Goal: Task Accomplishment & Management: Manage account settings

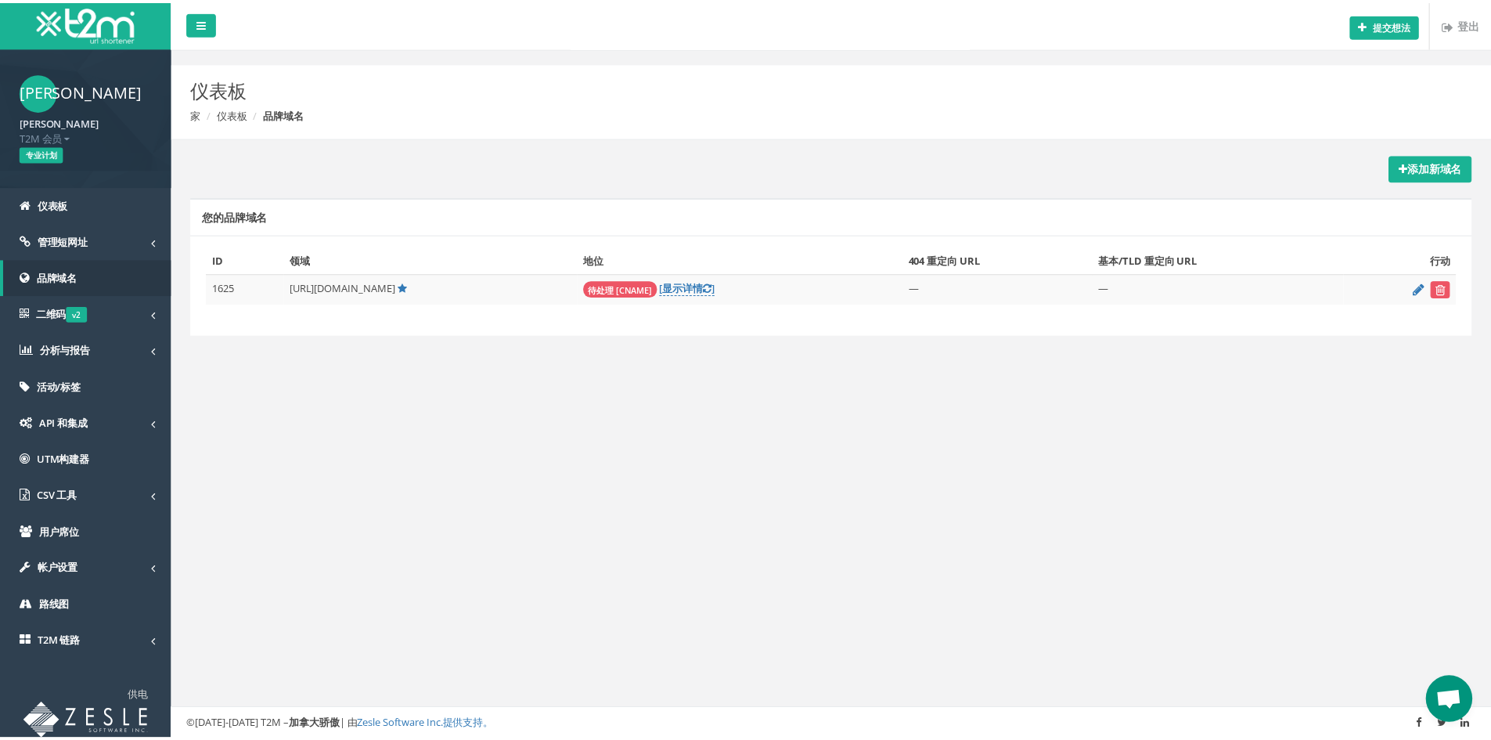
scroll to position [74, 0]
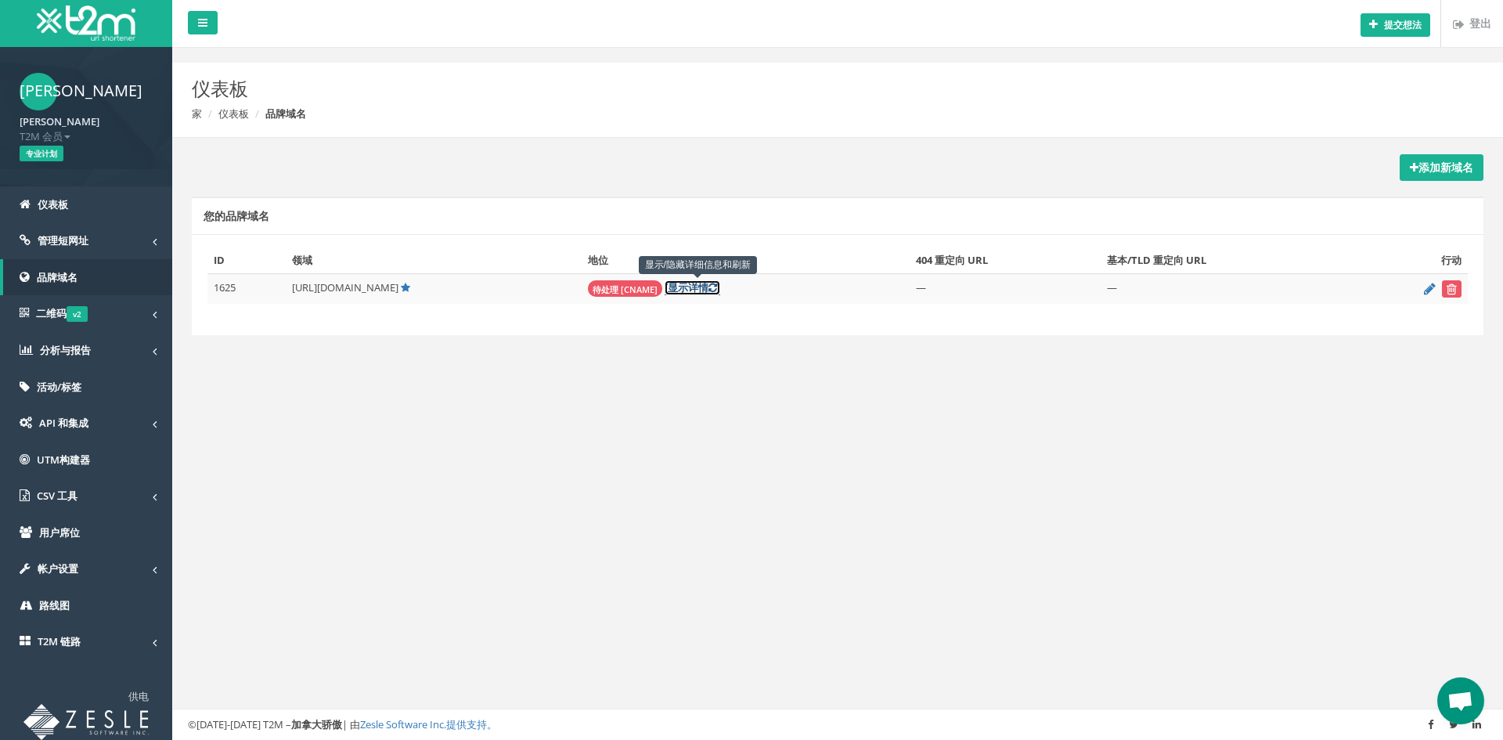
click at [708, 284] on font "详情" at bounding box center [698, 287] width 20 height 14
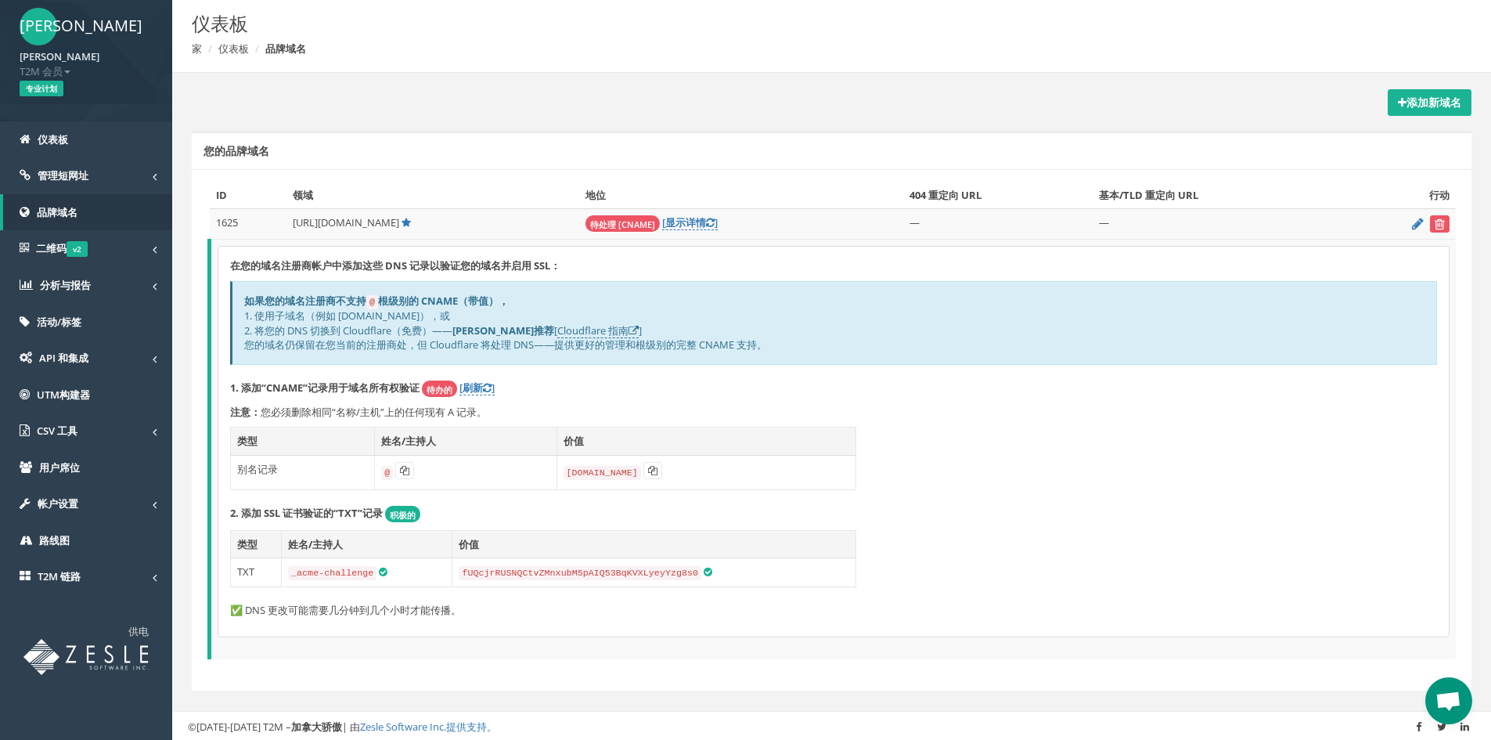
scroll to position [63, 0]
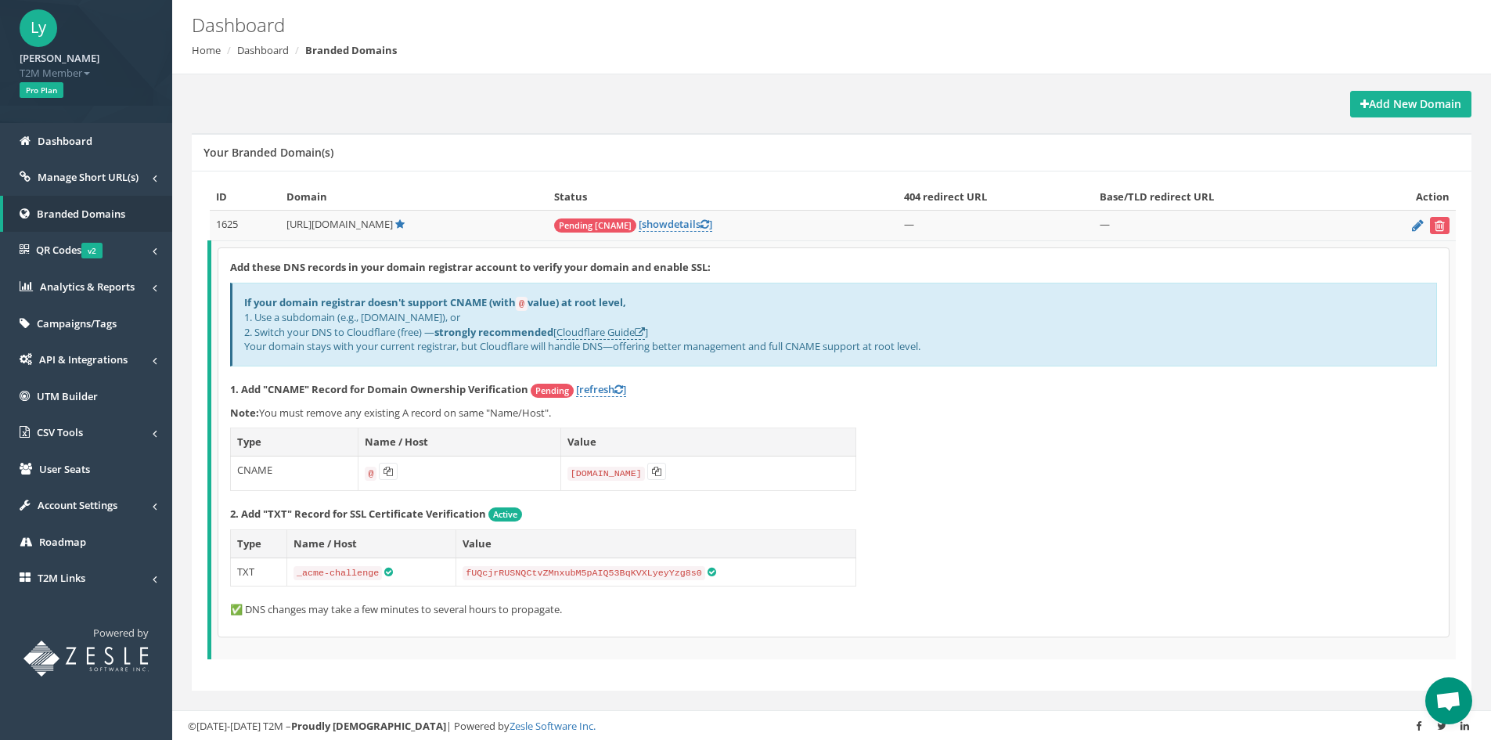
click at [1127, 392] on p "1. Add "CNAME" Record for Domain Ownership Verification Pending [refresh ]" at bounding box center [833, 390] width 1207 height 16
click at [621, 382] on link "[refresh ]" at bounding box center [601, 389] width 50 height 15
drag, startPoint x: 260, startPoint y: 410, endPoint x: 558, endPoint y: 414, distance: 298.2
click at [558, 414] on p "Note: You must remove any existing A record on same "Name/Host"." at bounding box center [833, 412] width 1207 height 15
copy p "You must remove any existing A record on same "Name/Host"."
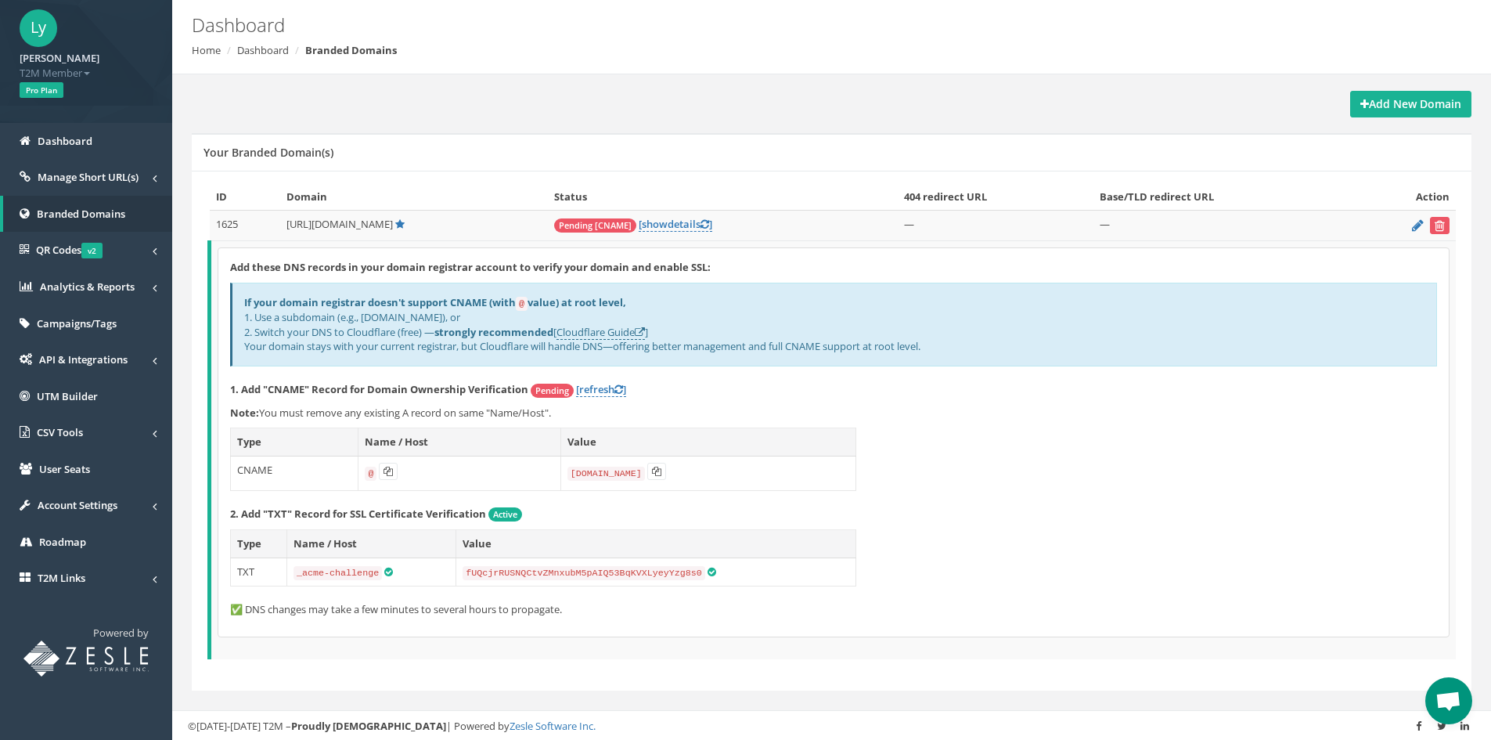
click at [365, 472] on code "@" at bounding box center [371, 474] width 12 height 14
click at [1036, 421] on div "Add these DNS records in your domain registrar account to verify your domain an…" at bounding box center [833, 442] width 1230 height 388
click at [384, 472] on icon at bounding box center [388, 471] width 9 height 9
click at [657, 468] on icon at bounding box center [656, 471] width 9 height 9
click at [626, 388] on link "[refresh ]" at bounding box center [601, 389] width 50 height 15
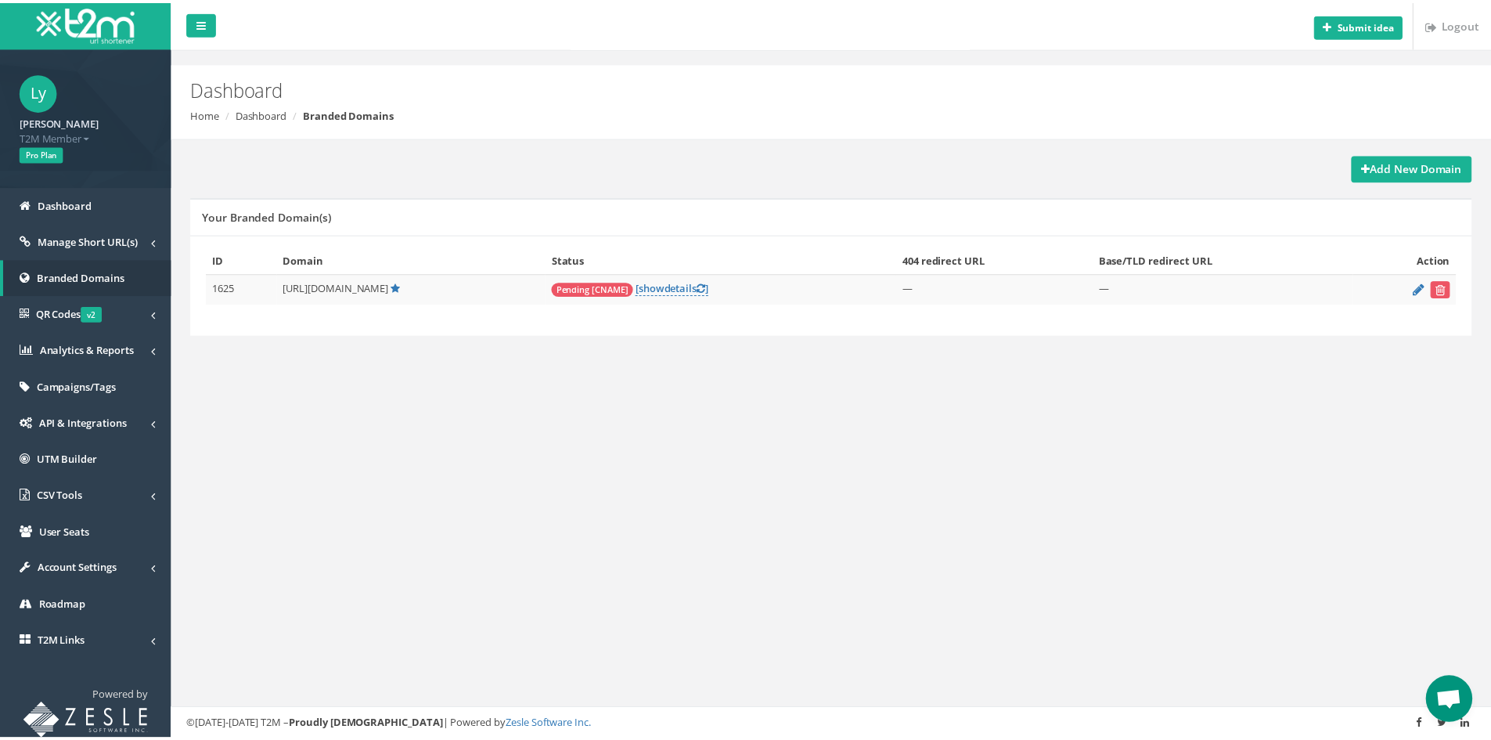
scroll to position [74, 0]
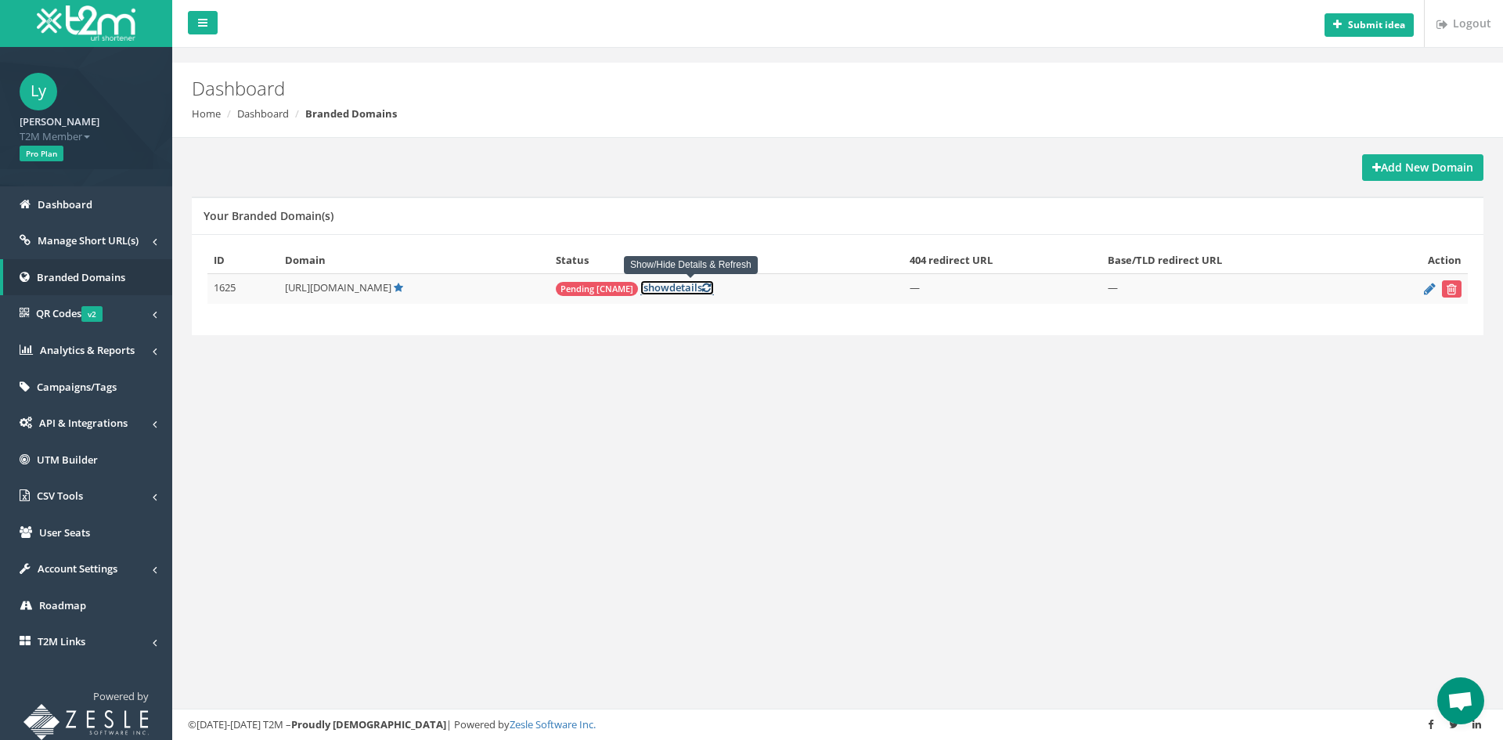
click at [666, 292] on span "show" at bounding box center [656, 287] width 26 height 14
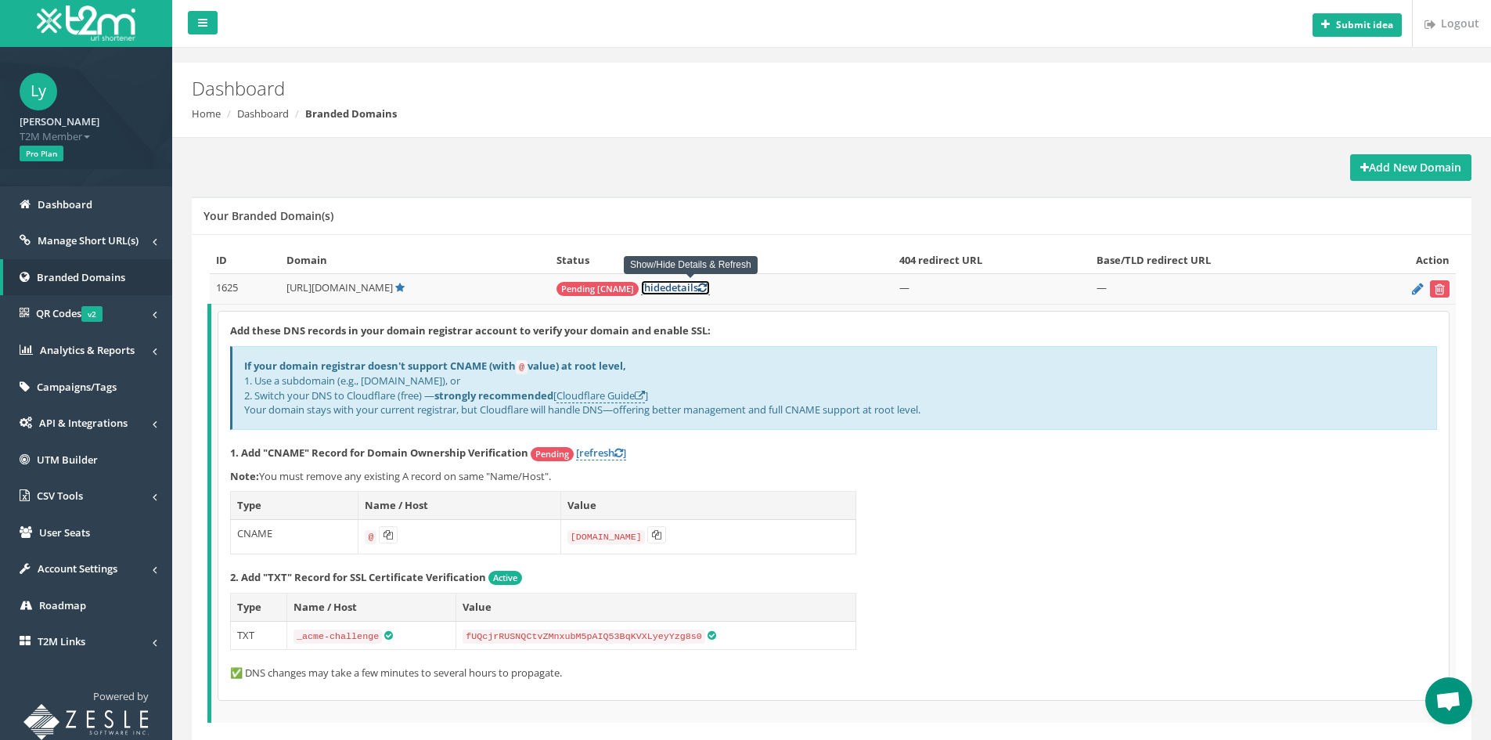
scroll to position [63, 0]
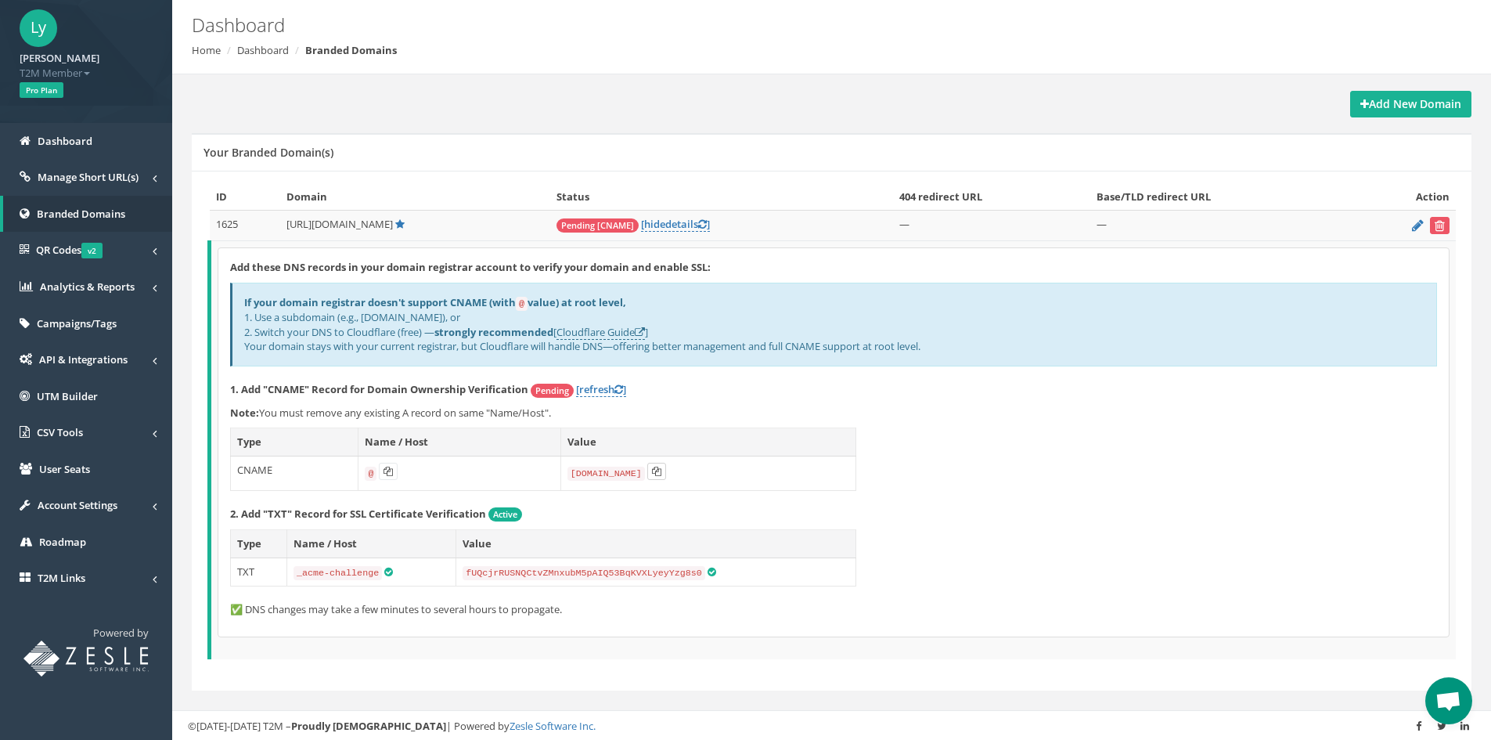
drag, startPoint x: 658, startPoint y: 467, endPoint x: 676, endPoint y: 469, distance: 18.2
click at [658, 467] on icon at bounding box center [656, 471] width 9 height 9
click at [605, 390] on link "[refresh ]" at bounding box center [601, 389] width 50 height 15
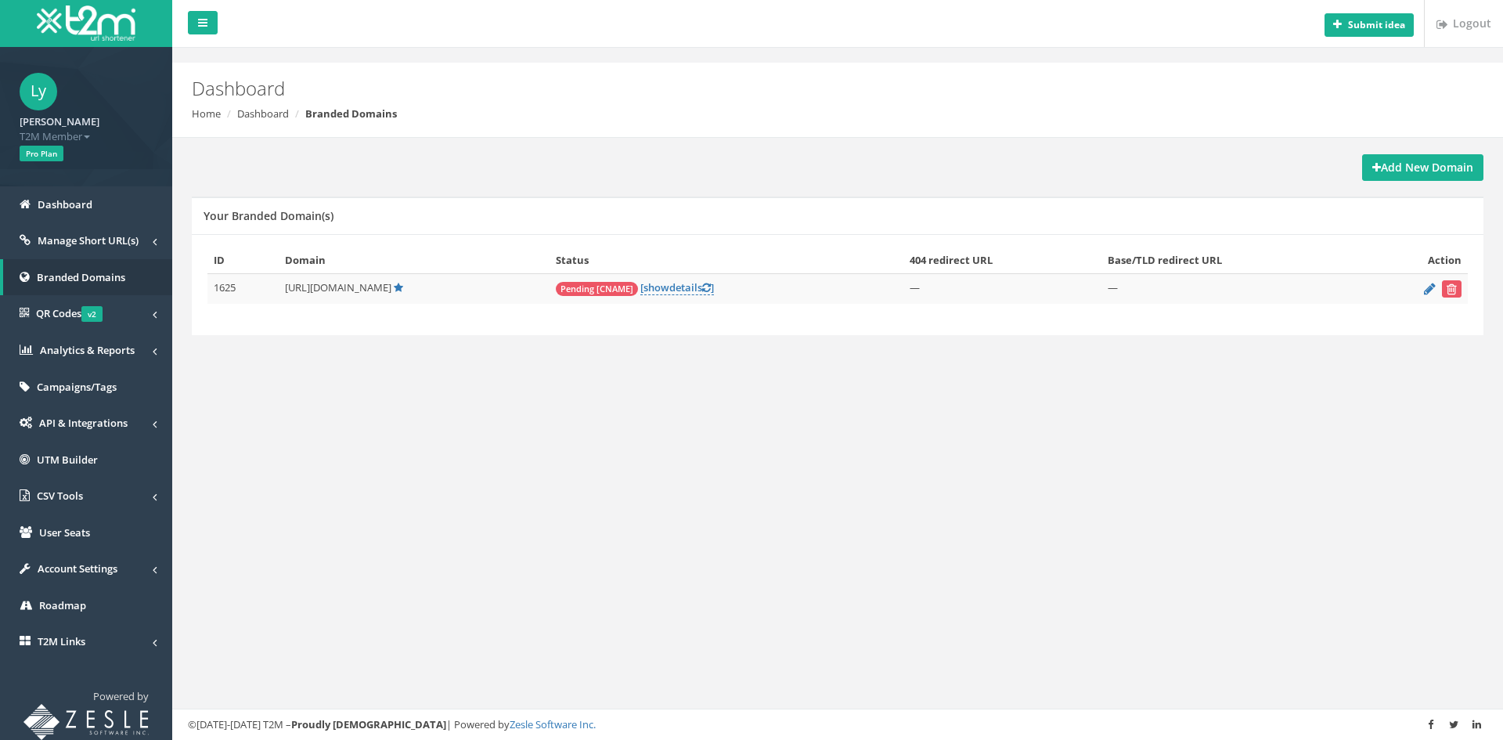
click at [605, 285] on span "Pending [CNAME]" at bounding box center [597, 289] width 82 height 14
click at [694, 290] on link "[ show details ]" at bounding box center [677, 287] width 74 height 15
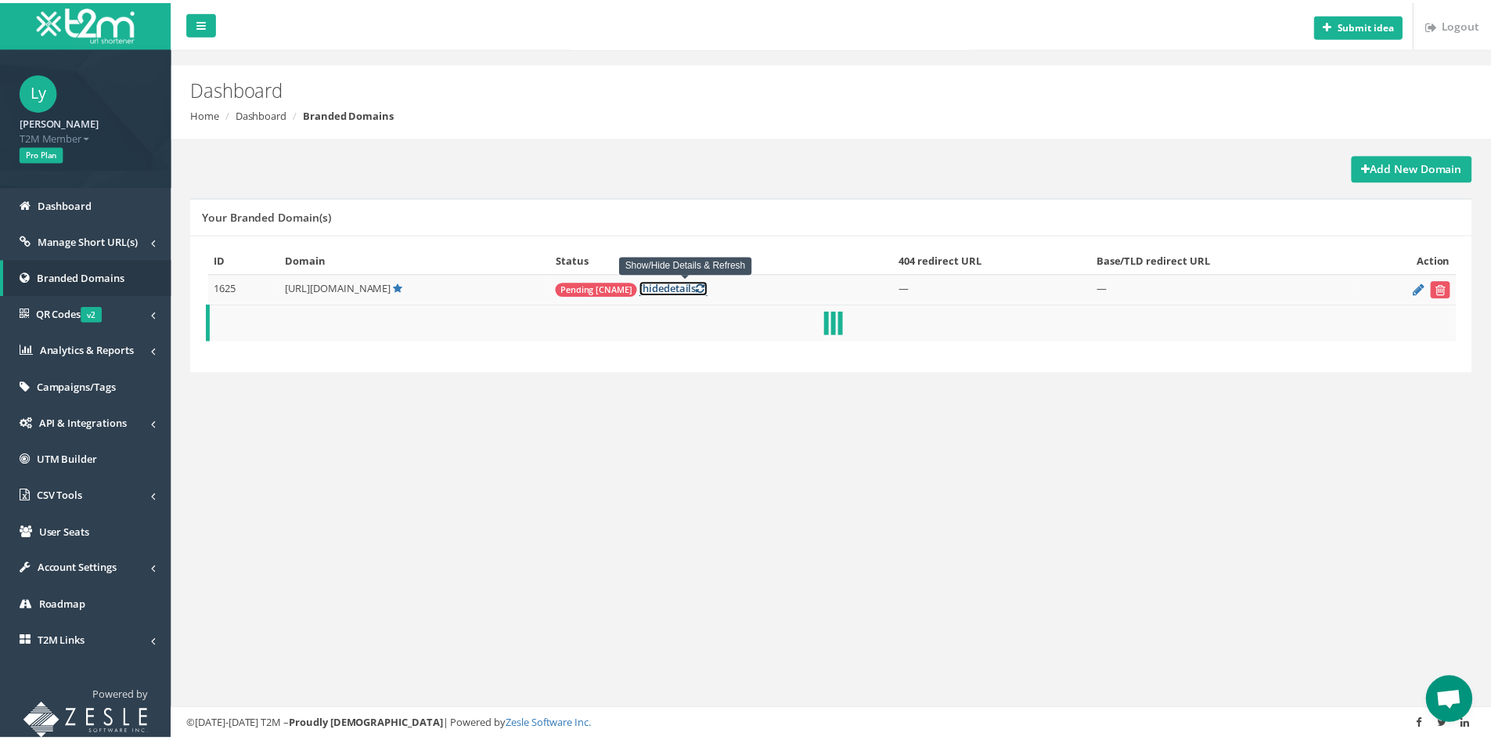
scroll to position [74, 0]
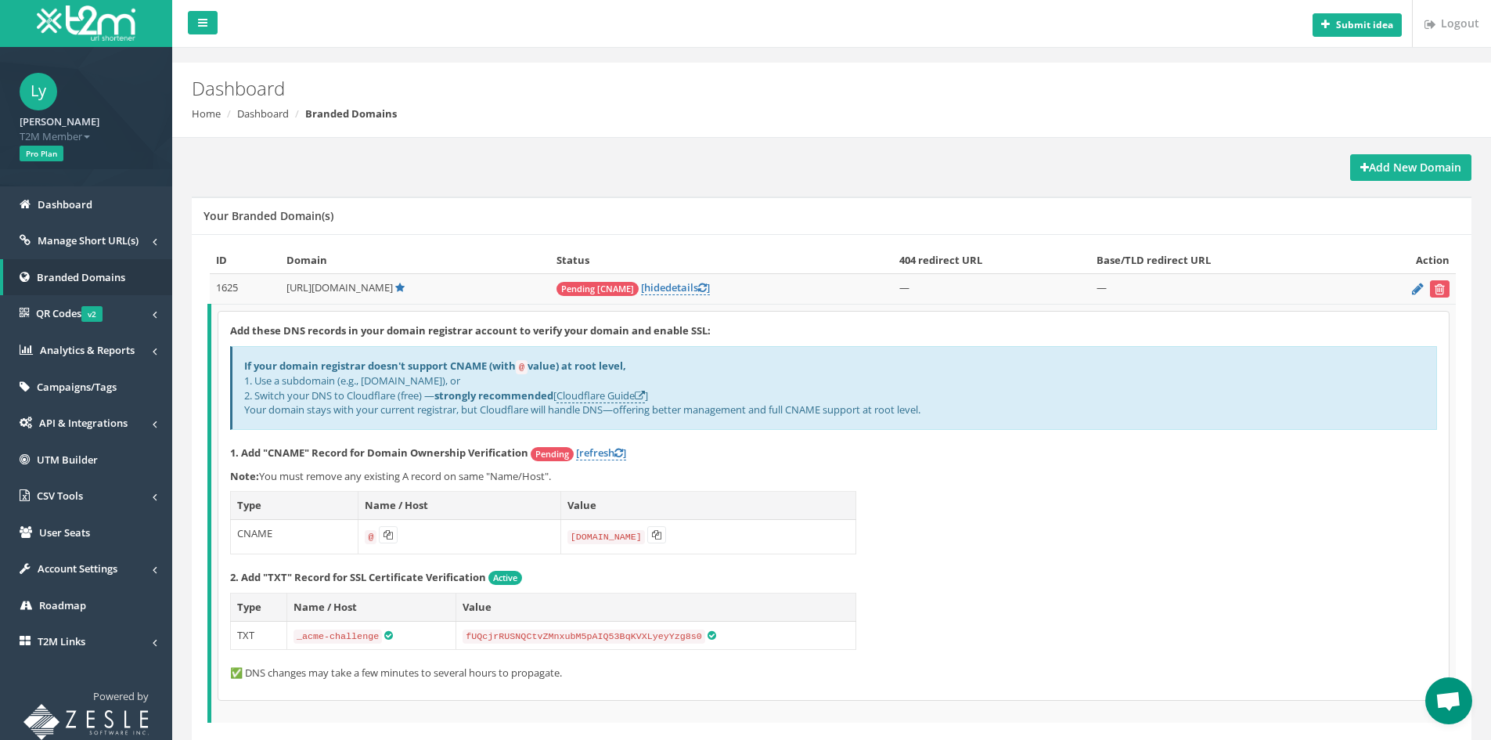
drag, startPoint x: 597, startPoint y: 191, endPoint x: 1082, endPoint y: 133, distance: 488.0
click at [1082, 133] on div "Dashboard Home Dashboard Branded Domains" at bounding box center [831, 100] width 1319 height 75
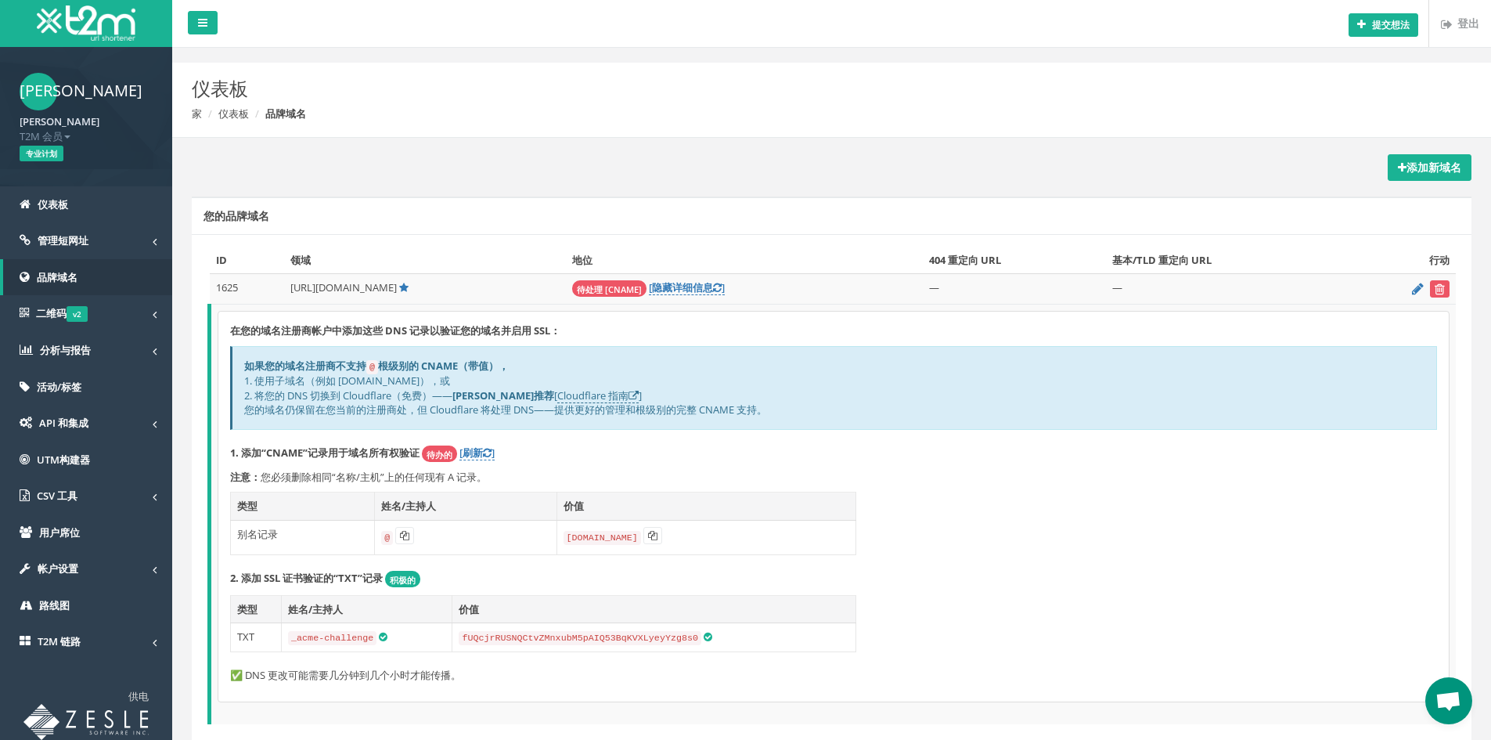
scroll to position [65, 0]
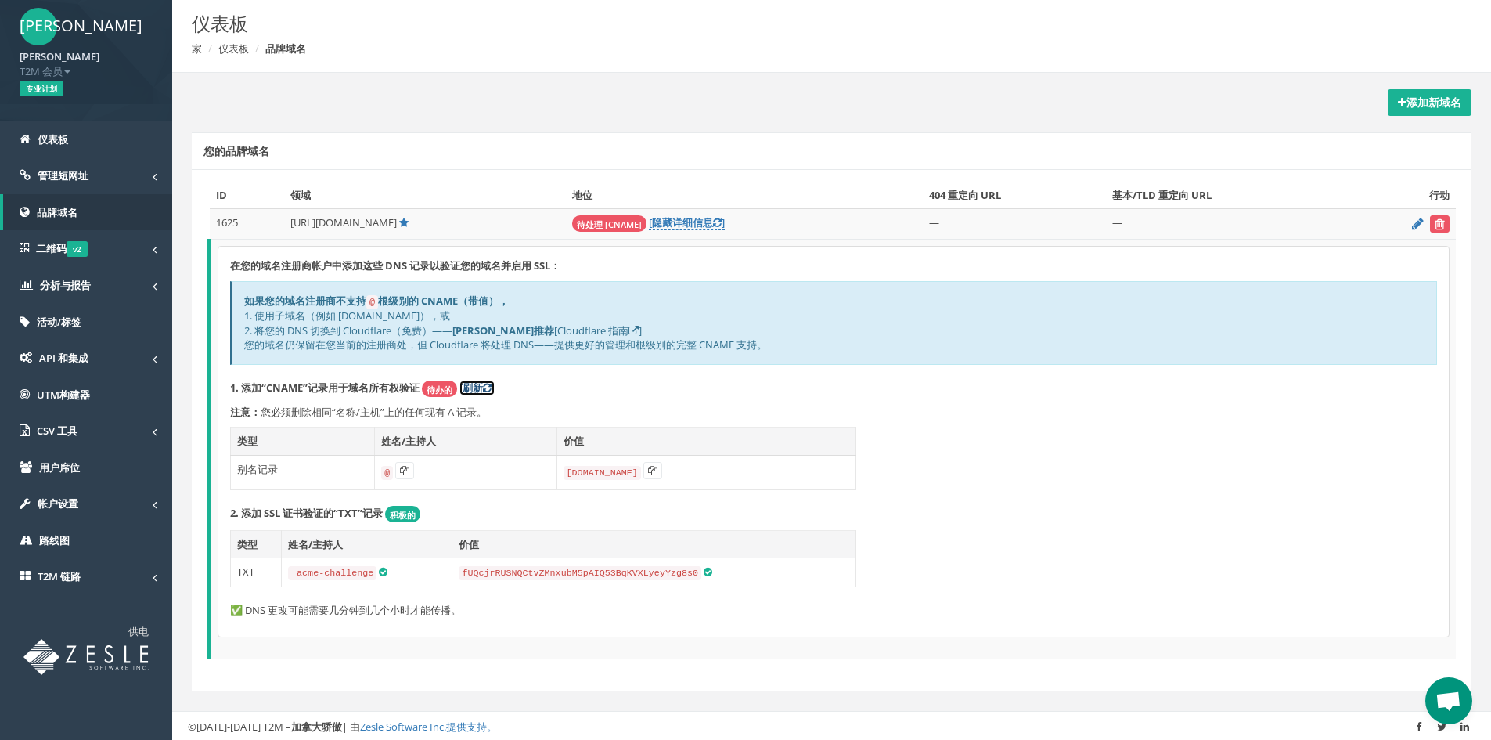
click at [487, 386] on icon at bounding box center [487, 388] width 9 height 10
click at [480, 387] on font "[刷新" at bounding box center [470, 387] width 23 height 14
click at [1423, 225] on icon at bounding box center [1418, 223] width 12 height 10
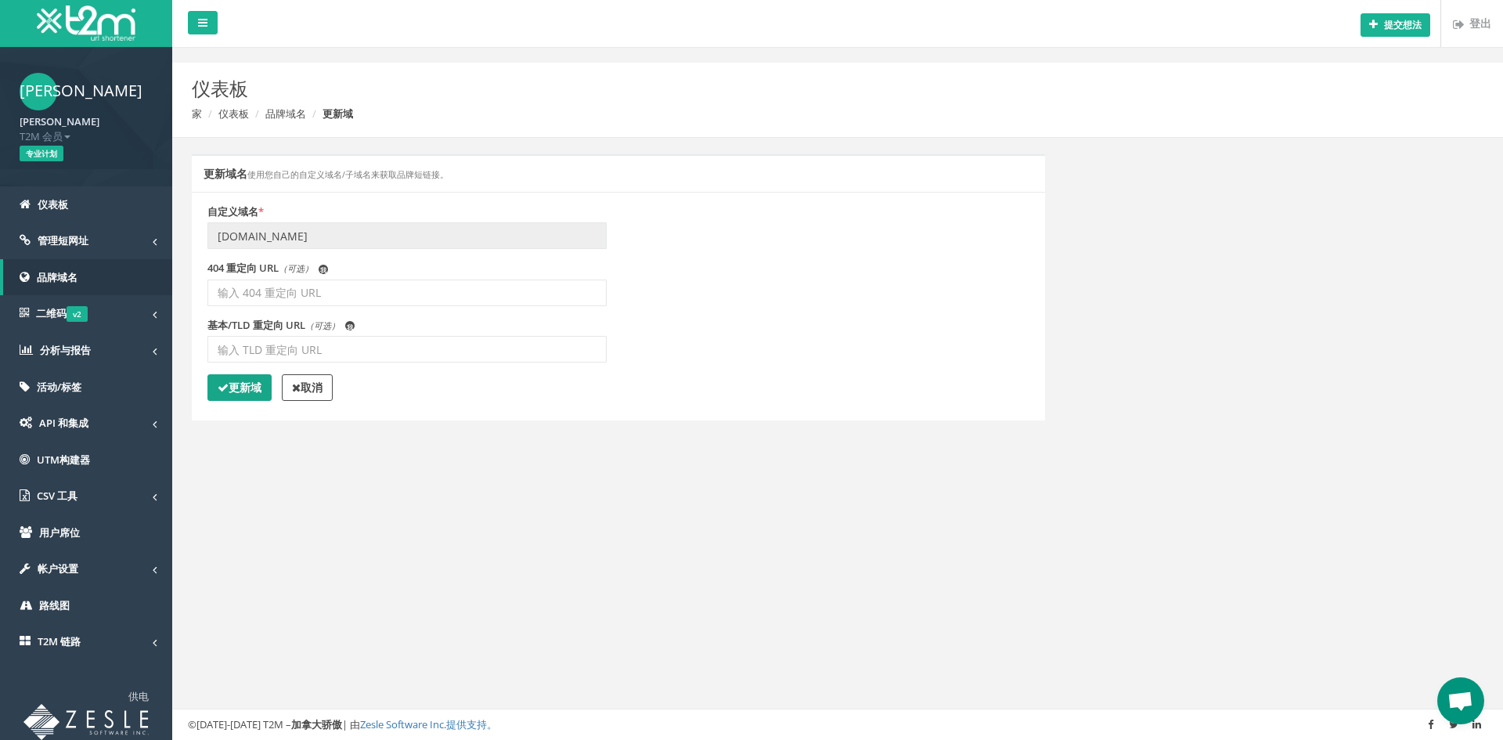
scroll to position [74, 0]
click at [255, 387] on font "更新域" at bounding box center [245, 387] width 33 height 15
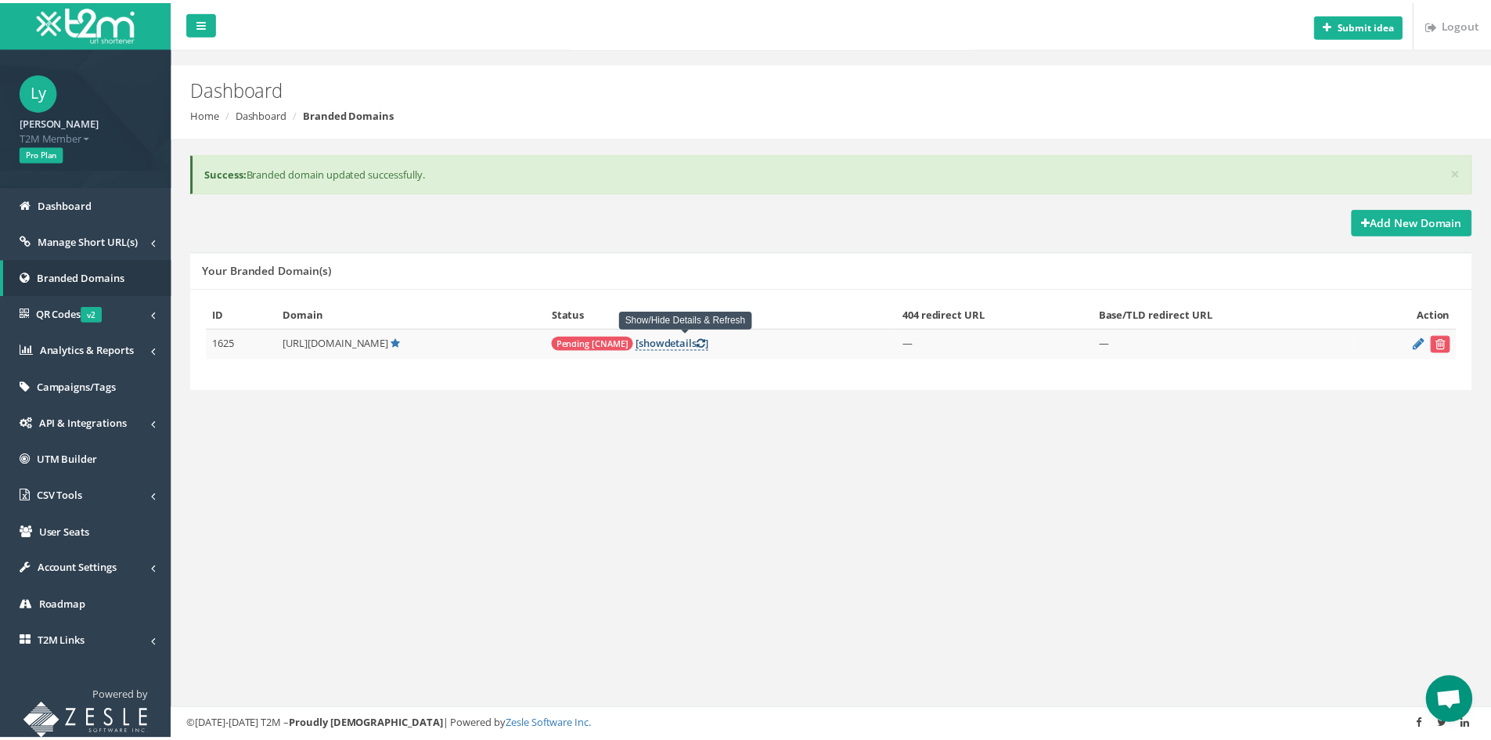
scroll to position [74, 0]
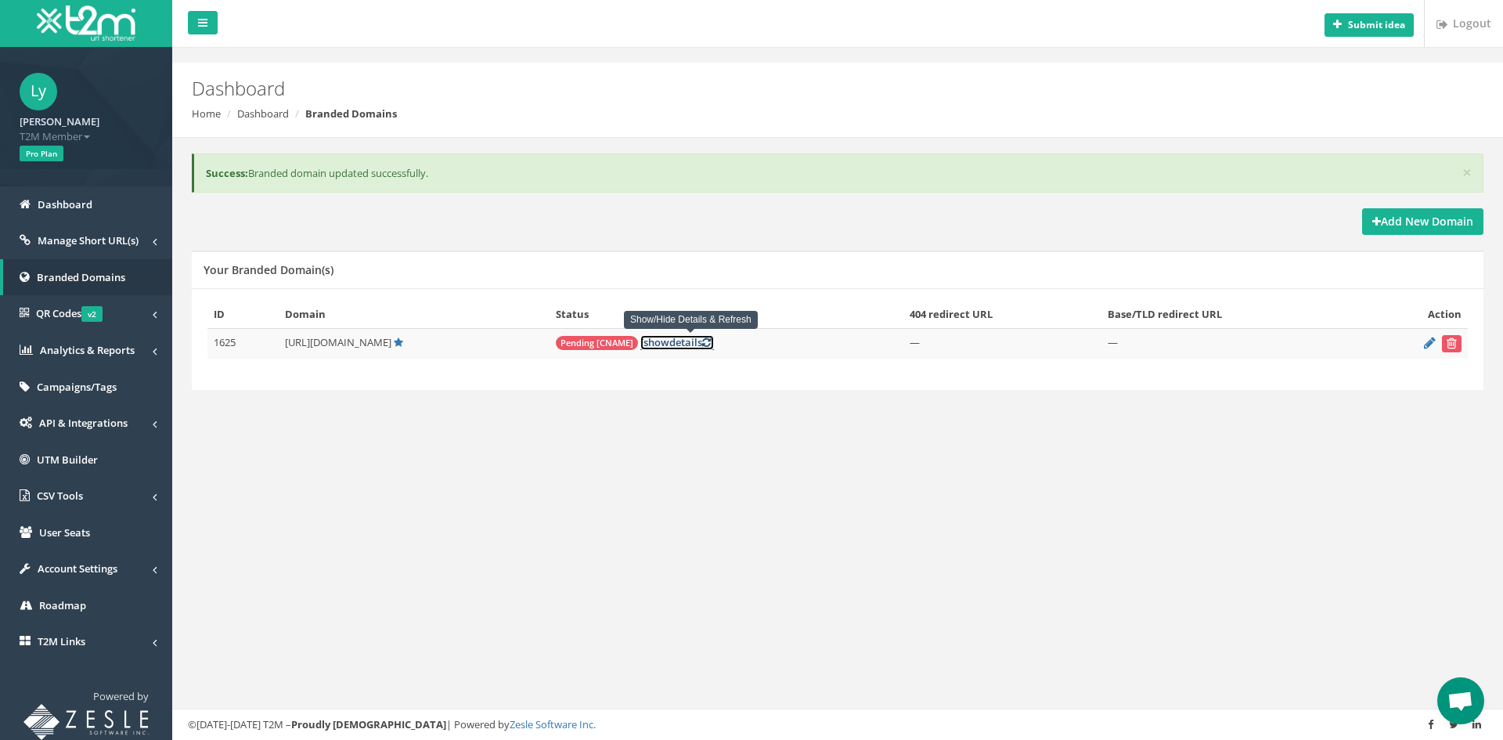
click at [669, 338] on span "show" at bounding box center [656, 342] width 26 height 14
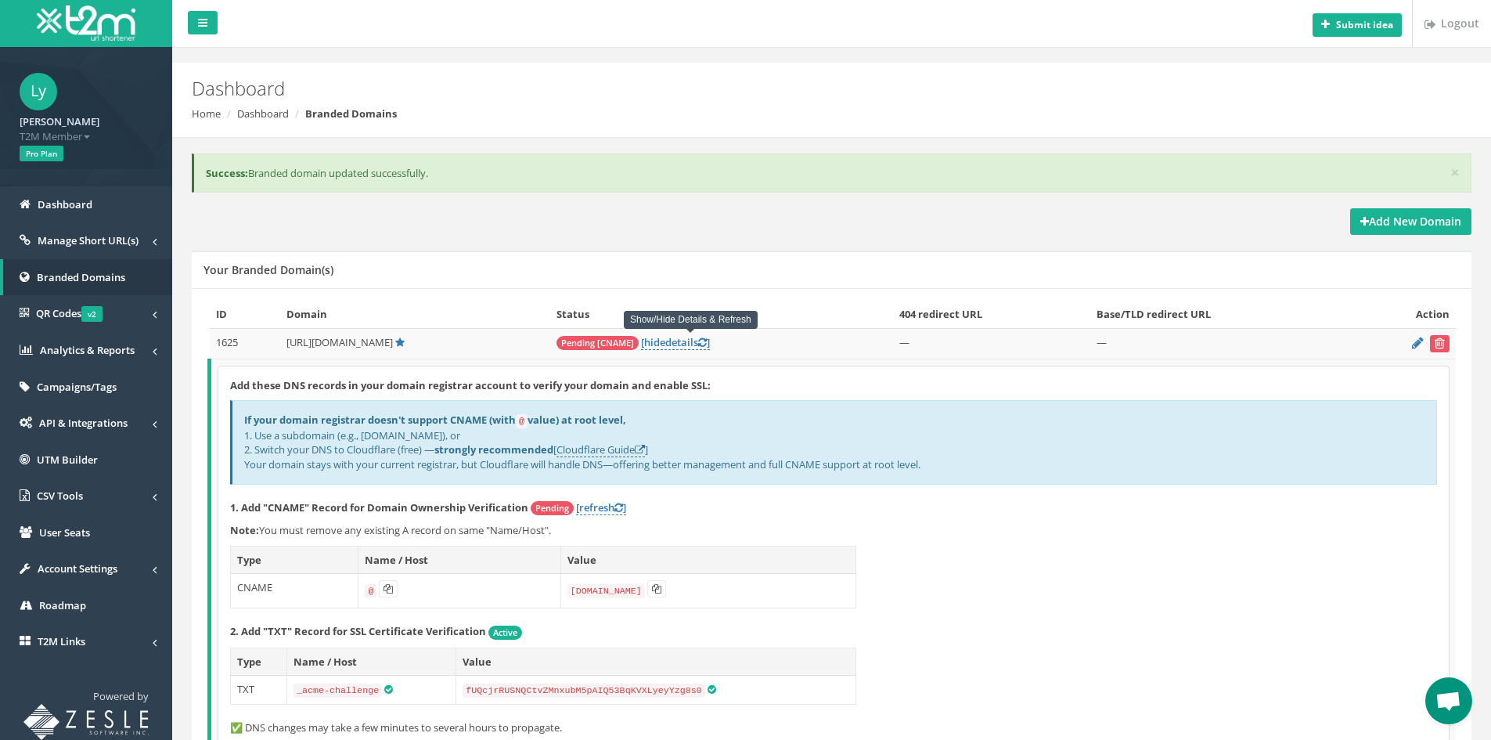
click at [615, 340] on span "Pending [CNAME]" at bounding box center [598, 343] width 82 height 14
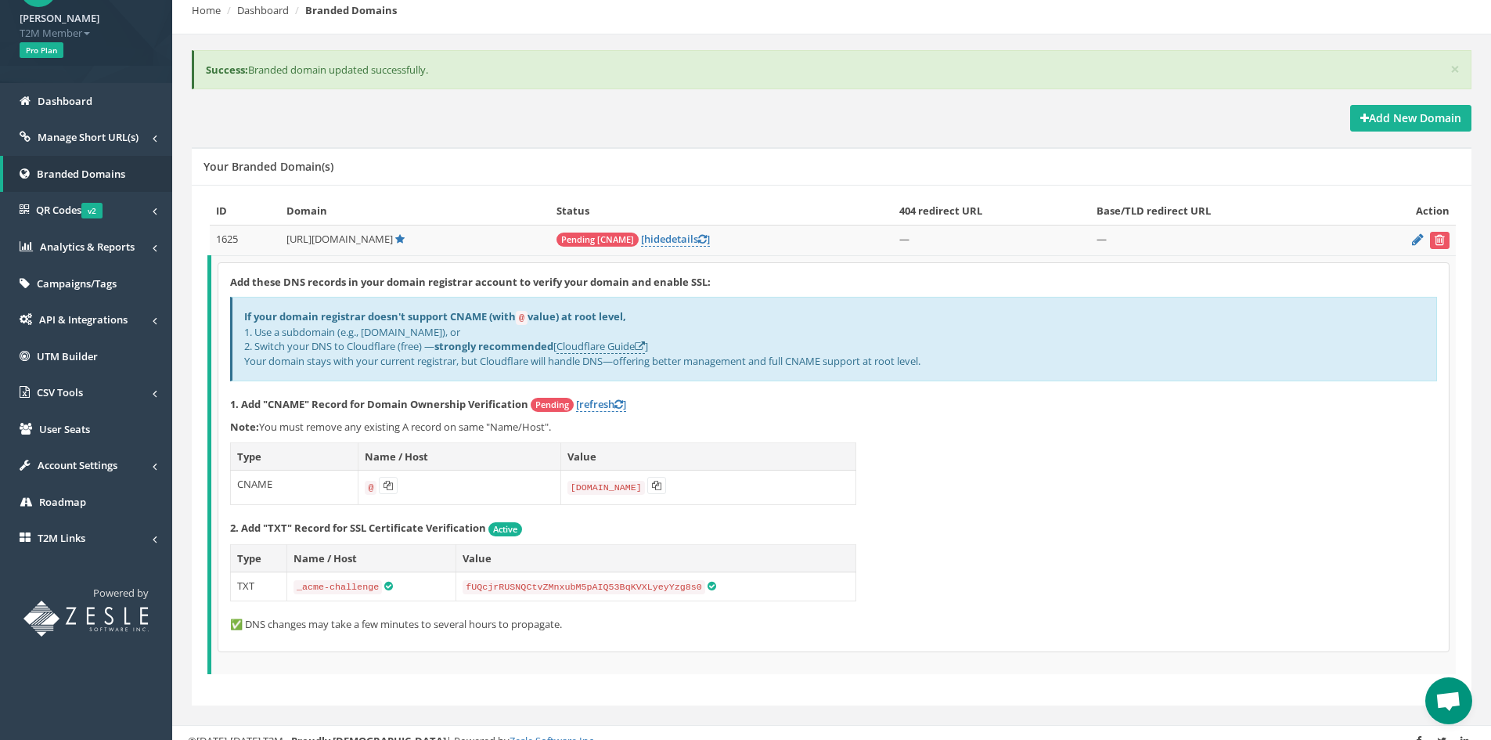
scroll to position [118, 0]
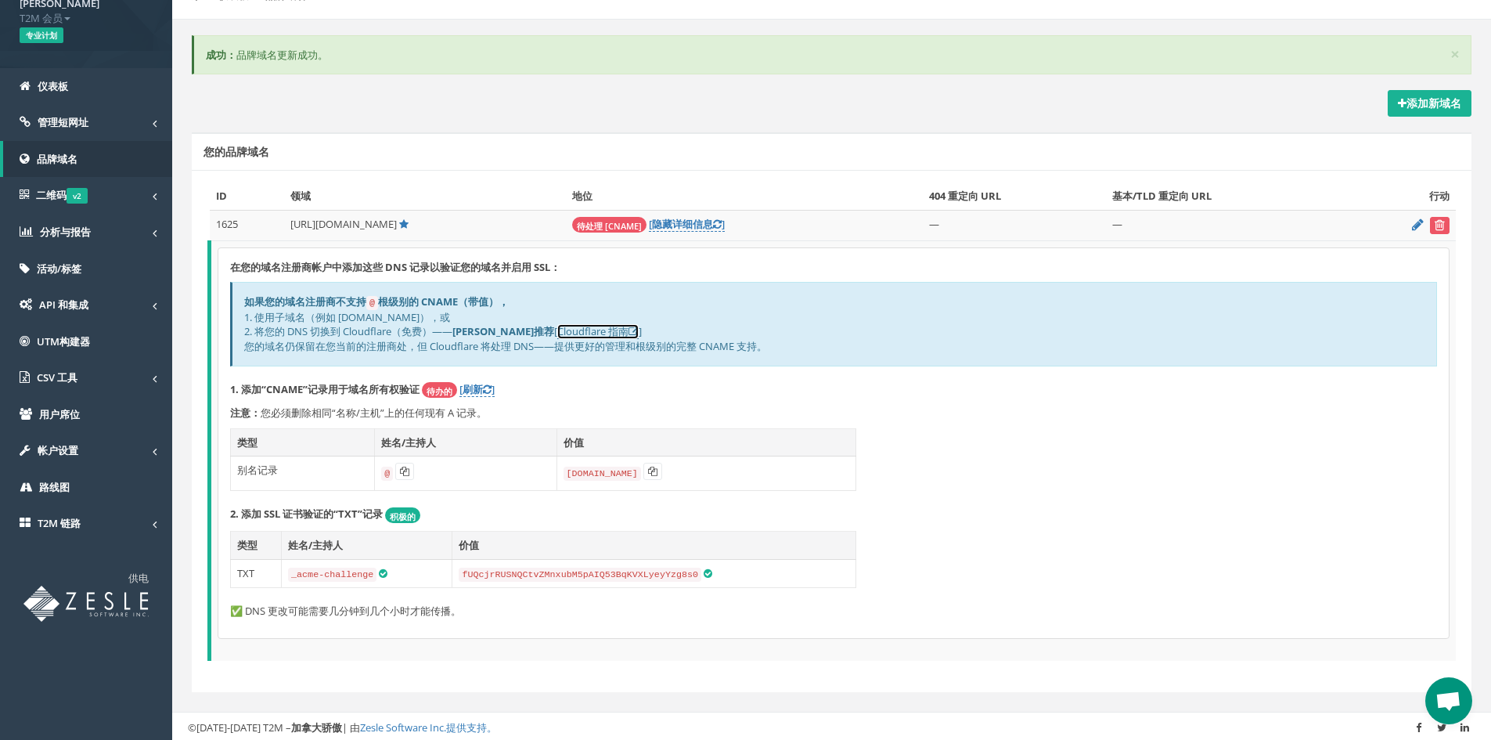
click at [557, 326] on font "Cloudflare 指南" at bounding box center [592, 331] width 71 height 14
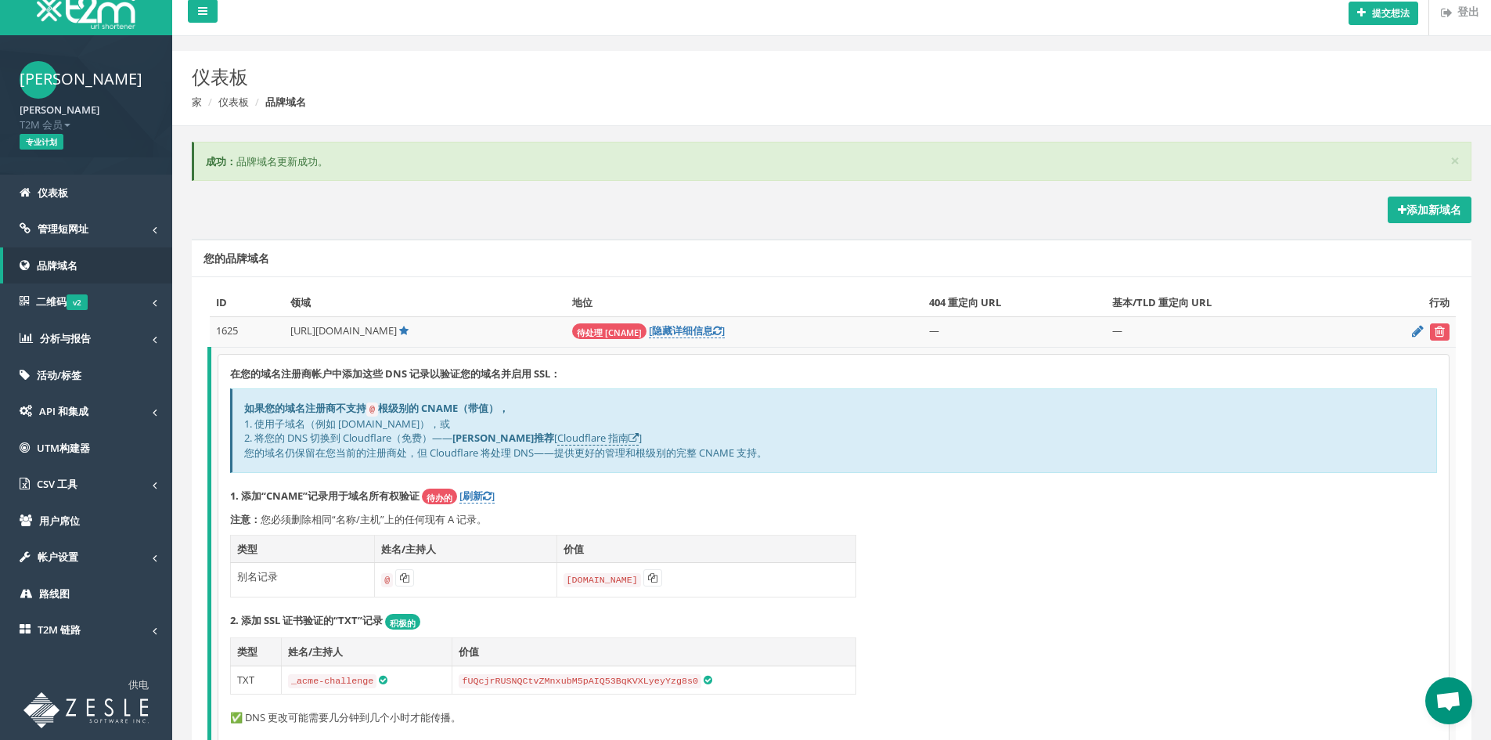
scroll to position [0, 0]
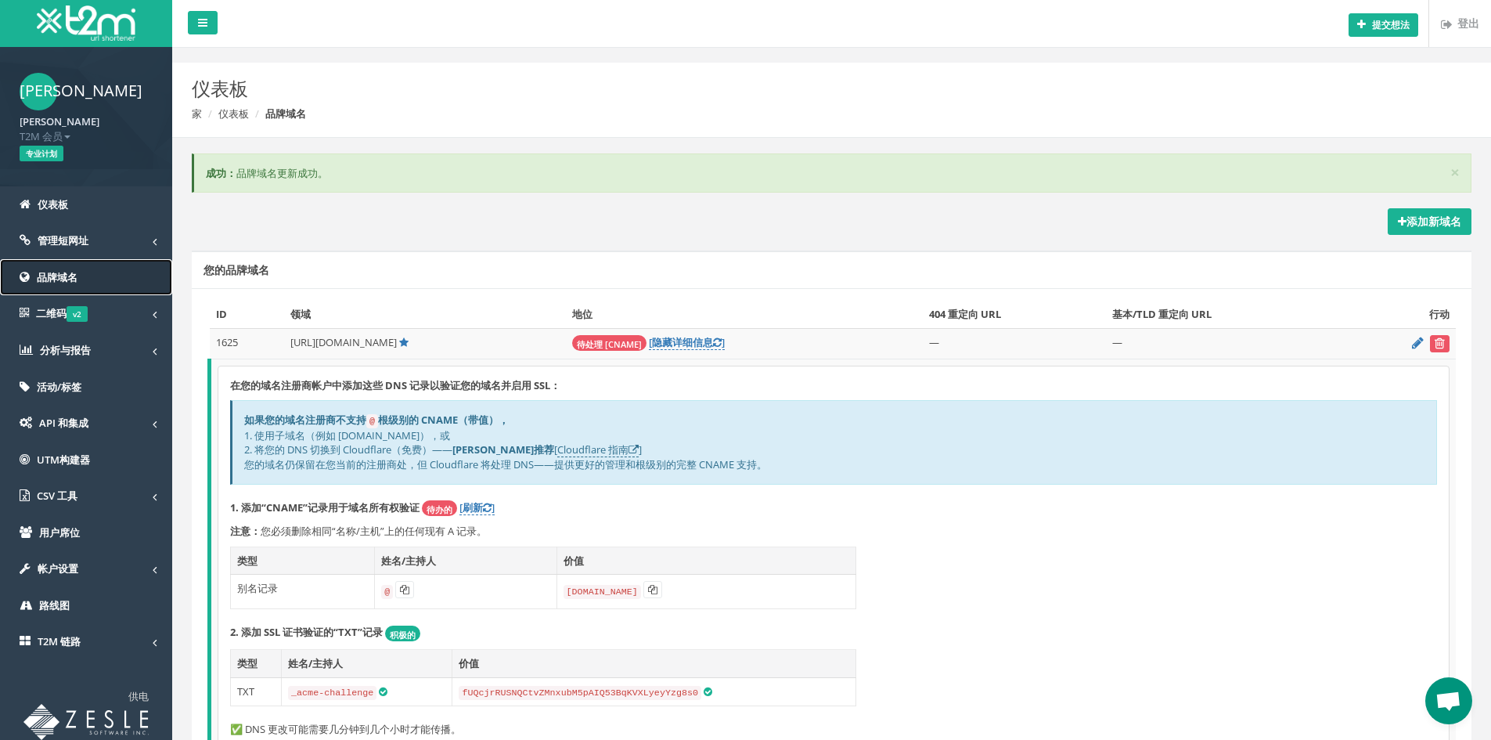
click at [88, 275] on link "品牌域名" at bounding box center [86, 277] width 172 height 37
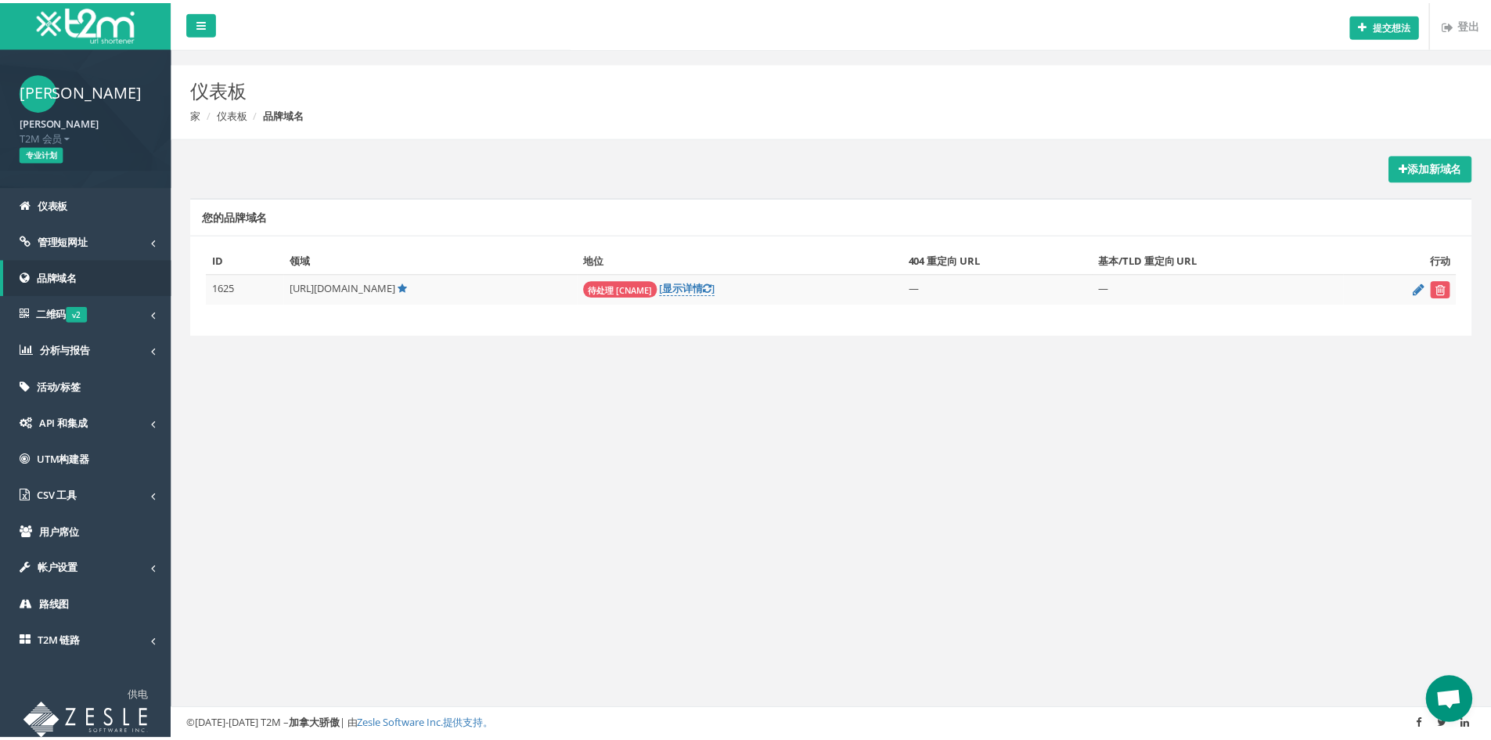
scroll to position [74, 0]
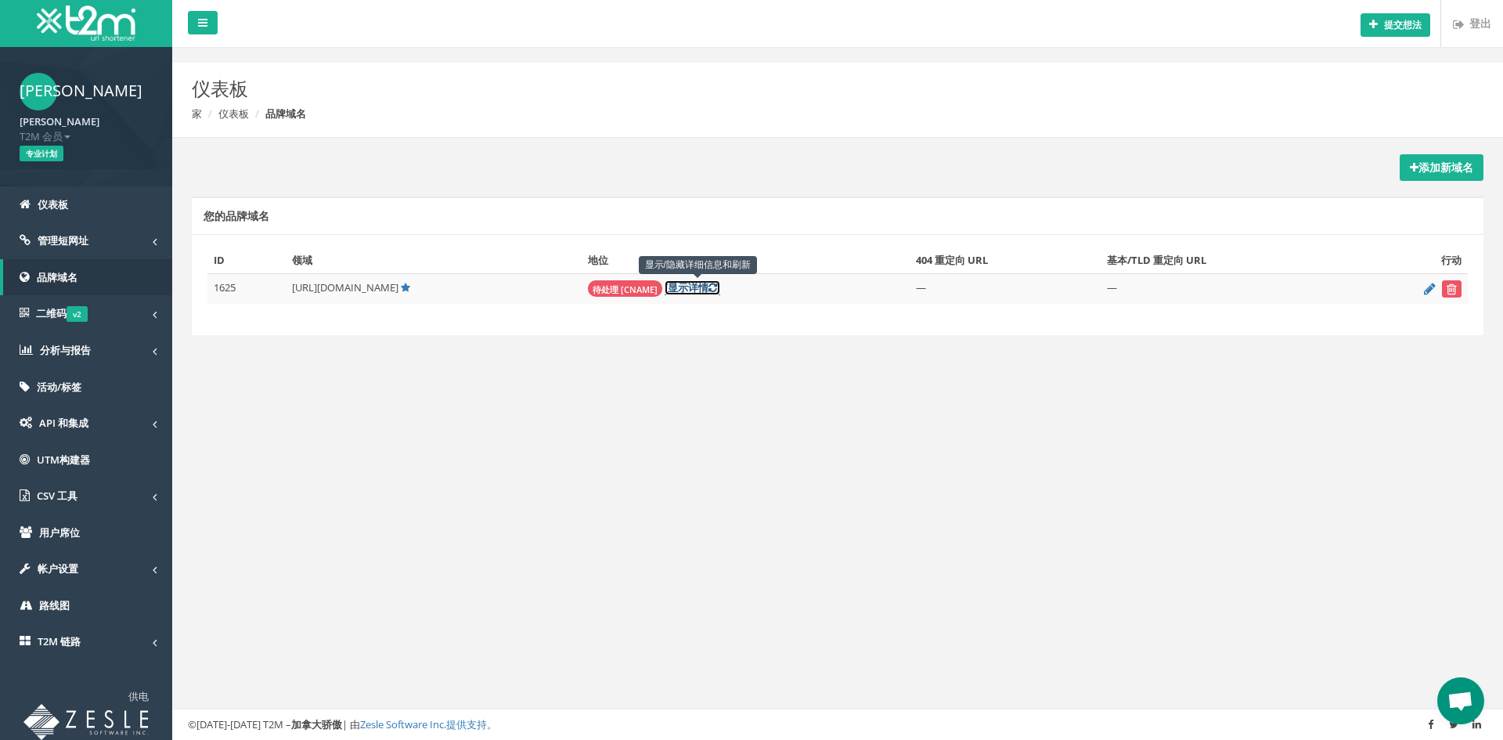
click at [708, 289] on font "详情" at bounding box center [698, 287] width 20 height 14
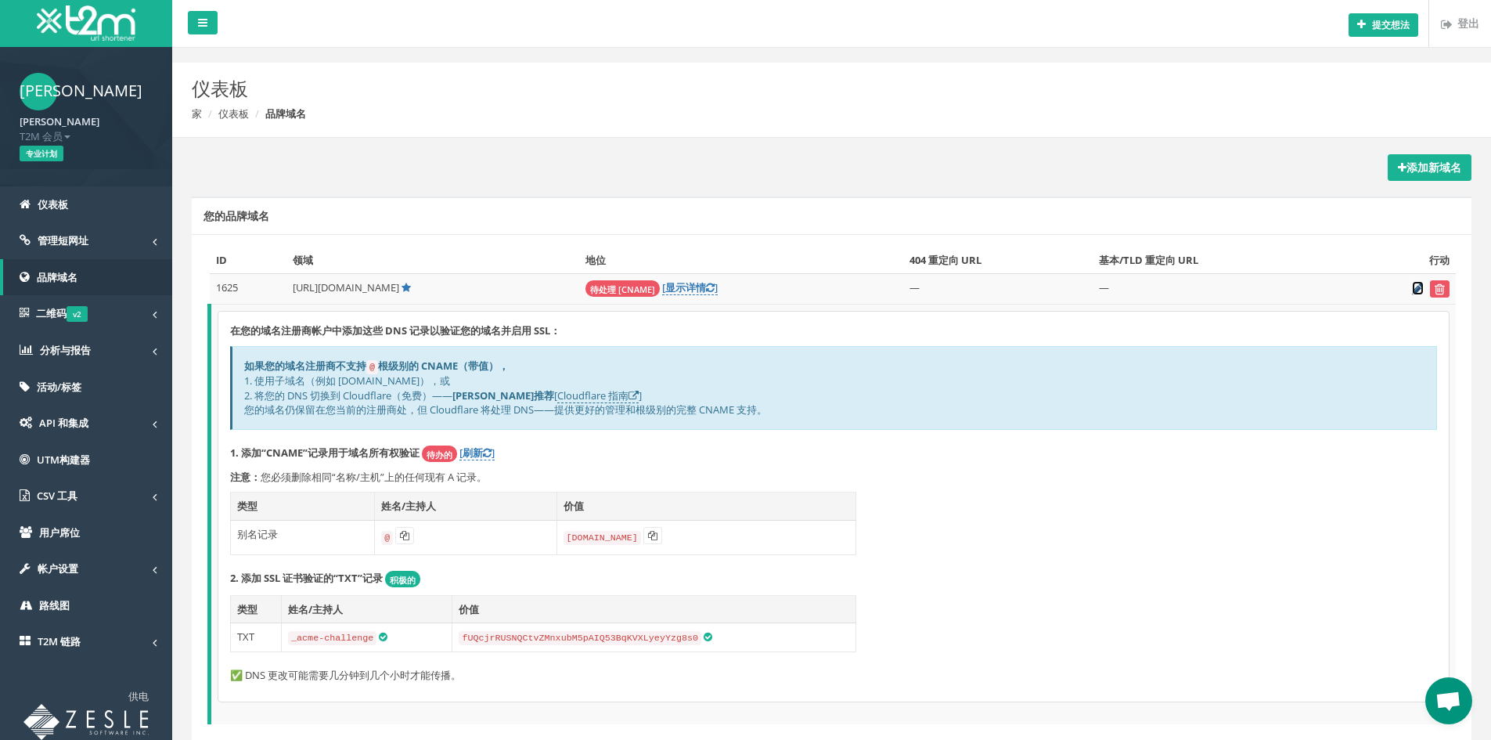
click at [1417, 286] on icon at bounding box center [1418, 288] width 12 height 10
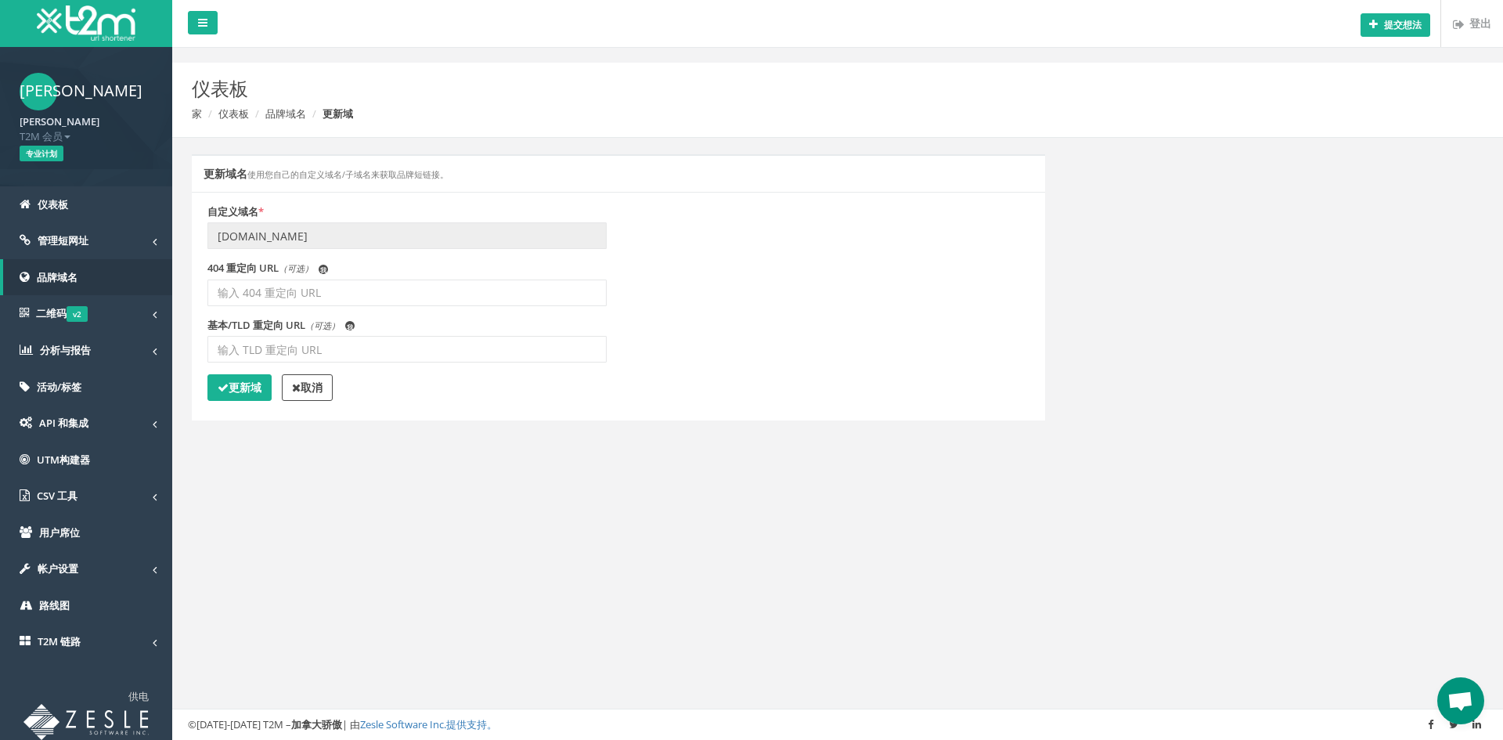
scroll to position [74, 0]
click at [249, 384] on font "更新域" at bounding box center [245, 387] width 33 height 15
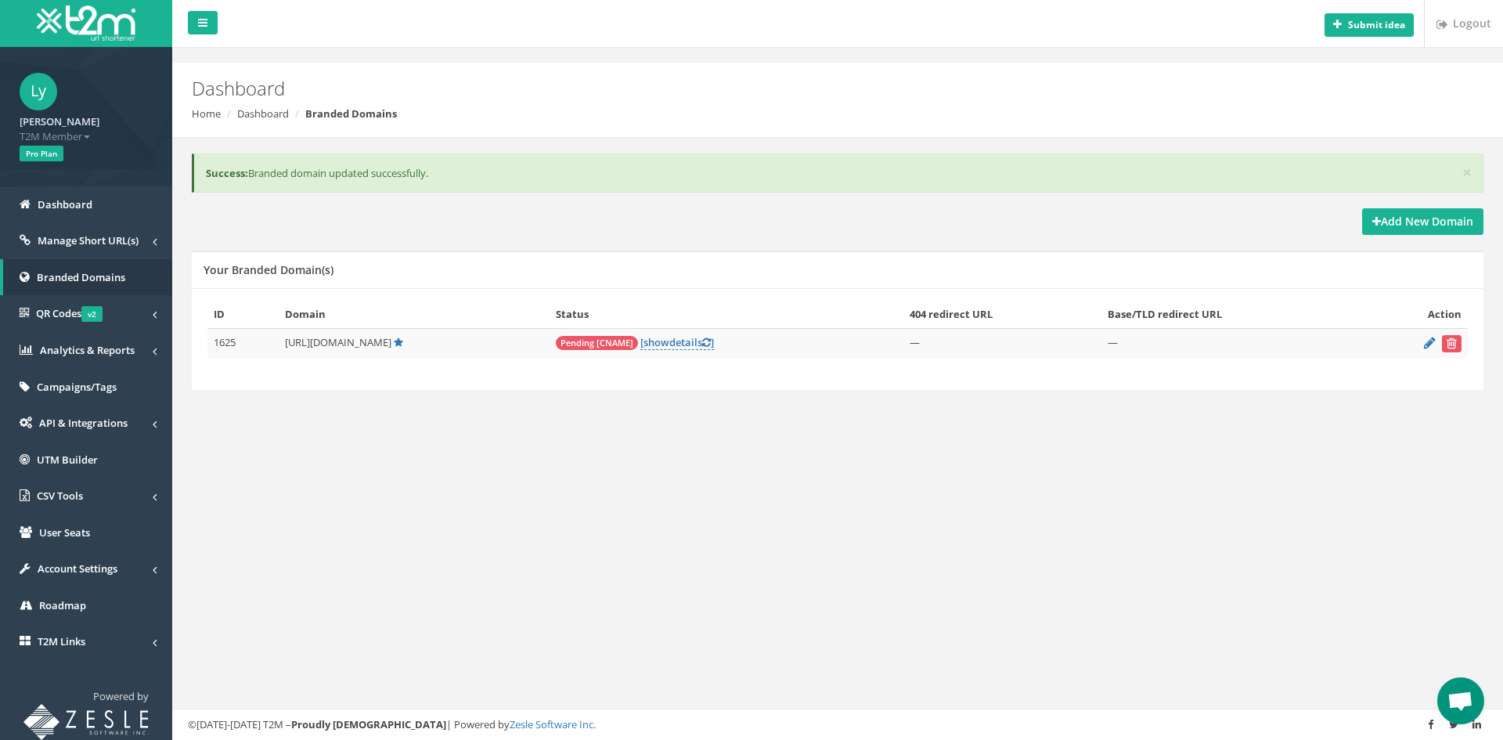
scroll to position [74, 0]
click at [1454, 345] on icon "submit" at bounding box center [1451, 342] width 10 height 9
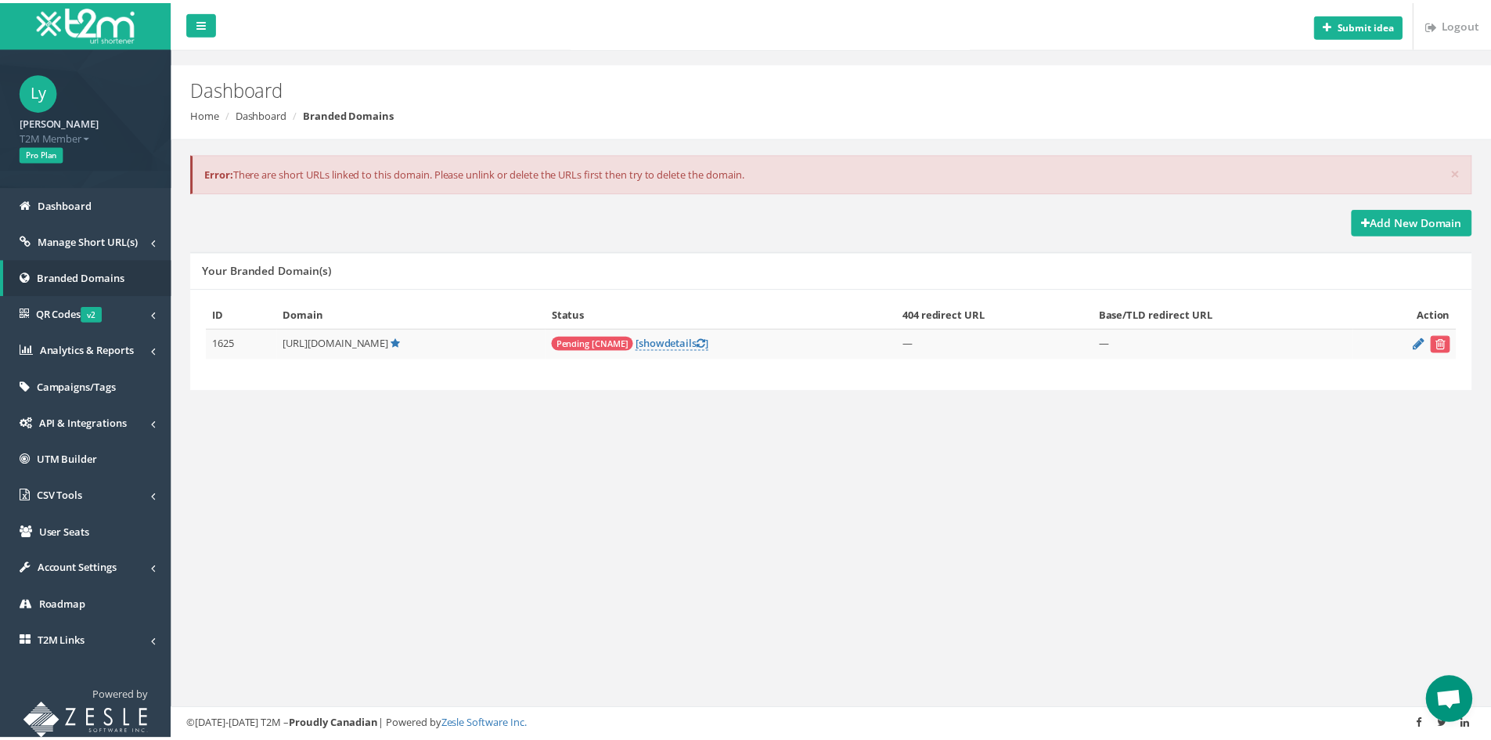
scroll to position [74, 0]
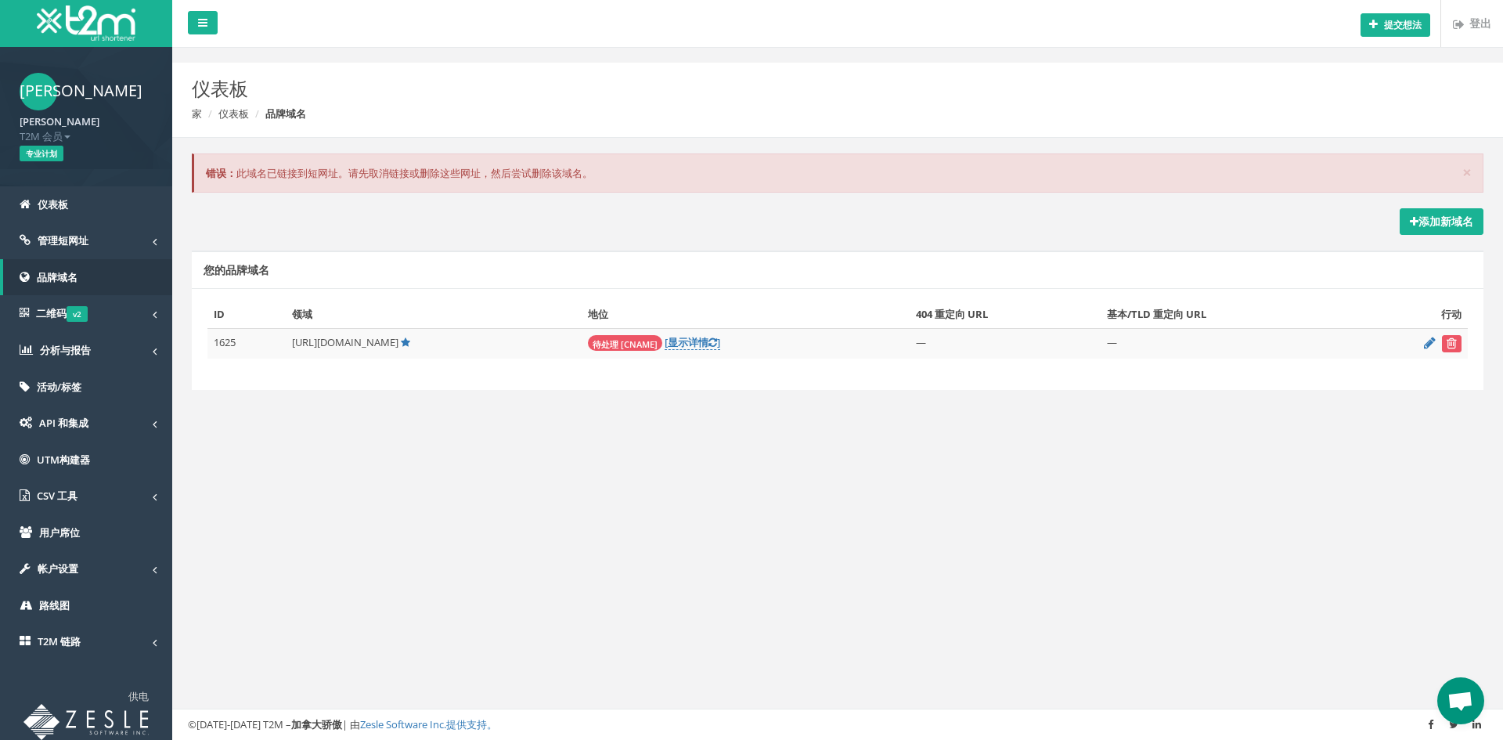
drag, startPoint x: 645, startPoint y: 340, endPoint x: 654, endPoint y: 344, distance: 9.5
click at [645, 340] on font "待处理 [CNAME]" at bounding box center [625, 343] width 65 height 12
click at [688, 344] on font "显示" at bounding box center [678, 342] width 20 height 14
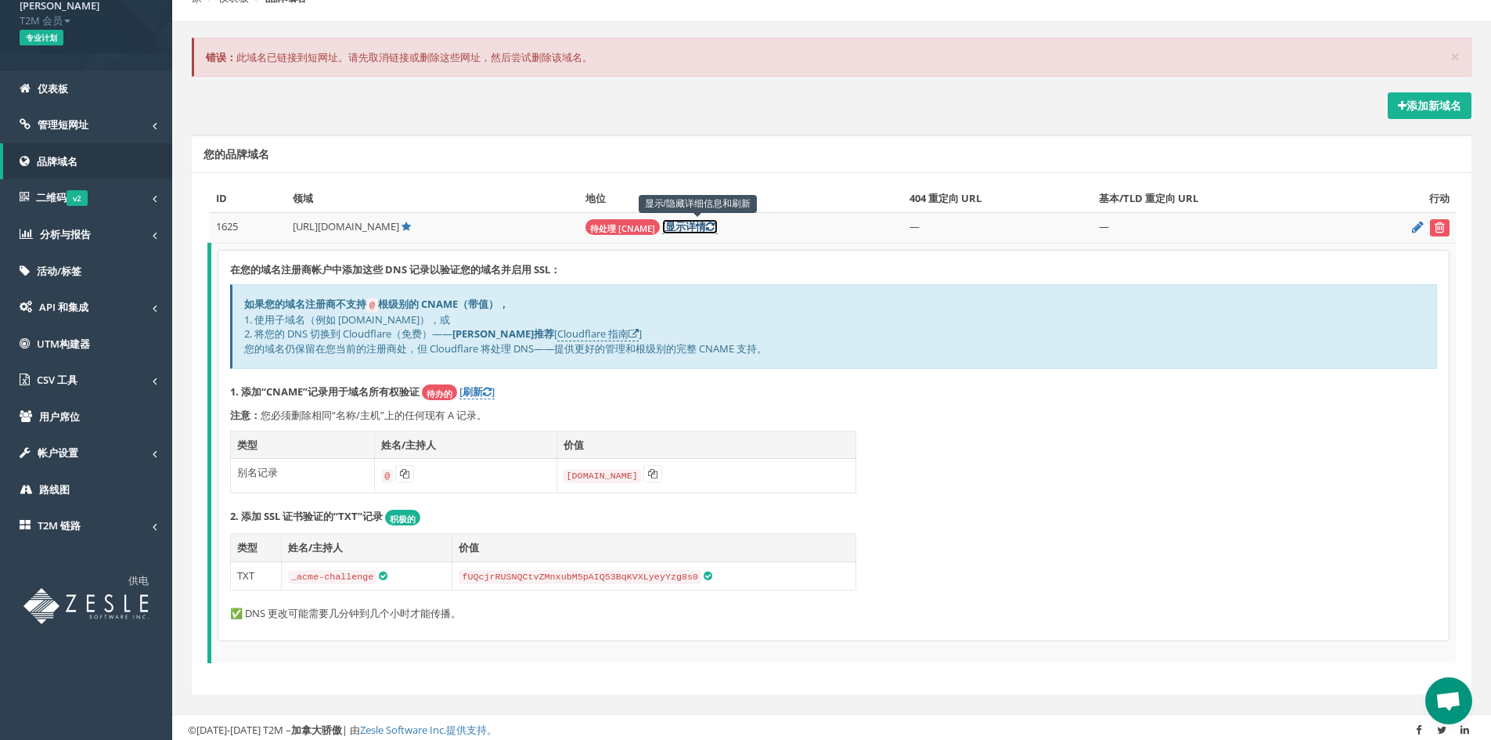
scroll to position [120, 0]
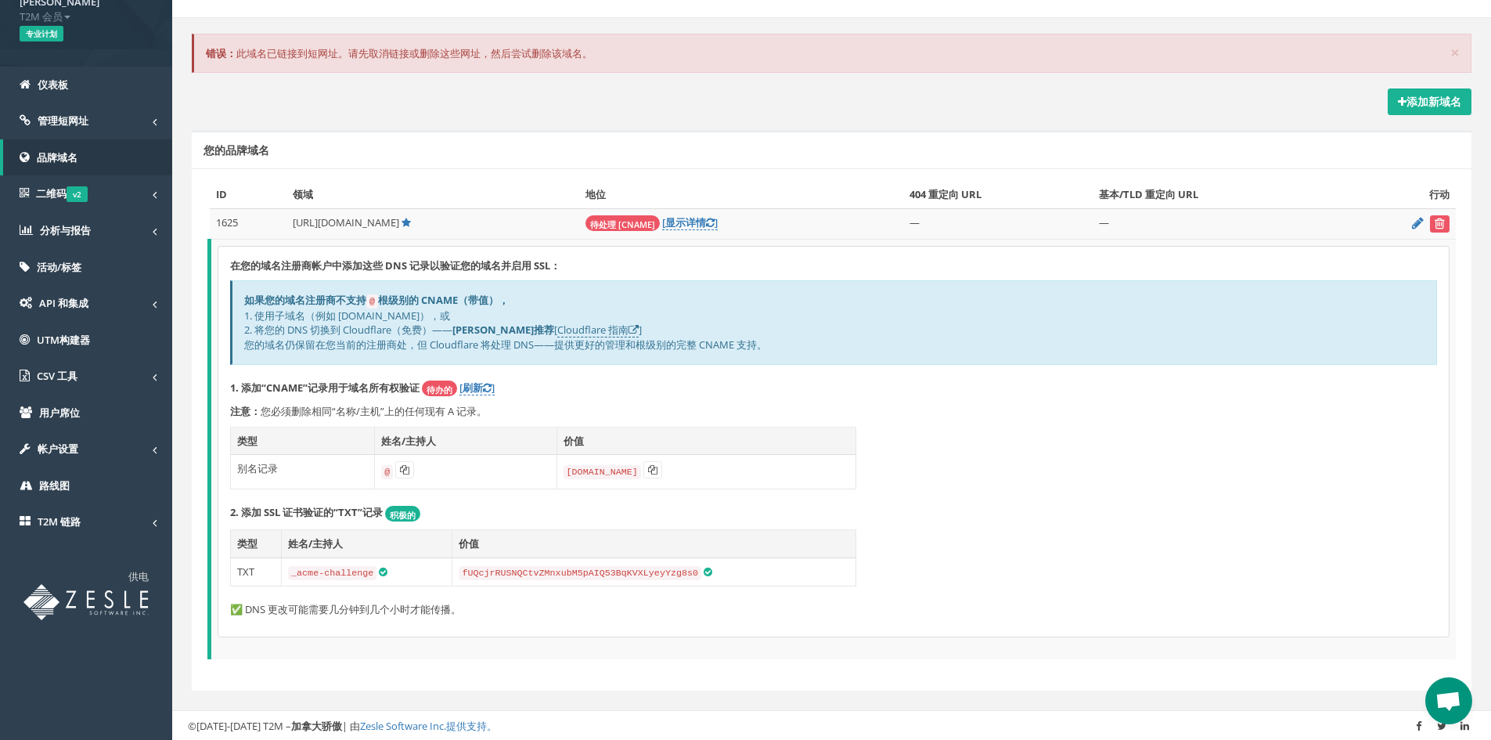
drag, startPoint x: 293, startPoint y: 216, endPoint x: 403, endPoint y: 215, distance: 110.4
click at [403, 215] on td "[URL][DOMAIN_NAME]" at bounding box center [432, 223] width 293 height 31
copy font "https://huajiashop.com"
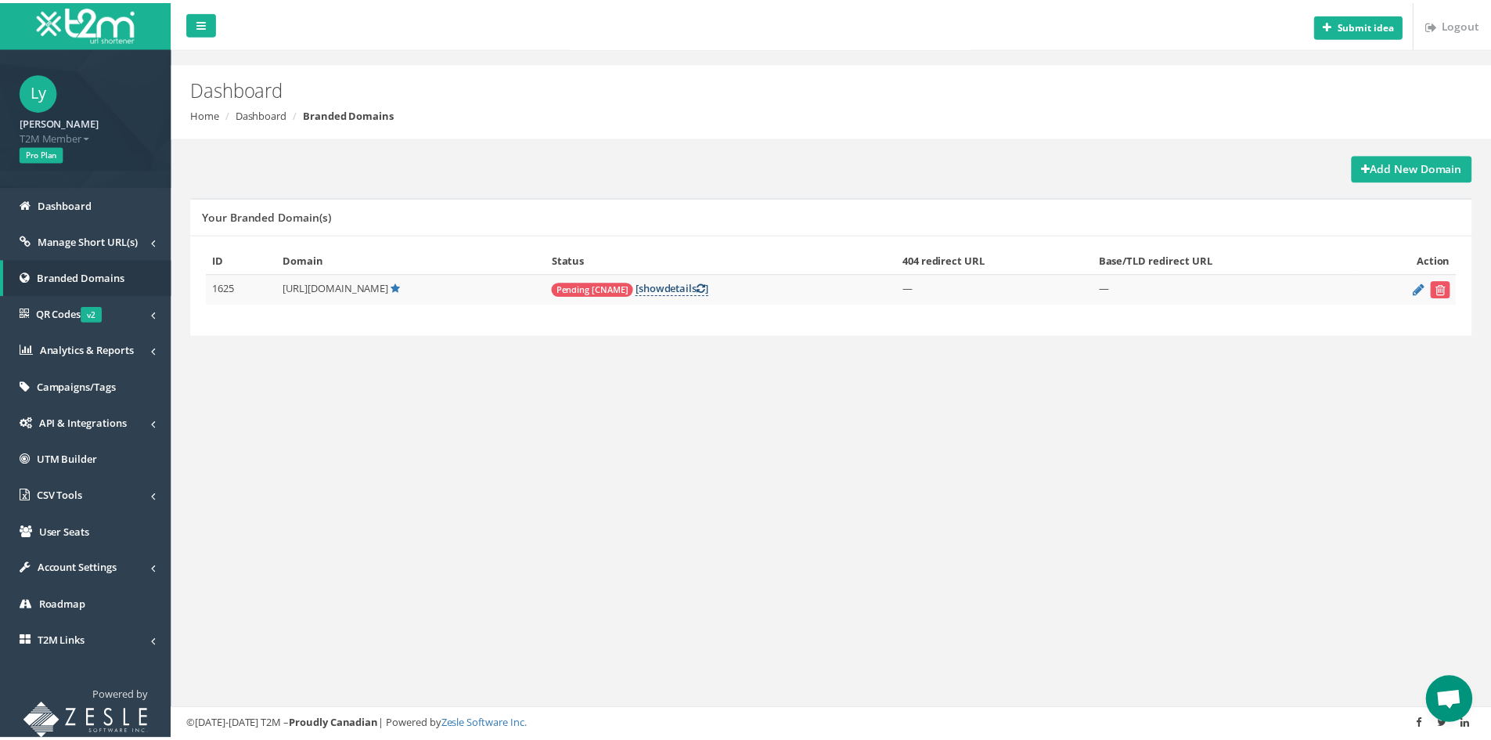
scroll to position [74, 0]
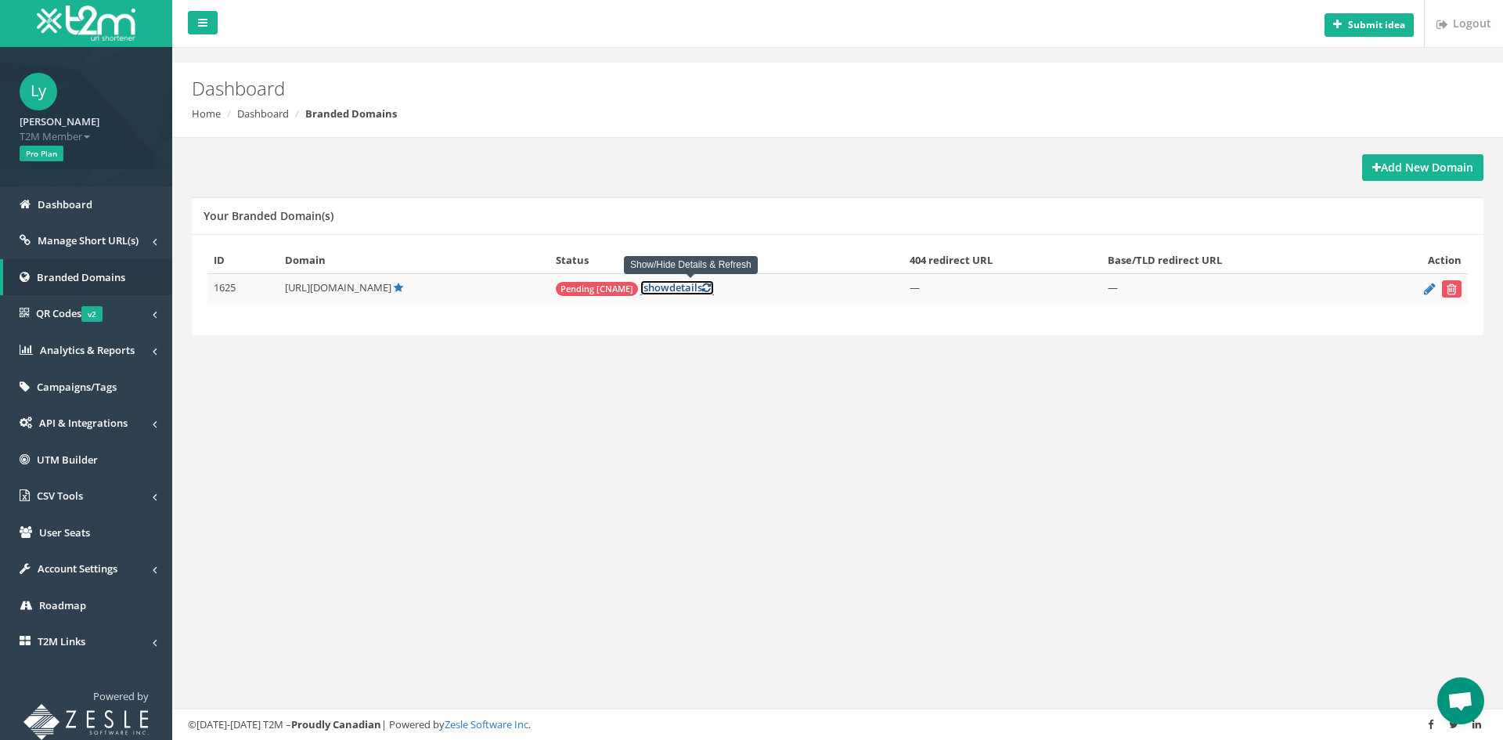
click at [693, 289] on link "[ show details ]" at bounding box center [677, 287] width 74 height 15
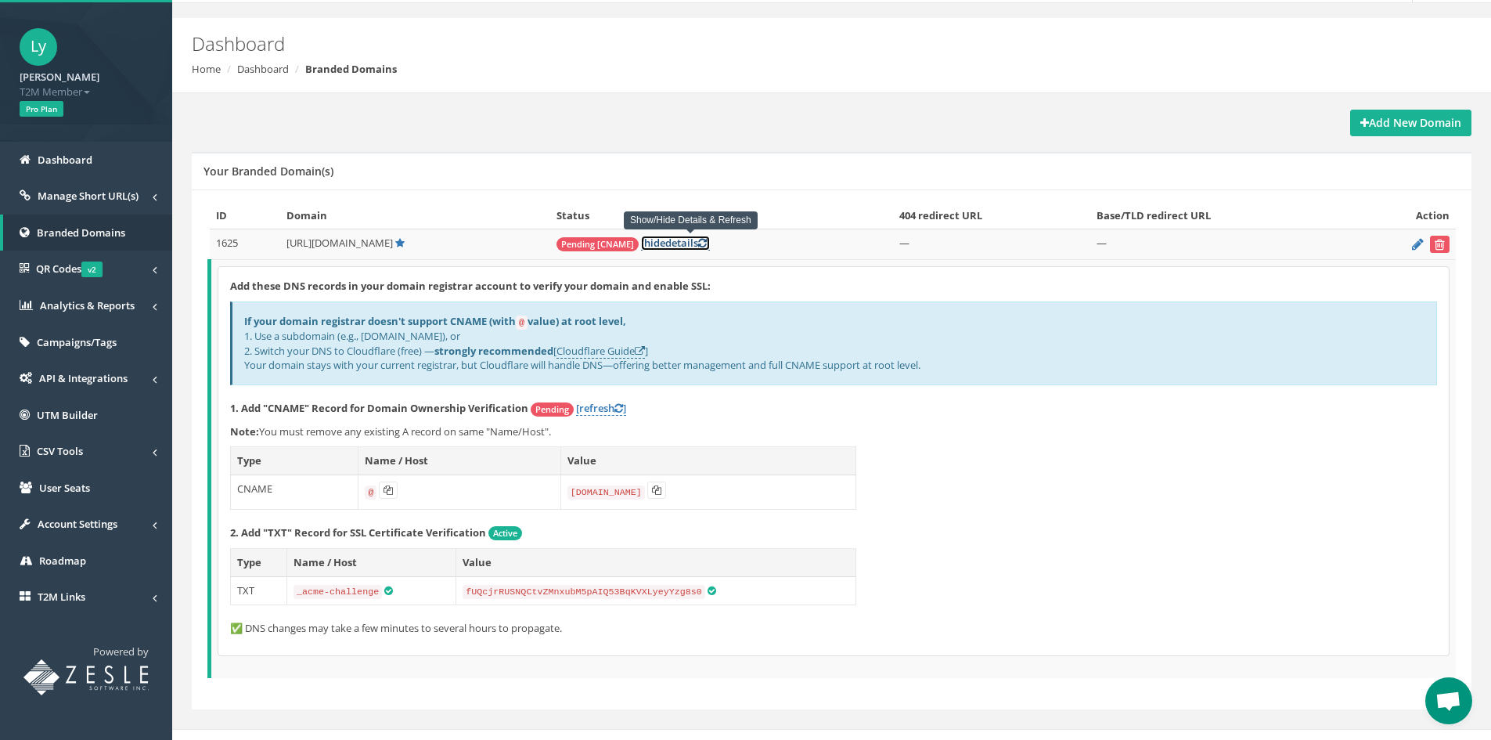
scroll to position [63, 0]
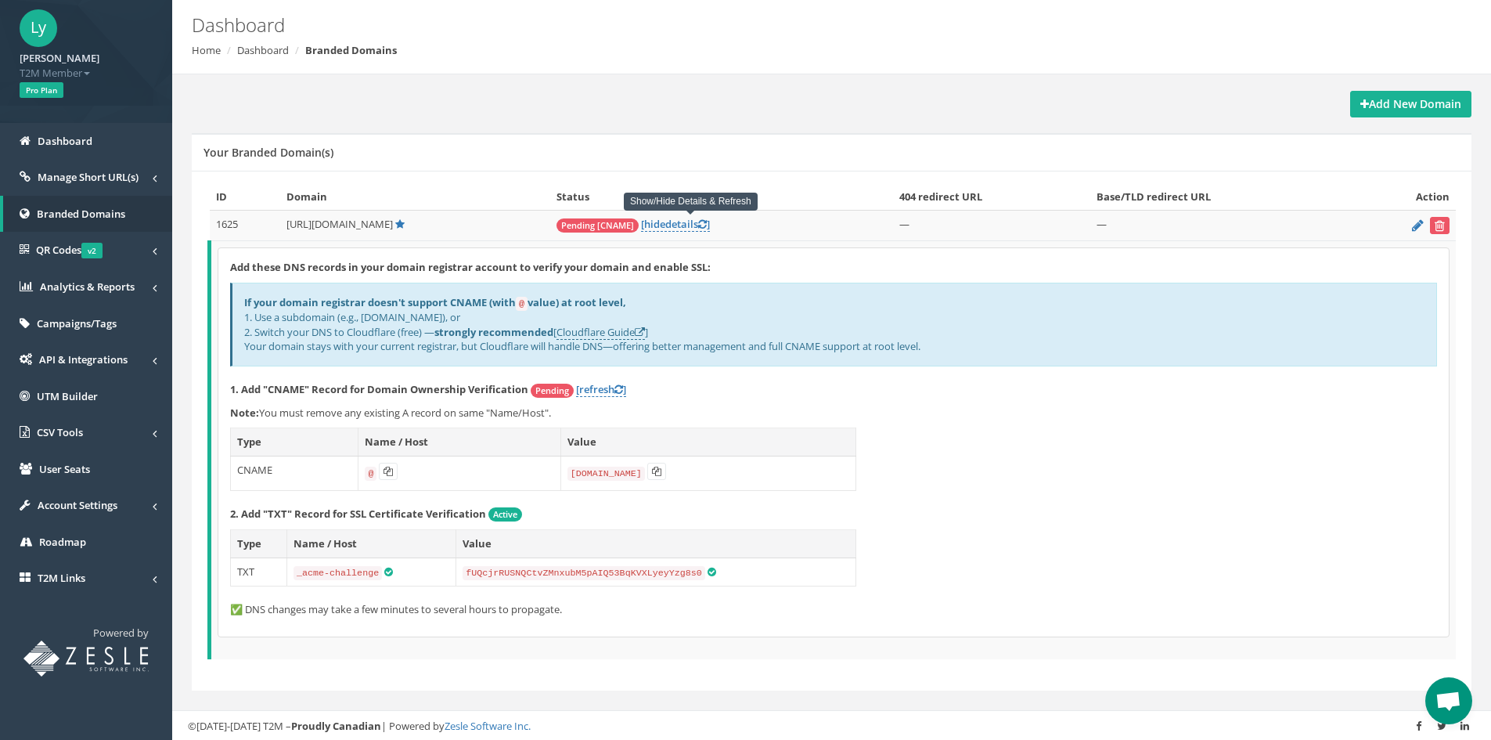
click at [235, 607] on p "✅ DNS changes may take a few minutes to several hours to propagate." at bounding box center [833, 609] width 1207 height 15
click at [236, 607] on p "✅ DNS changes may take a few minutes to several hours to propagate." at bounding box center [833, 609] width 1207 height 15
click at [261, 603] on p "✅ DNS changes may take a few minutes to several hours to propagate." at bounding box center [833, 609] width 1207 height 15
click at [1446, 225] on button "submit" at bounding box center [1440, 225] width 20 height 17
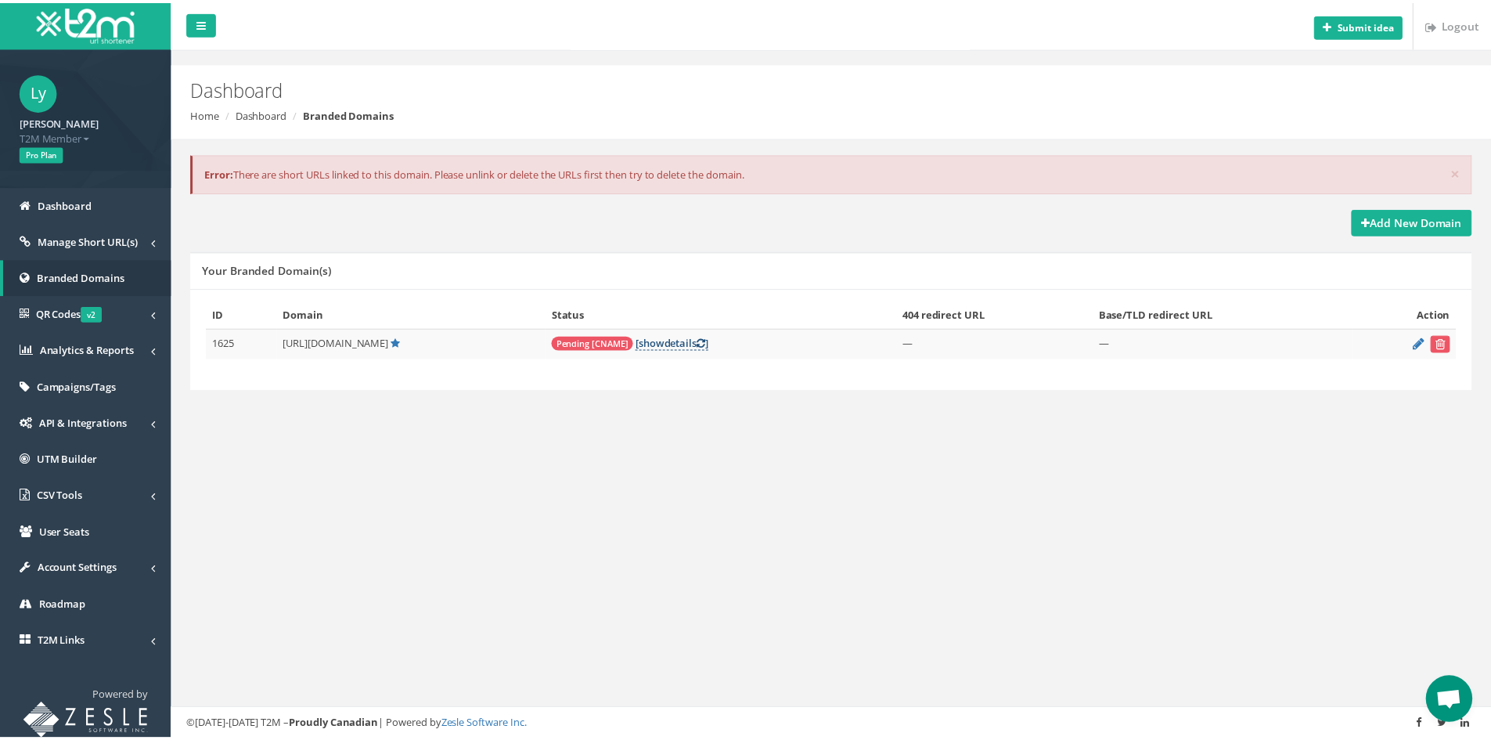
scroll to position [74, 0]
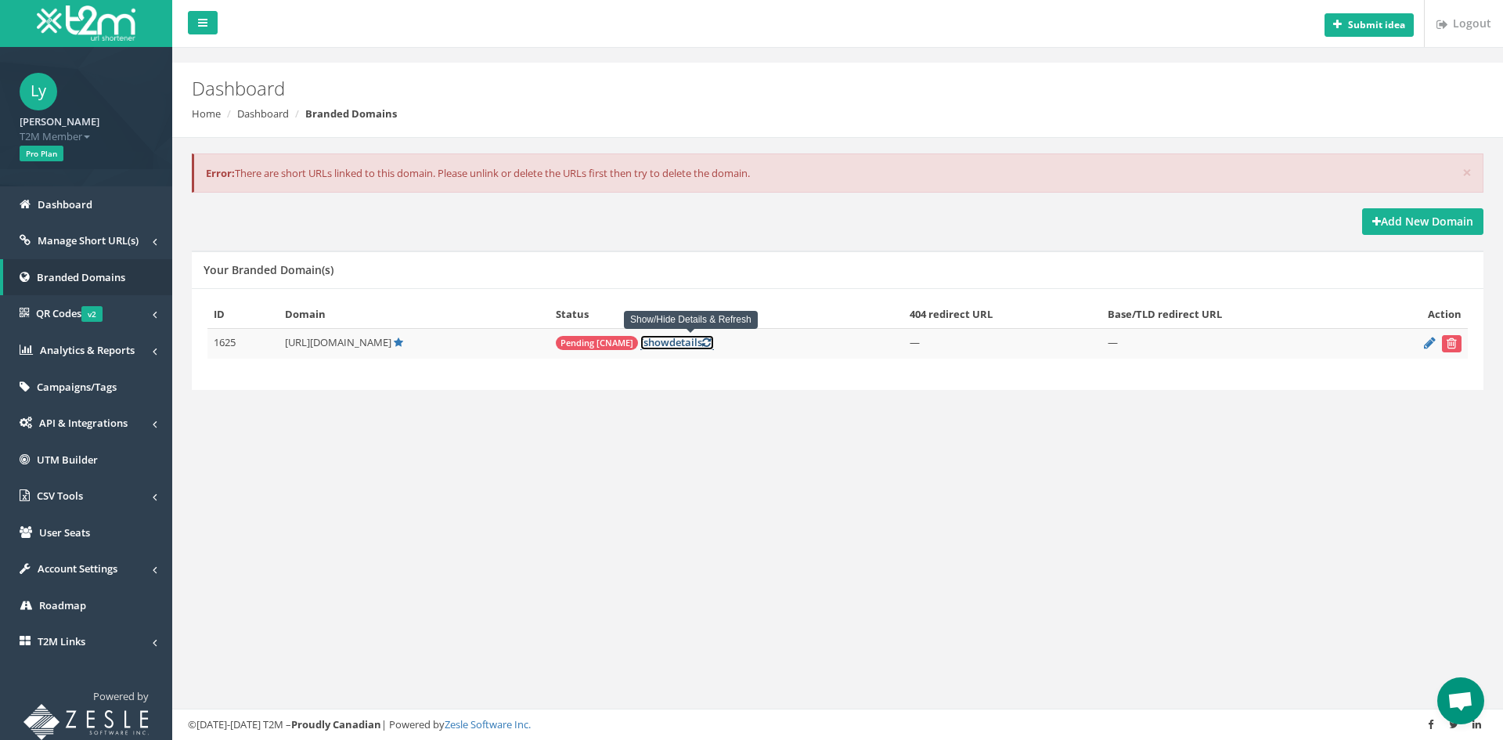
click at [669, 338] on span "show" at bounding box center [656, 342] width 26 height 14
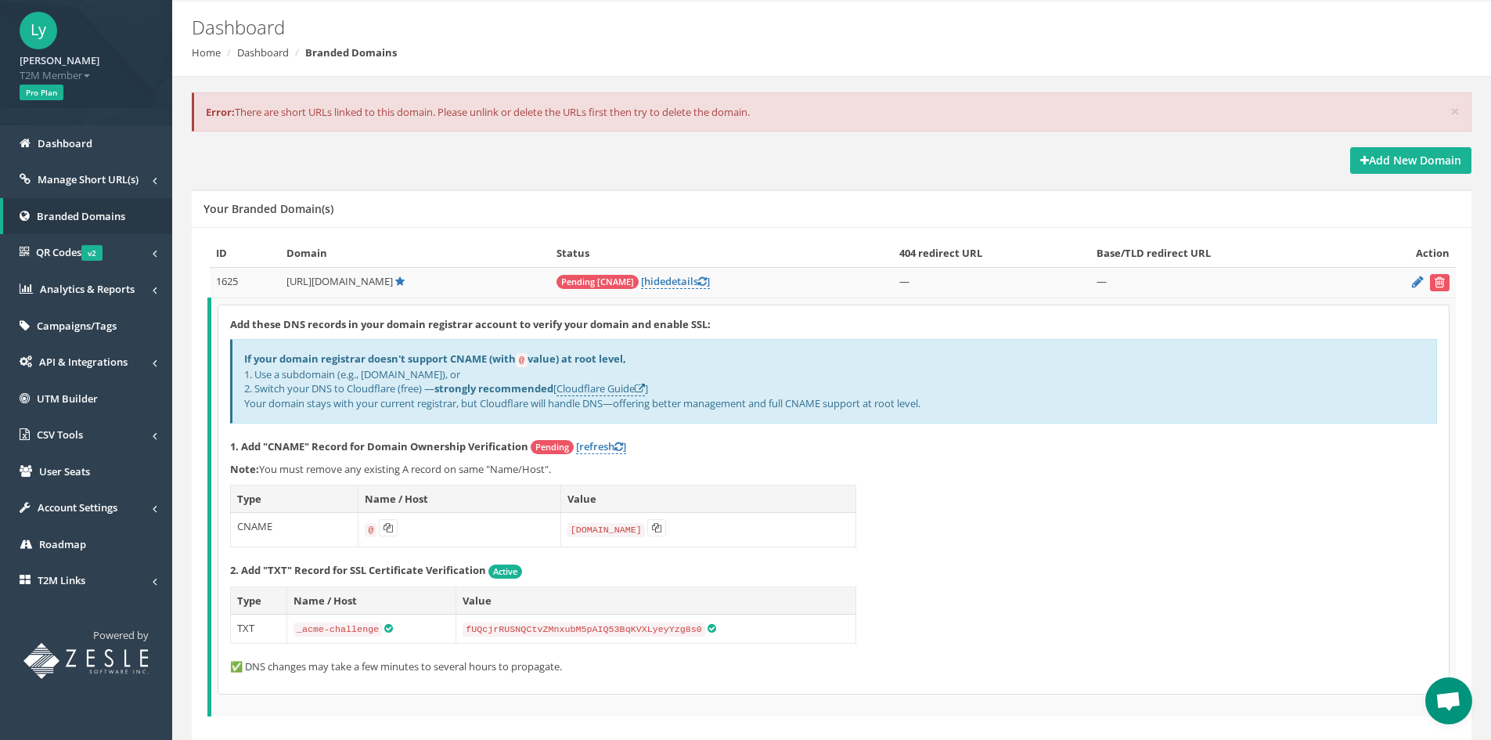
scroll to position [118, 0]
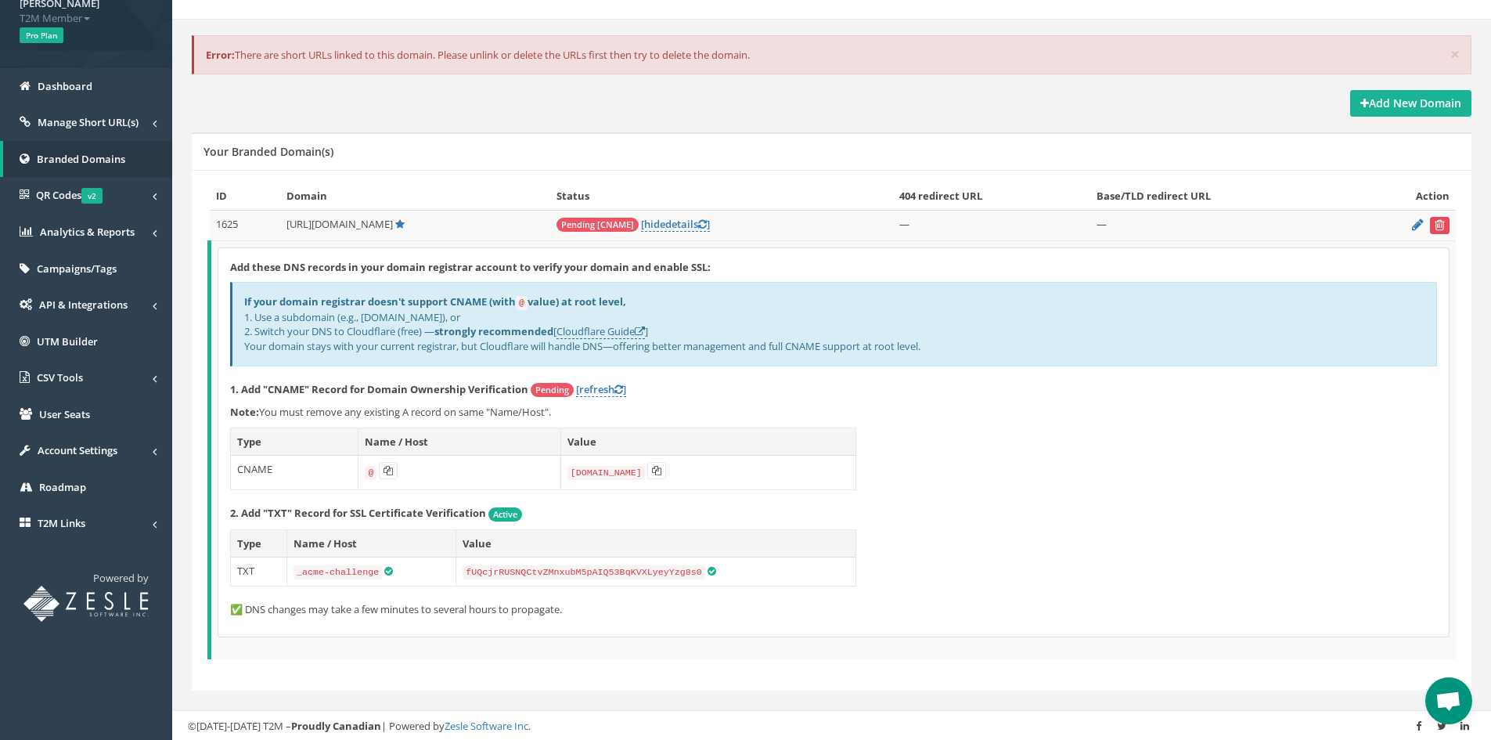
click at [1446, 228] on button "submit" at bounding box center [1440, 225] width 20 height 17
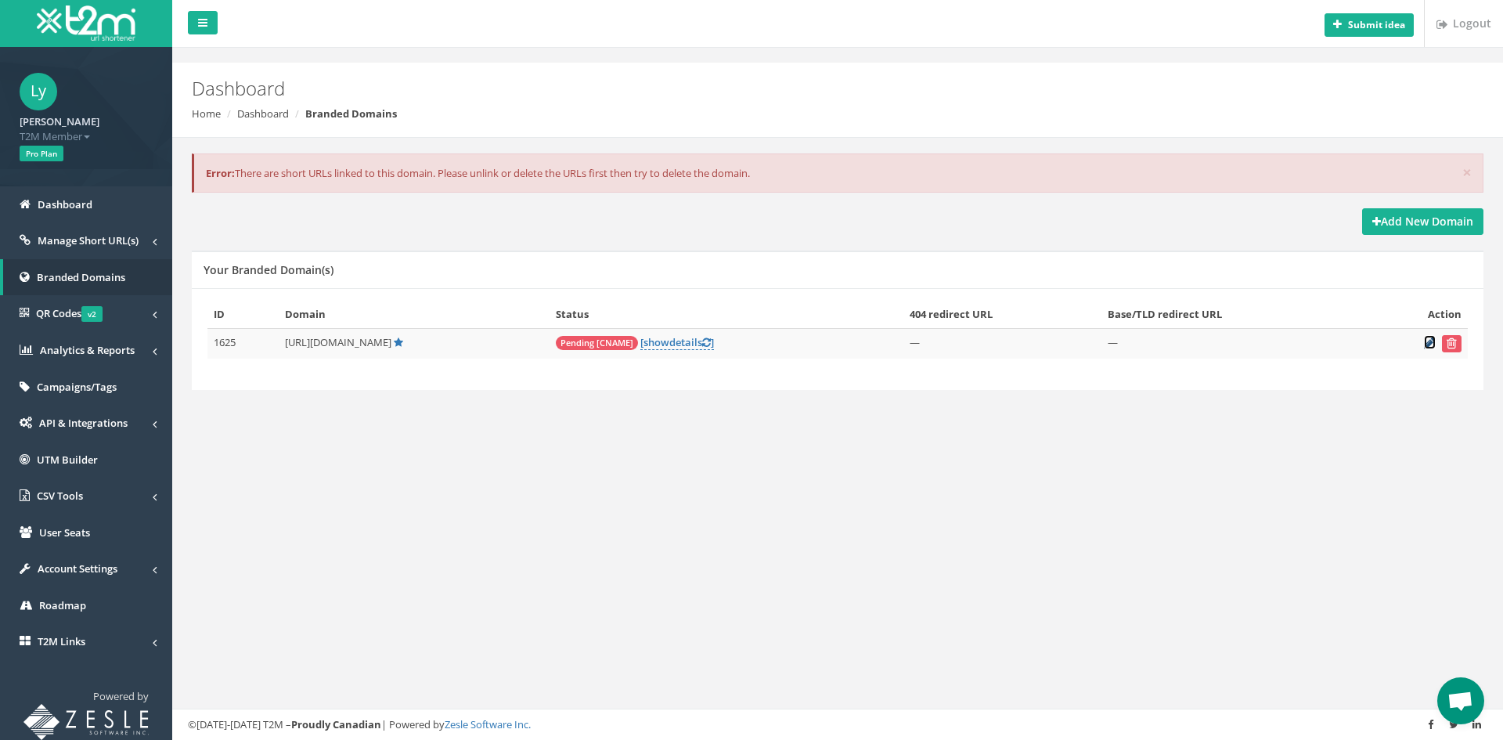
scroll to position [74, 0]
click at [1428, 342] on icon at bounding box center [1430, 342] width 12 height 10
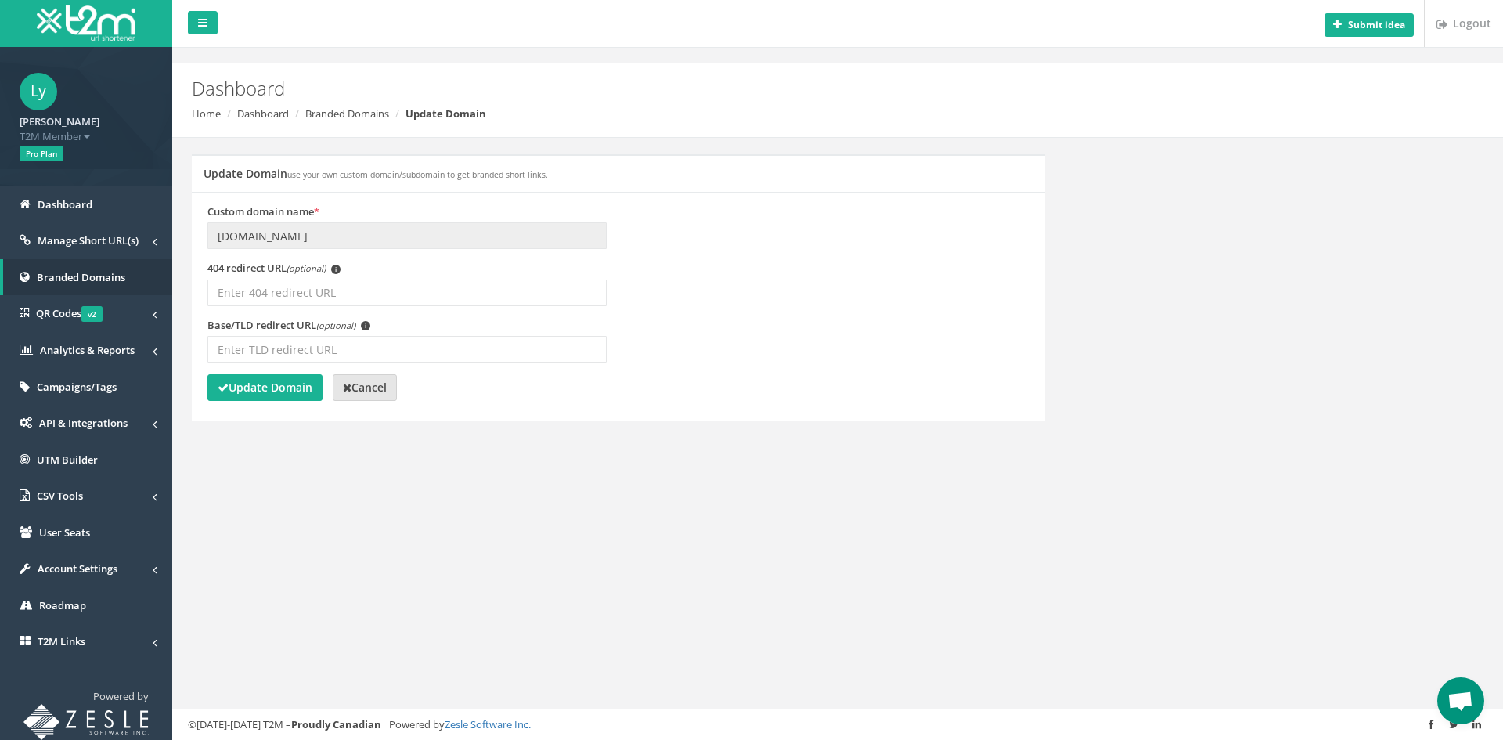
scroll to position [74, 0]
click at [376, 389] on strong "Cancel" at bounding box center [365, 387] width 44 height 15
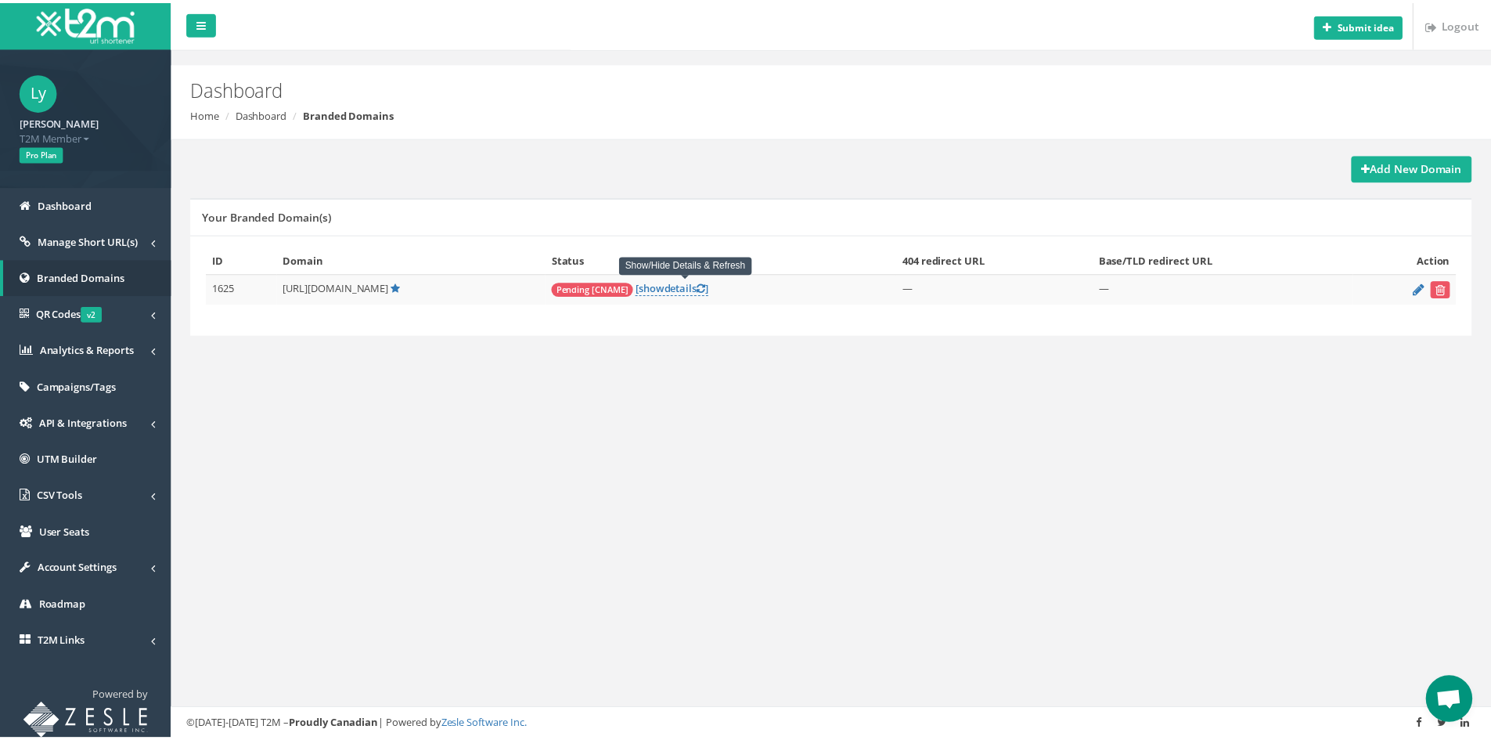
scroll to position [74, 0]
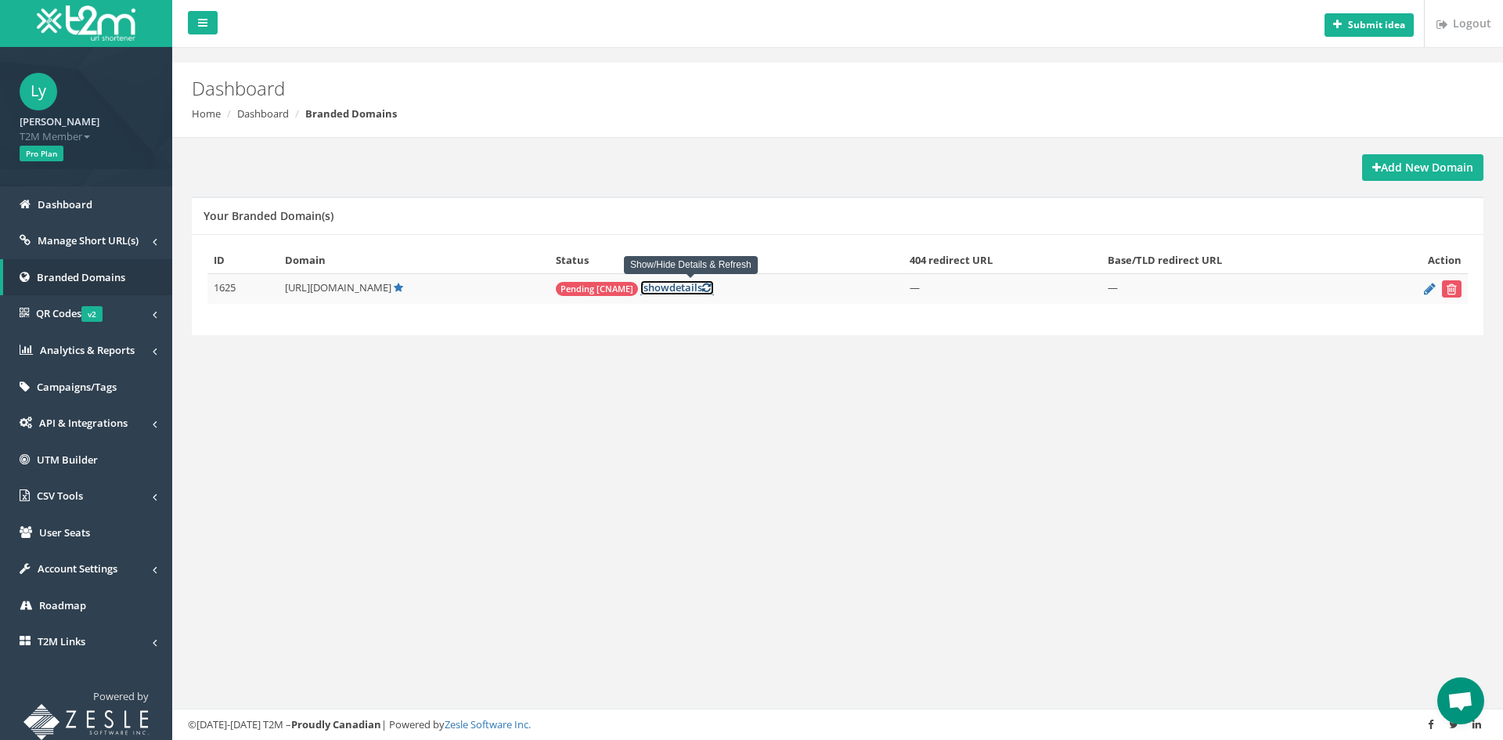
click at [669, 285] on span "show" at bounding box center [656, 287] width 26 height 14
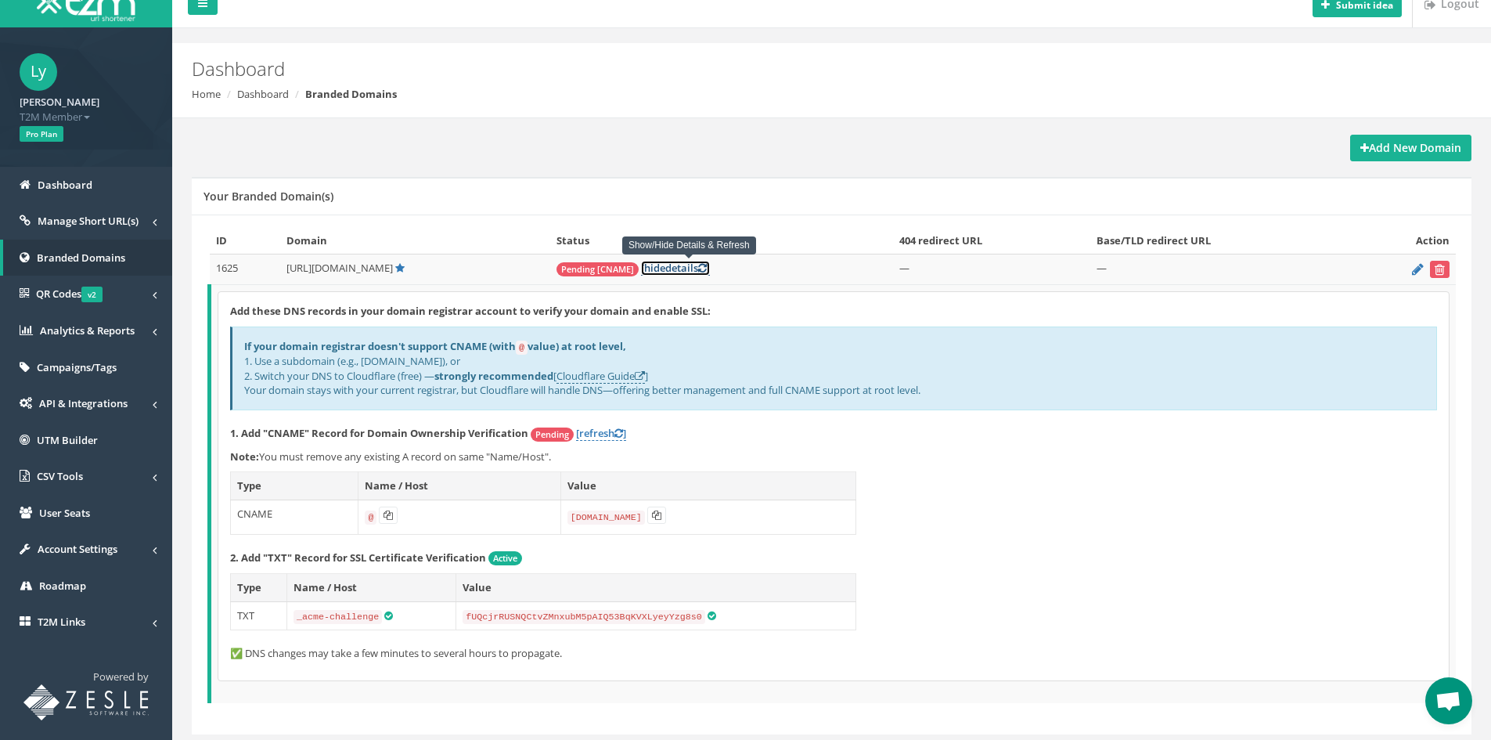
scroll to position [0, 0]
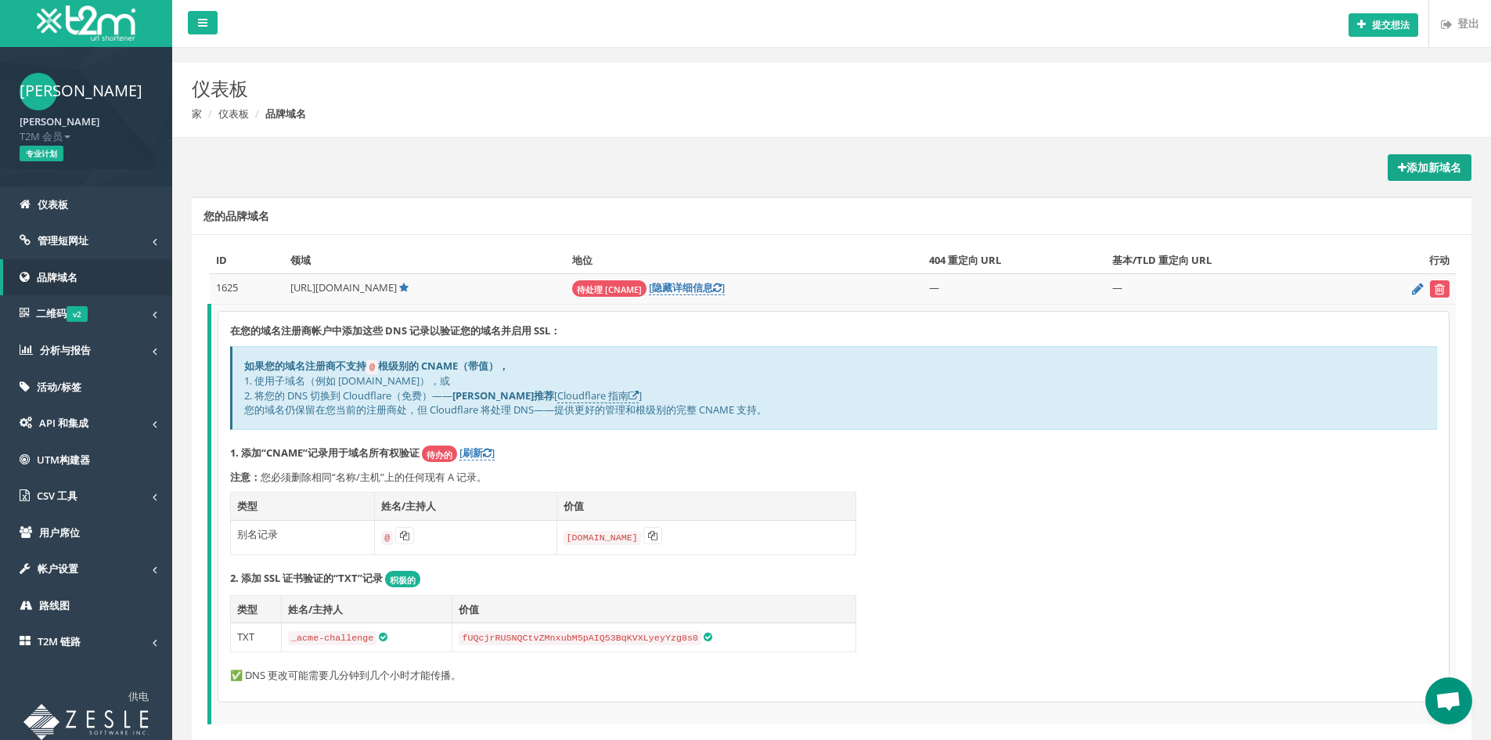
click at [1433, 160] on font "添加新域名" at bounding box center [1434, 167] width 55 height 15
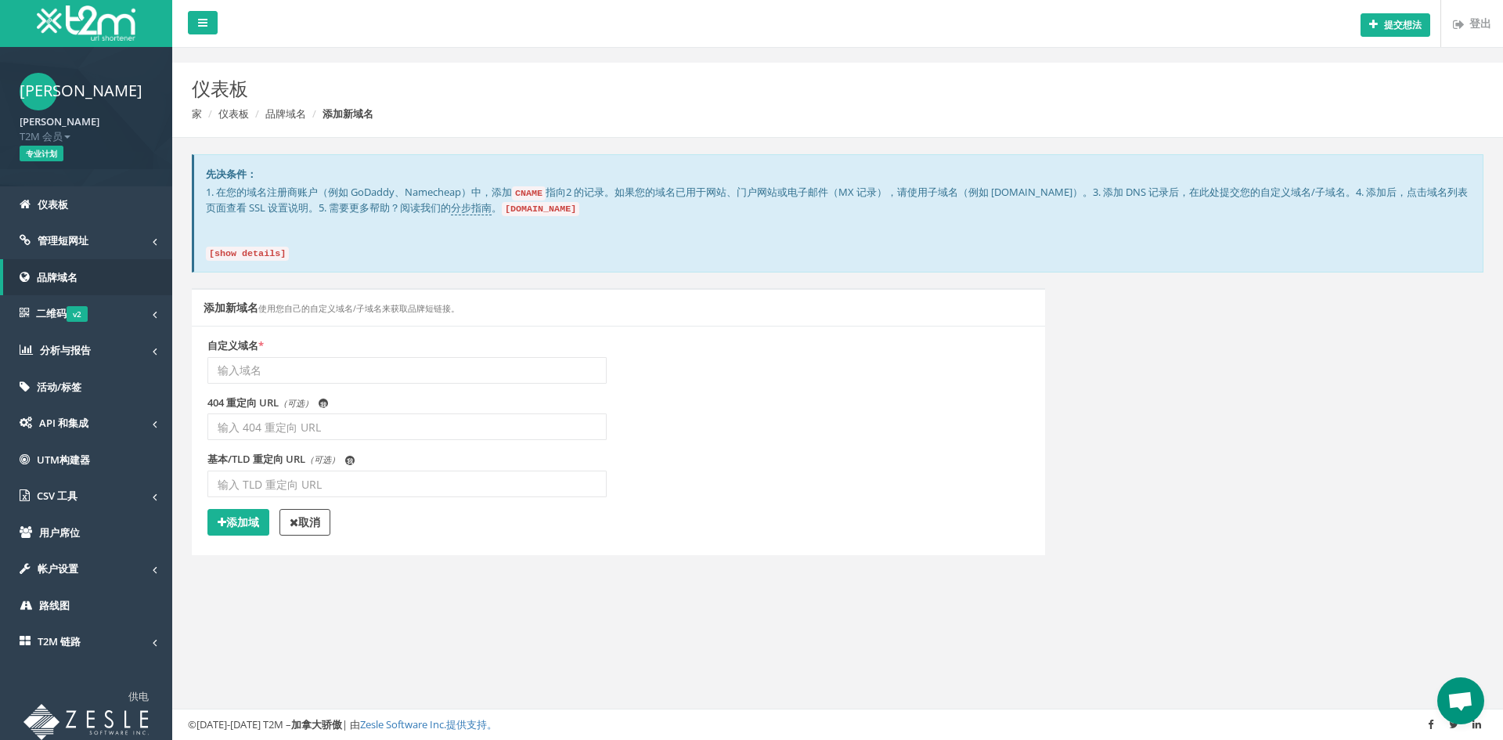
scroll to position [74, 0]
drag, startPoint x: 600, startPoint y: 212, endPoint x: 472, endPoint y: 226, distance: 128.4
click at [579, 212] on code "[DOMAIN_NAME]" at bounding box center [540, 209] width 77 height 14
click at [255, 248] on code "[show details]" at bounding box center [247, 254] width 83 height 14
click at [492, 211] on font "分步指南" at bounding box center [471, 207] width 41 height 14
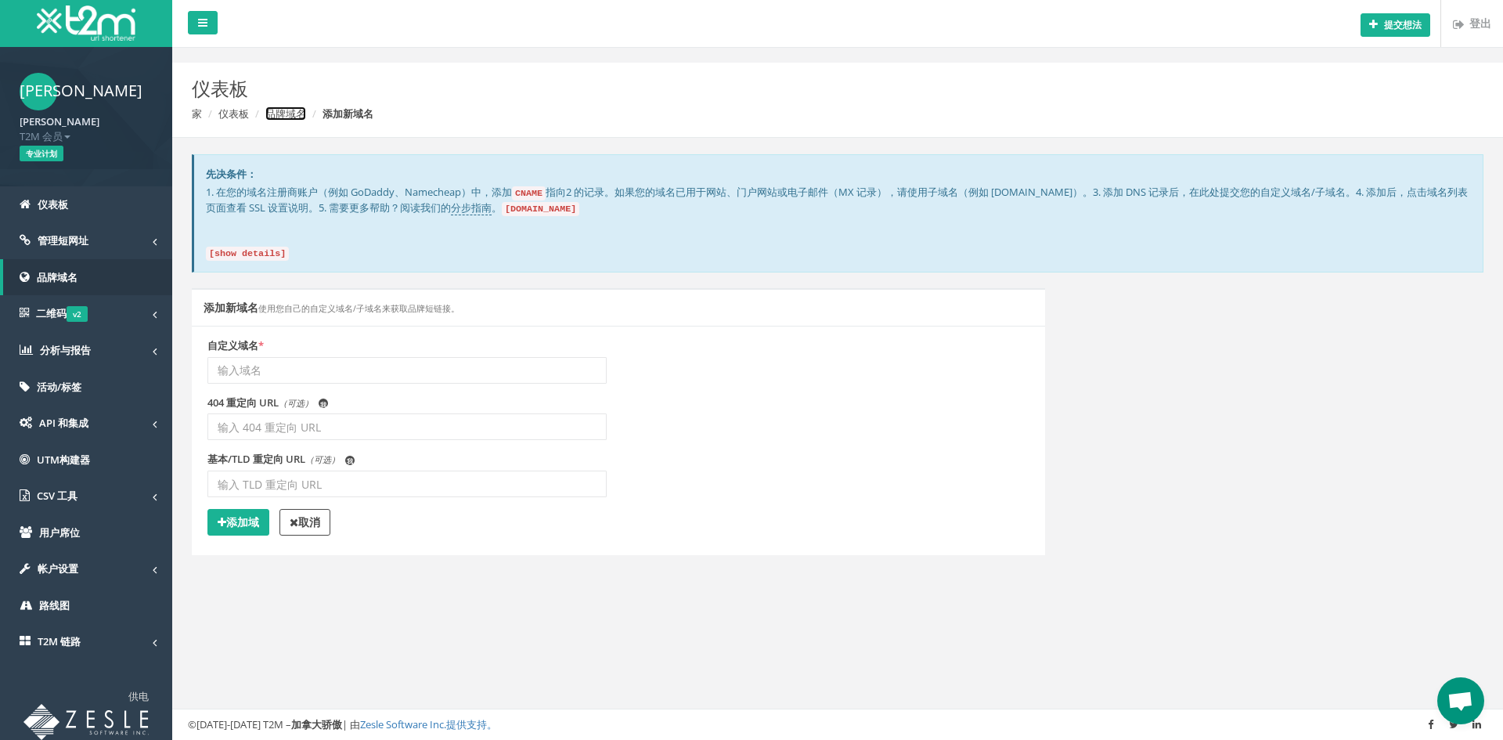
click at [283, 117] on font "品牌域名" at bounding box center [285, 113] width 41 height 14
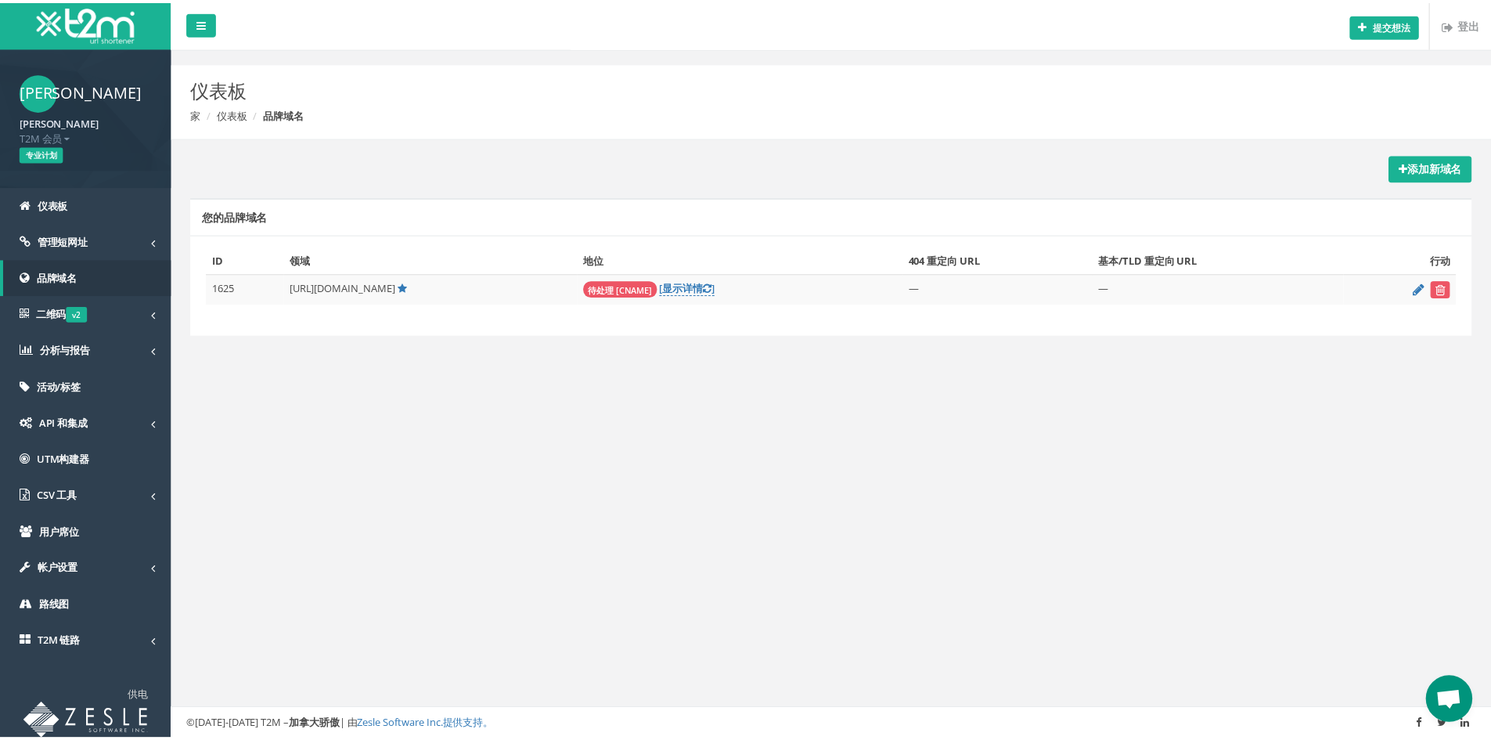
scroll to position [74, 0]
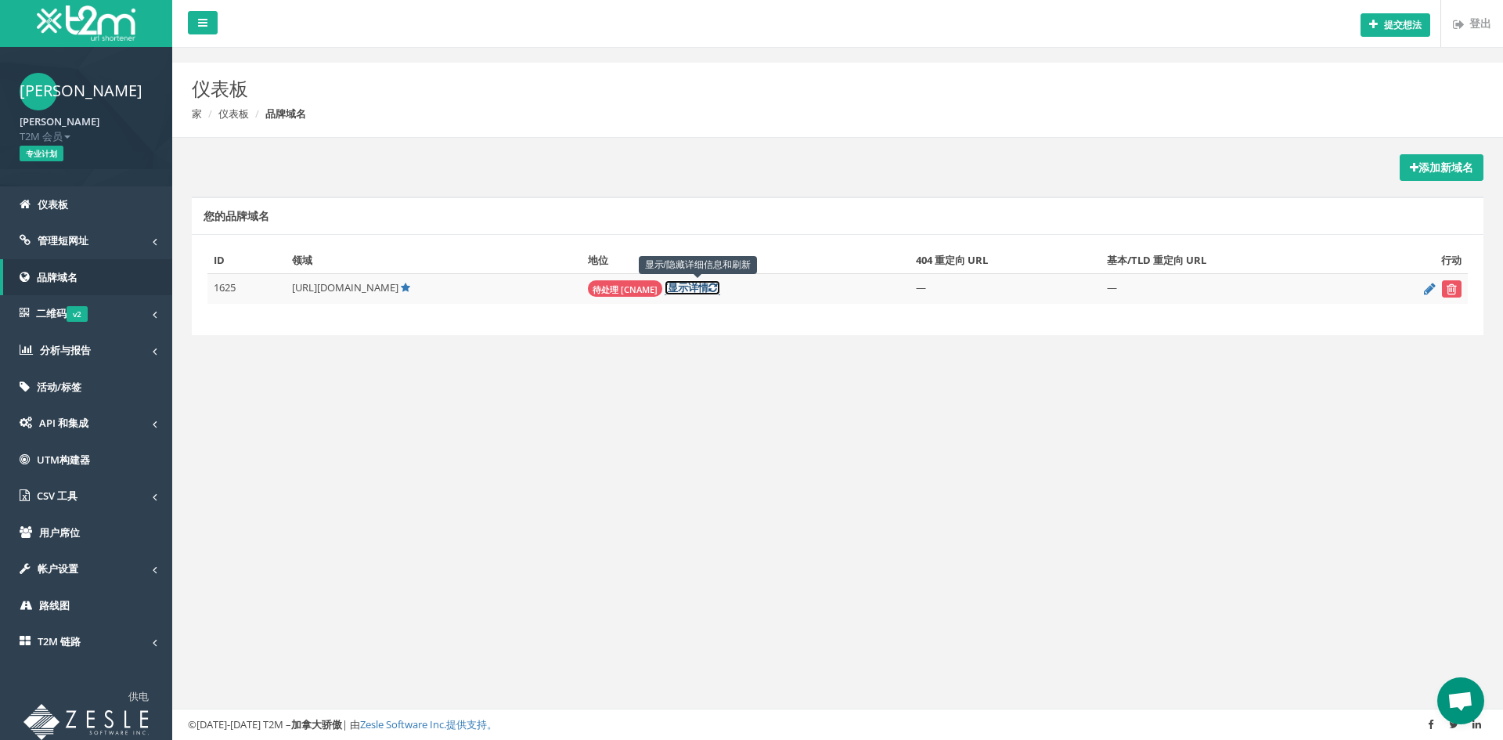
click at [701, 282] on font "详情" at bounding box center [698, 287] width 20 height 14
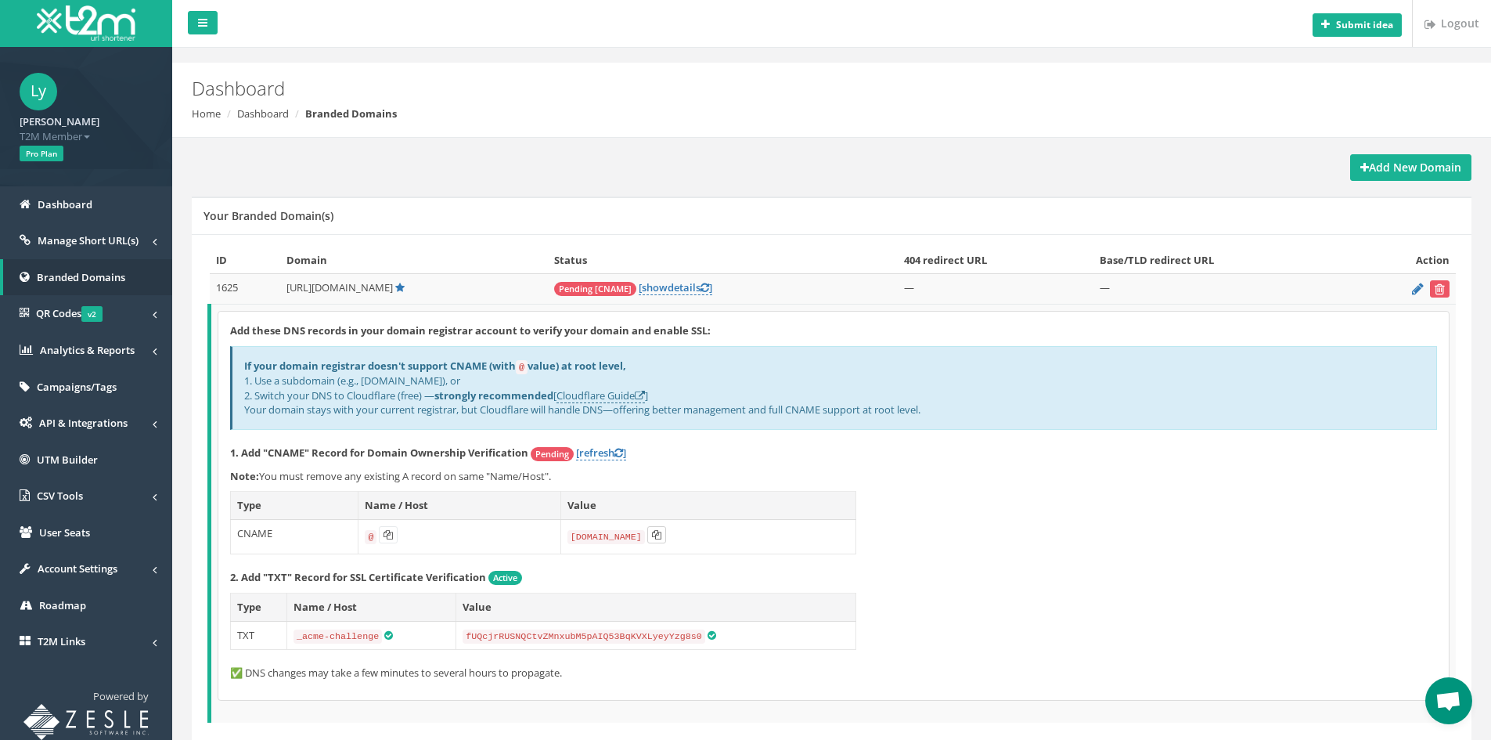
click at [657, 537] on icon at bounding box center [656, 534] width 9 height 9
drag, startPoint x: 471, startPoint y: 638, endPoint x: 690, endPoint y: 634, distance: 218.4
click at [690, 634] on td "fUQcjrRUSNQCtvZMnxubM5pAIQ53BqKVXLyeyYzg8s0" at bounding box center [656, 635] width 400 height 29
copy code "fUQcjrRUSNQCtvZMnxubM5pAIQ53BqKVXLyeyYzg8s0"
click at [628, 286] on span "Pending [CNAME]" at bounding box center [595, 289] width 82 height 14
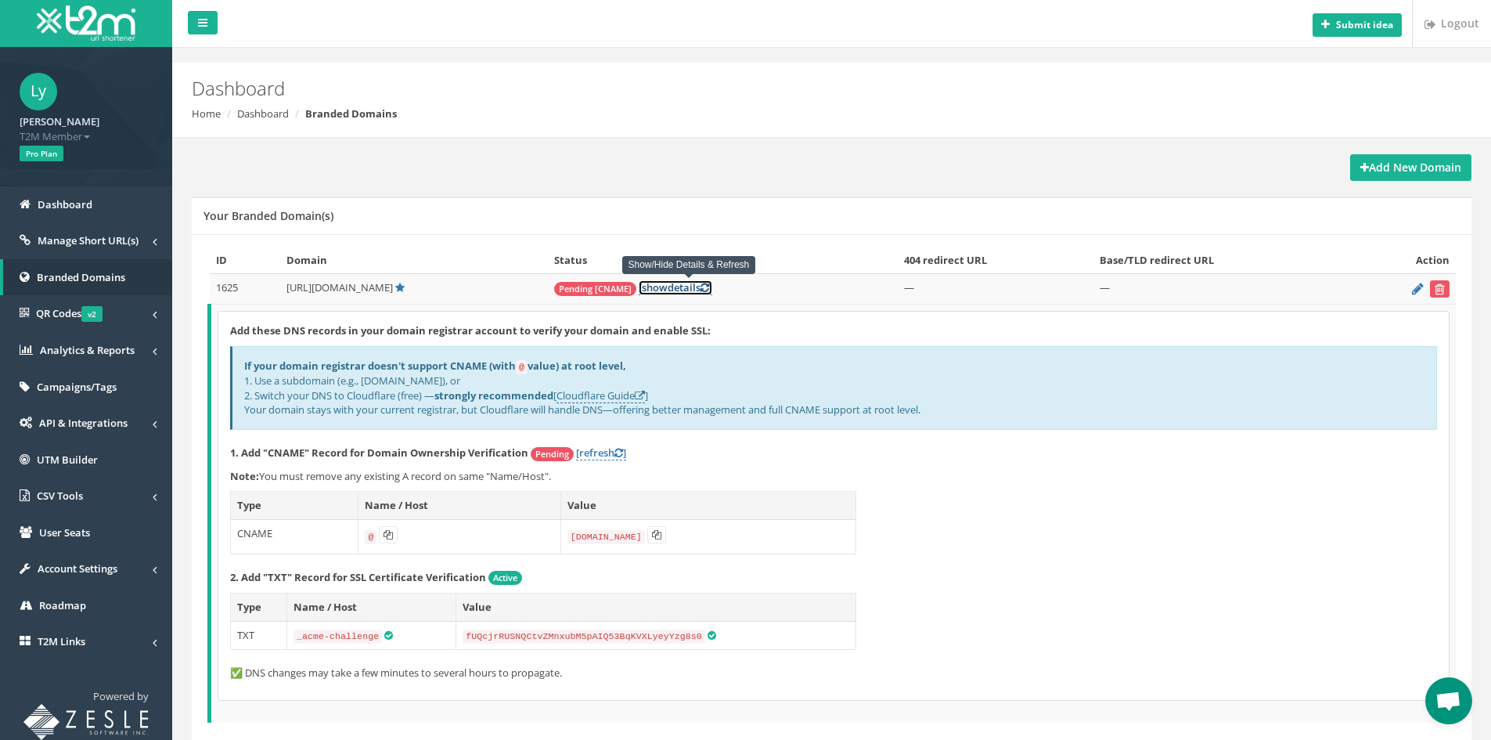
click at [668, 286] on span "show" at bounding box center [655, 287] width 26 height 14
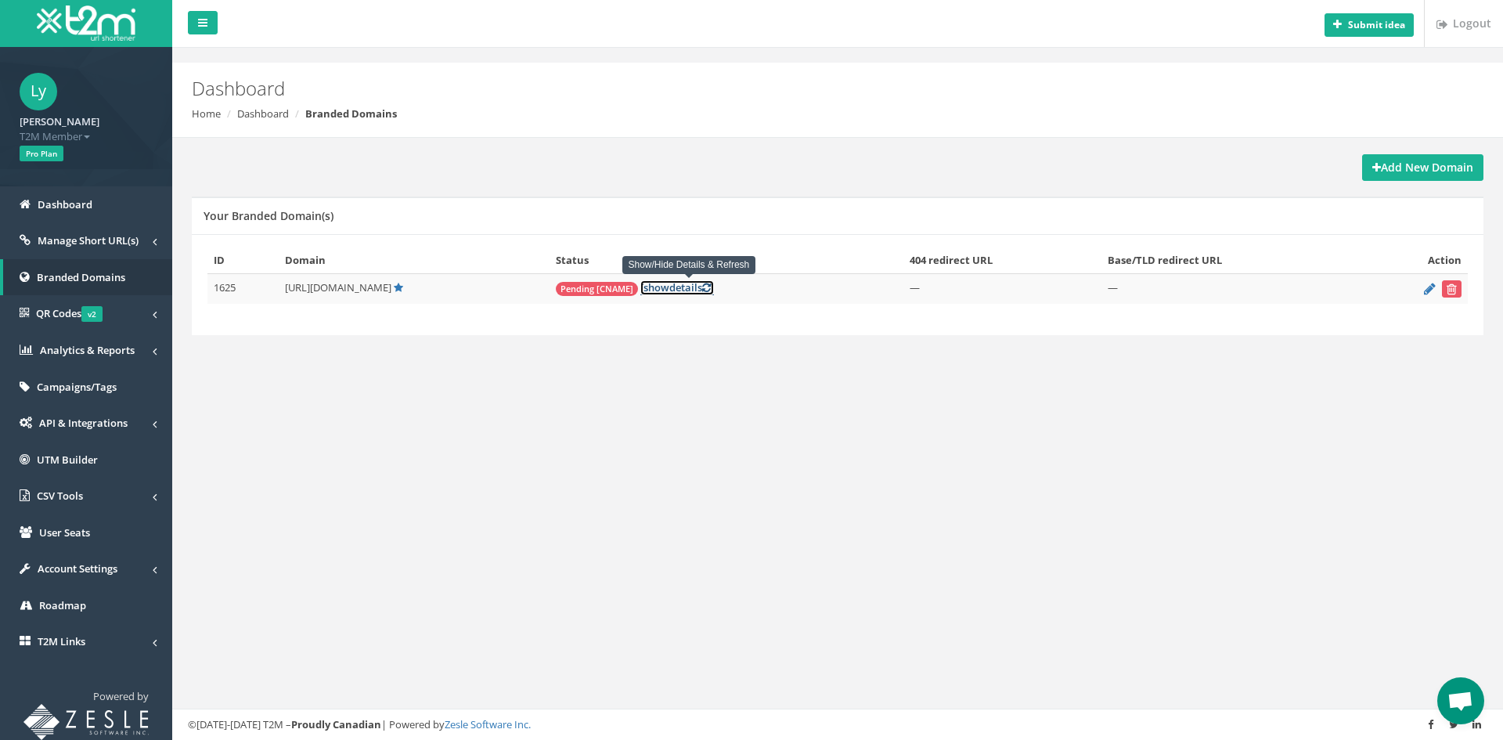
click at [684, 286] on link "[ show details ]" at bounding box center [677, 287] width 74 height 15
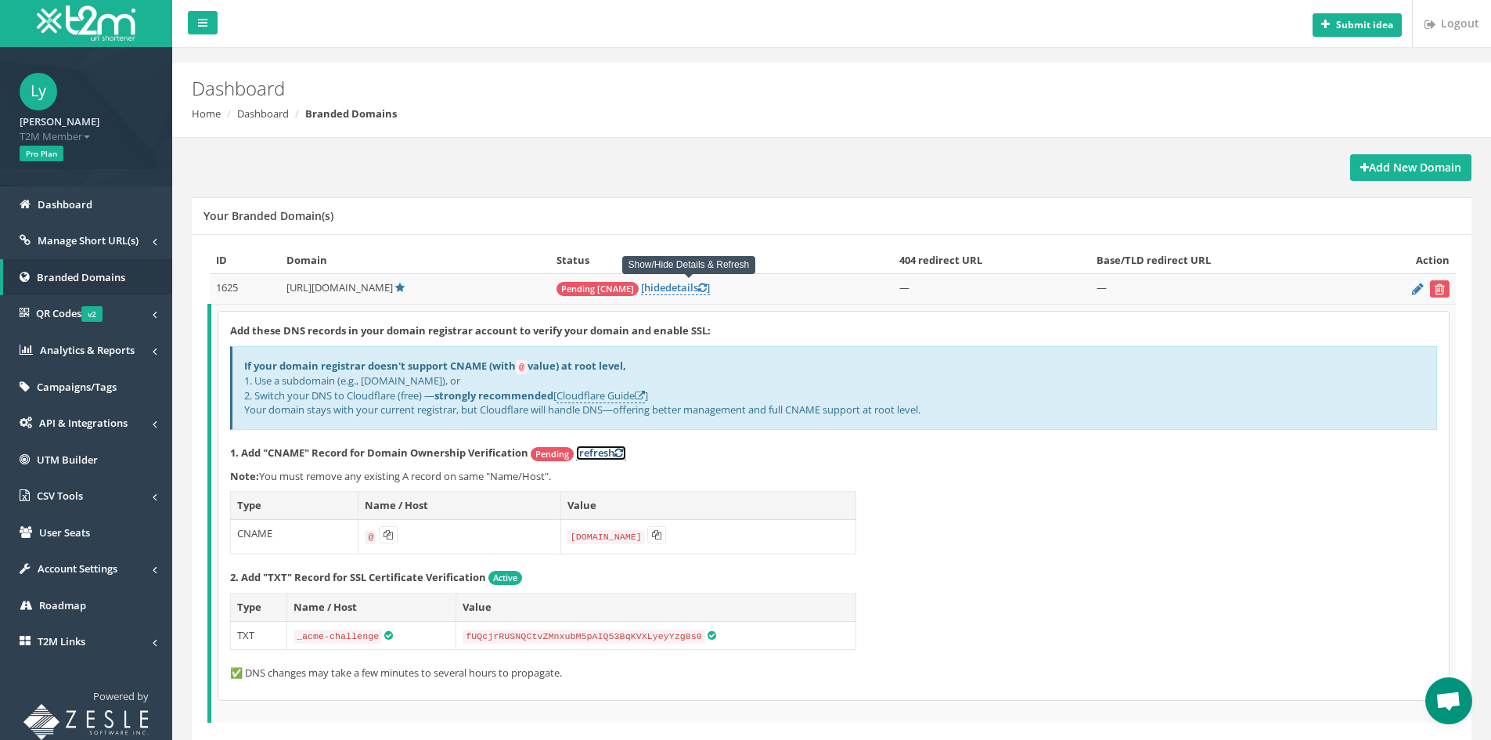
click at [610, 453] on link "[refresh ]" at bounding box center [601, 452] width 50 height 15
drag, startPoint x: 324, startPoint y: 289, endPoint x: 396, endPoint y: 286, distance: 72.1
click at [393, 286] on span "[URL][DOMAIN_NAME]" at bounding box center [339, 287] width 106 height 14
copy span "huajiashop.com"
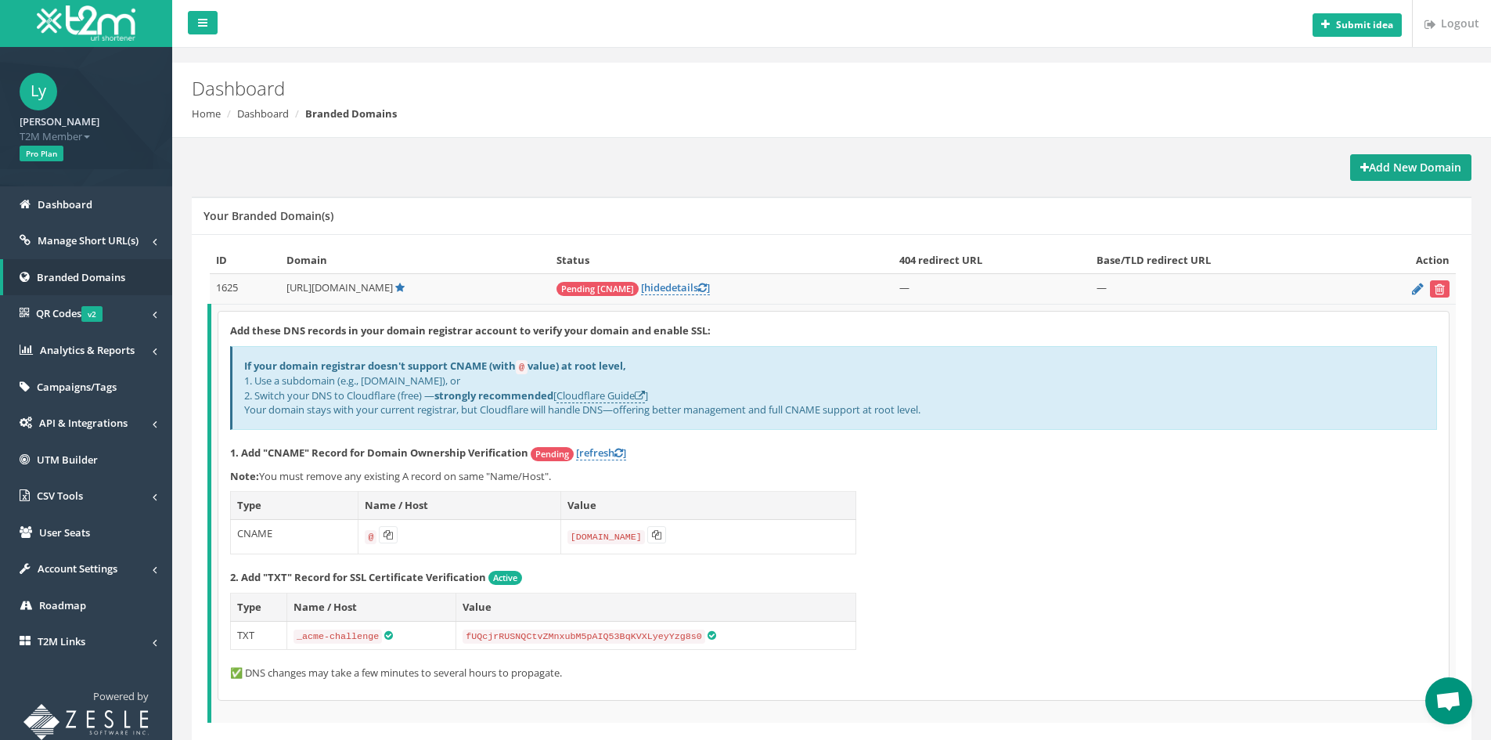
click at [1422, 170] on strong "Add New Domain" at bounding box center [1410, 167] width 101 height 15
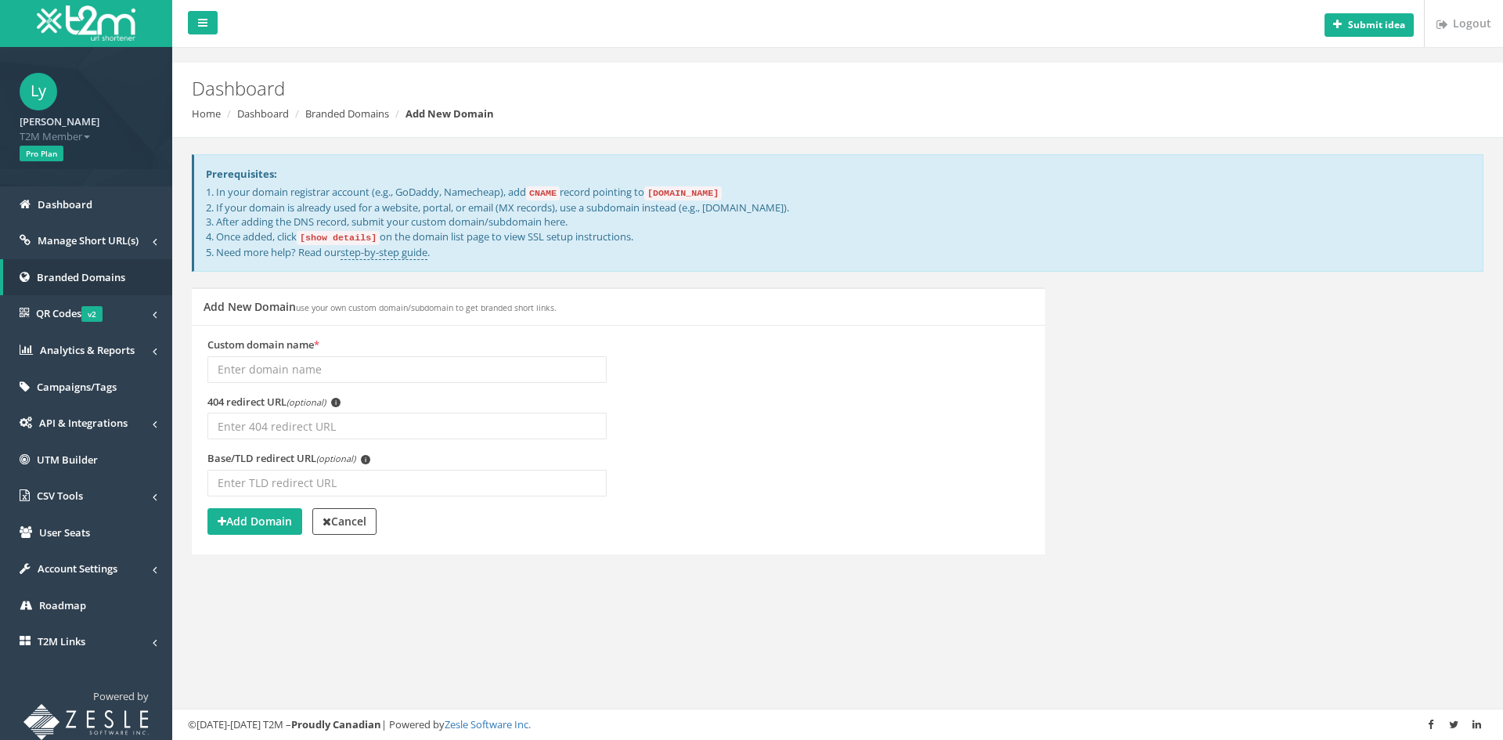
click at [445, 372] on input "Custom domain name *" at bounding box center [406, 369] width 399 height 27
click at [311, 368] on input "Custom domain name *" at bounding box center [406, 369] width 399 height 27
paste input "[DOMAIN_NAME]"
type input "[DOMAIN_NAME]"
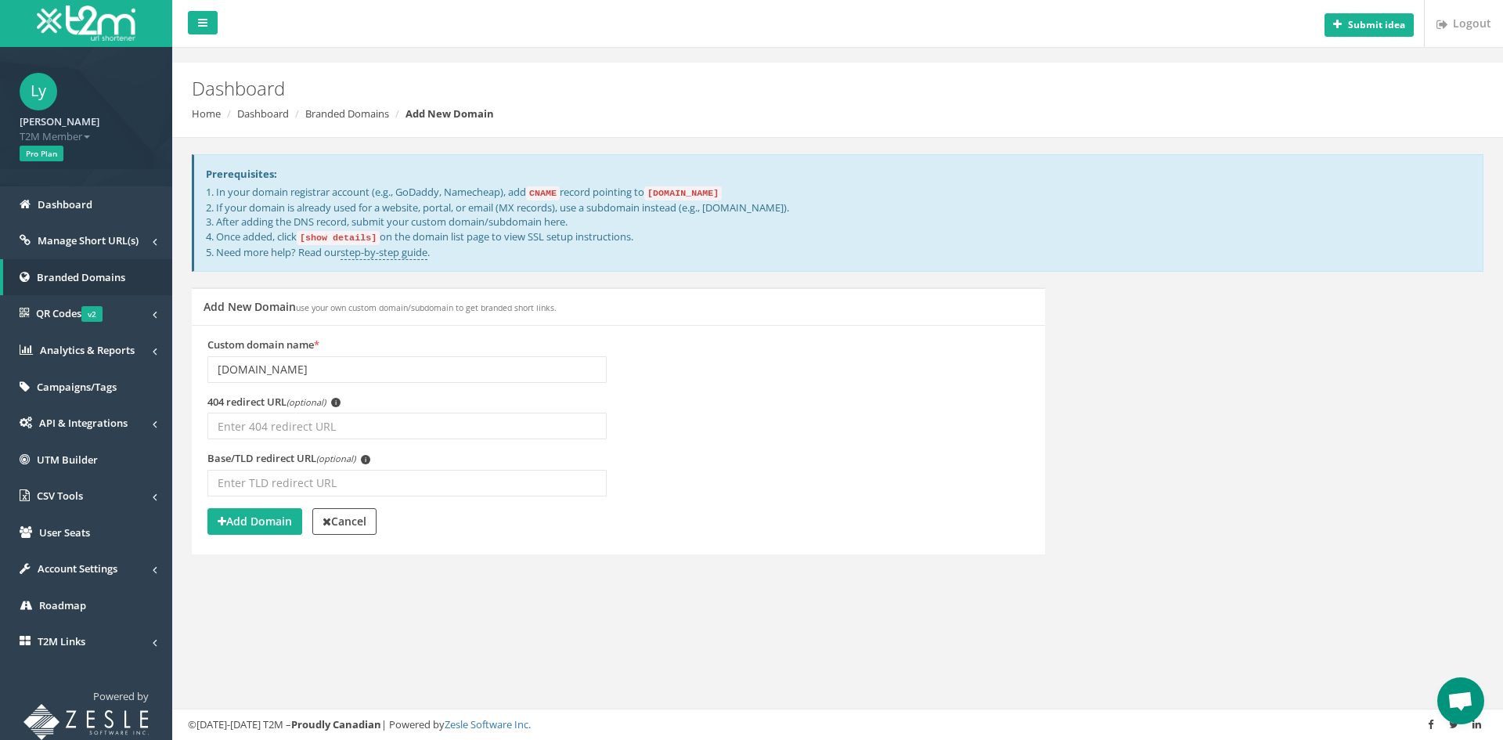
click at [460, 595] on div "Prerequisites: 1. In your domain registrar account (e.g., GoDaddy, Namecheap), …" at bounding box center [837, 371] width 1307 height 467
click at [260, 518] on strong "Add Domain" at bounding box center [255, 520] width 74 height 15
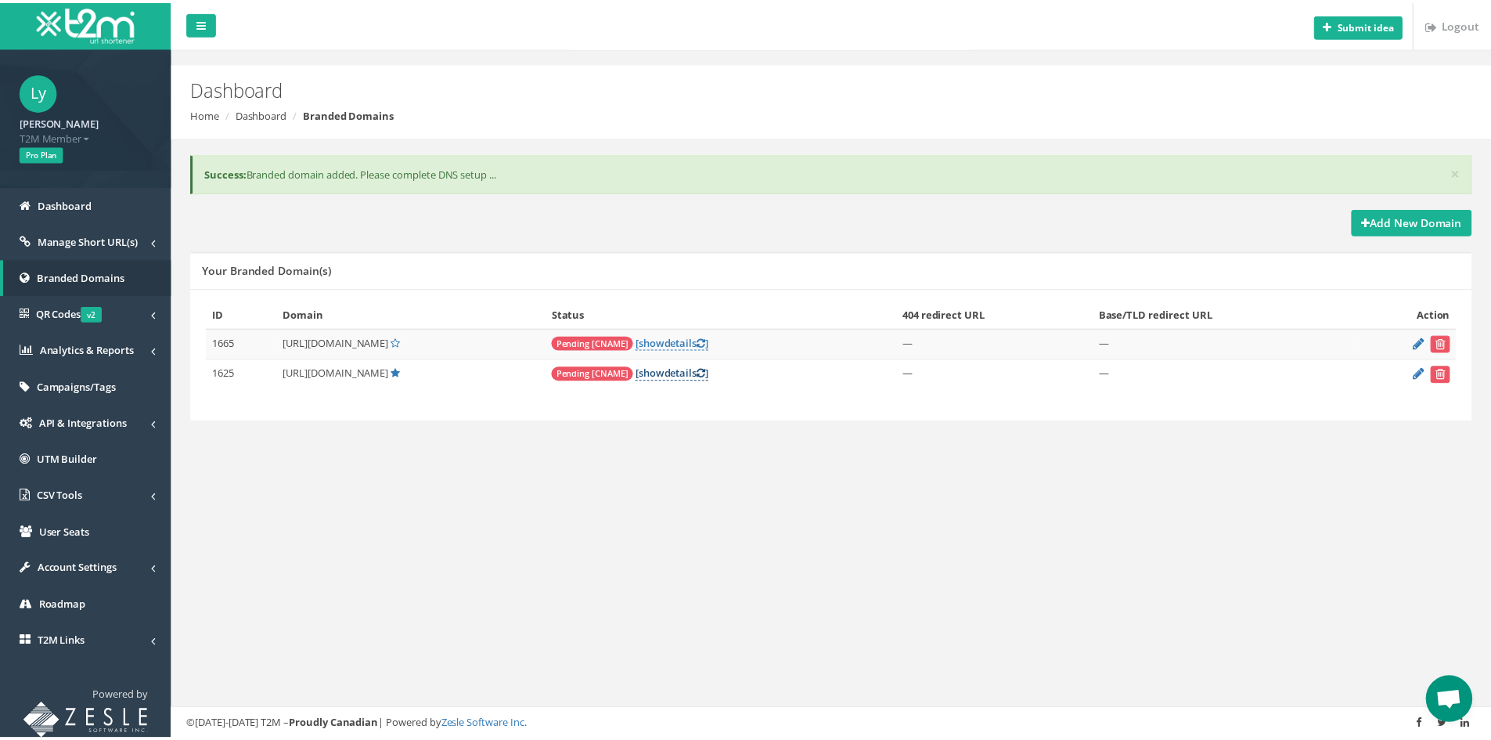
scroll to position [74, 0]
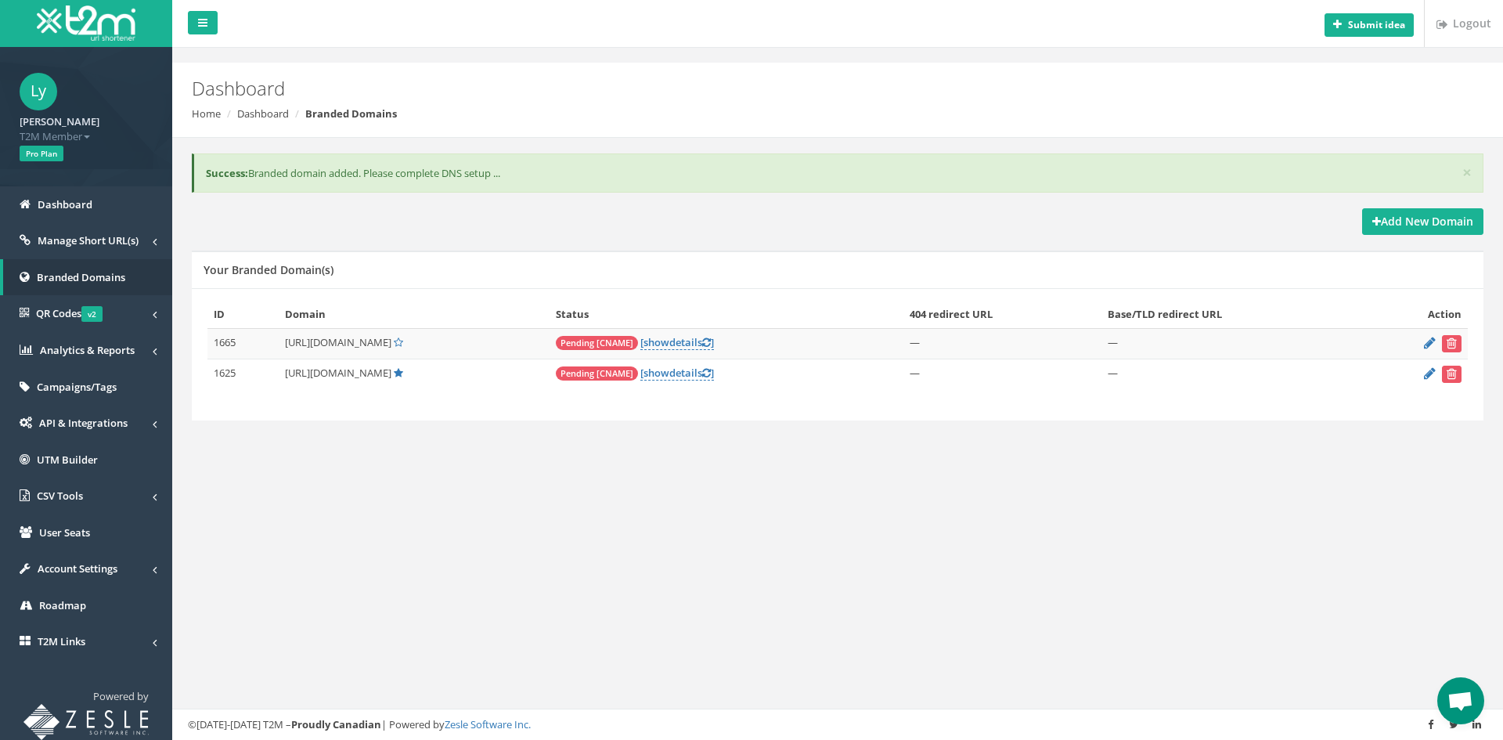
click at [638, 340] on span "Pending [CNAME]" at bounding box center [597, 343] width 82 height 14
click at [699, 339] on link "[ show details ]" at bounding box center [677, 342] width 74 height 15
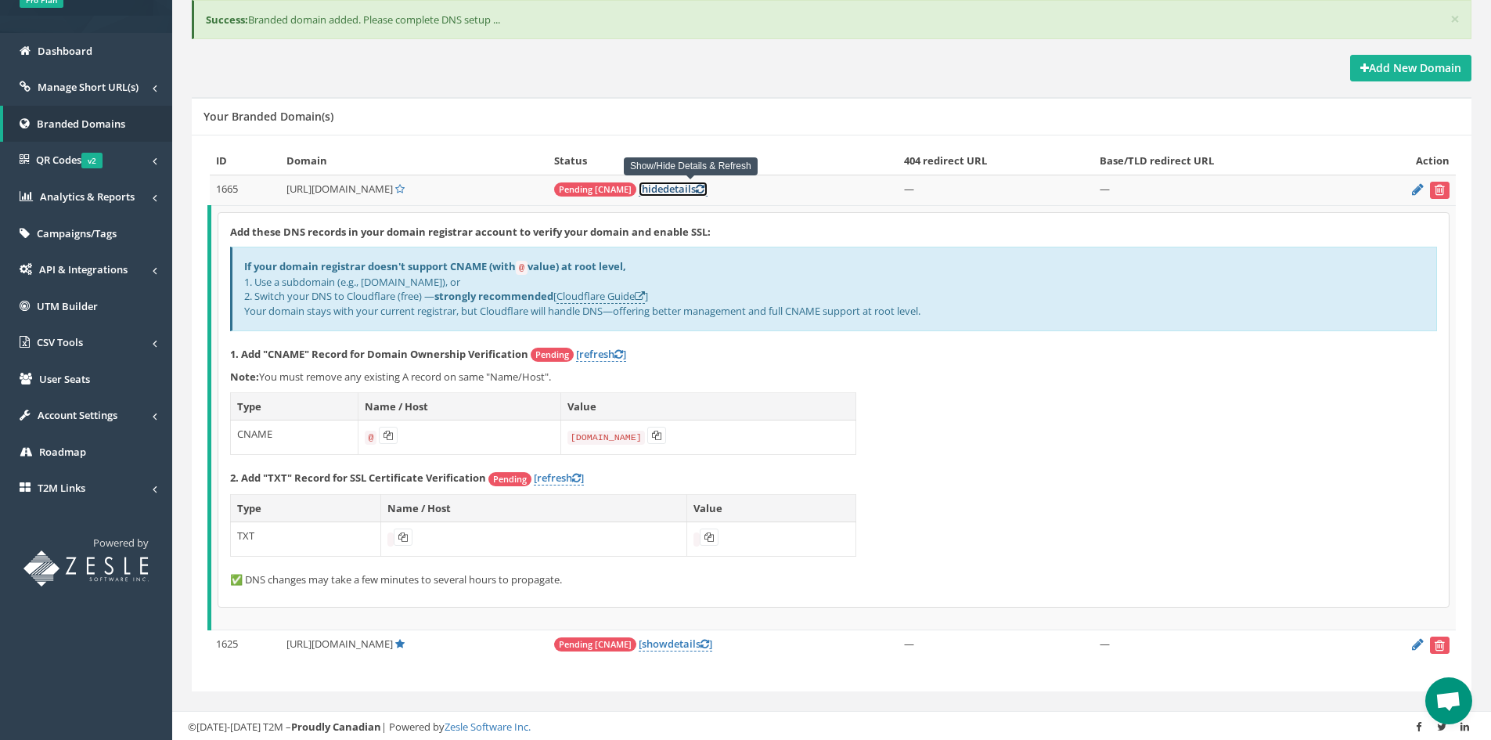
scroll to position [155, 0]
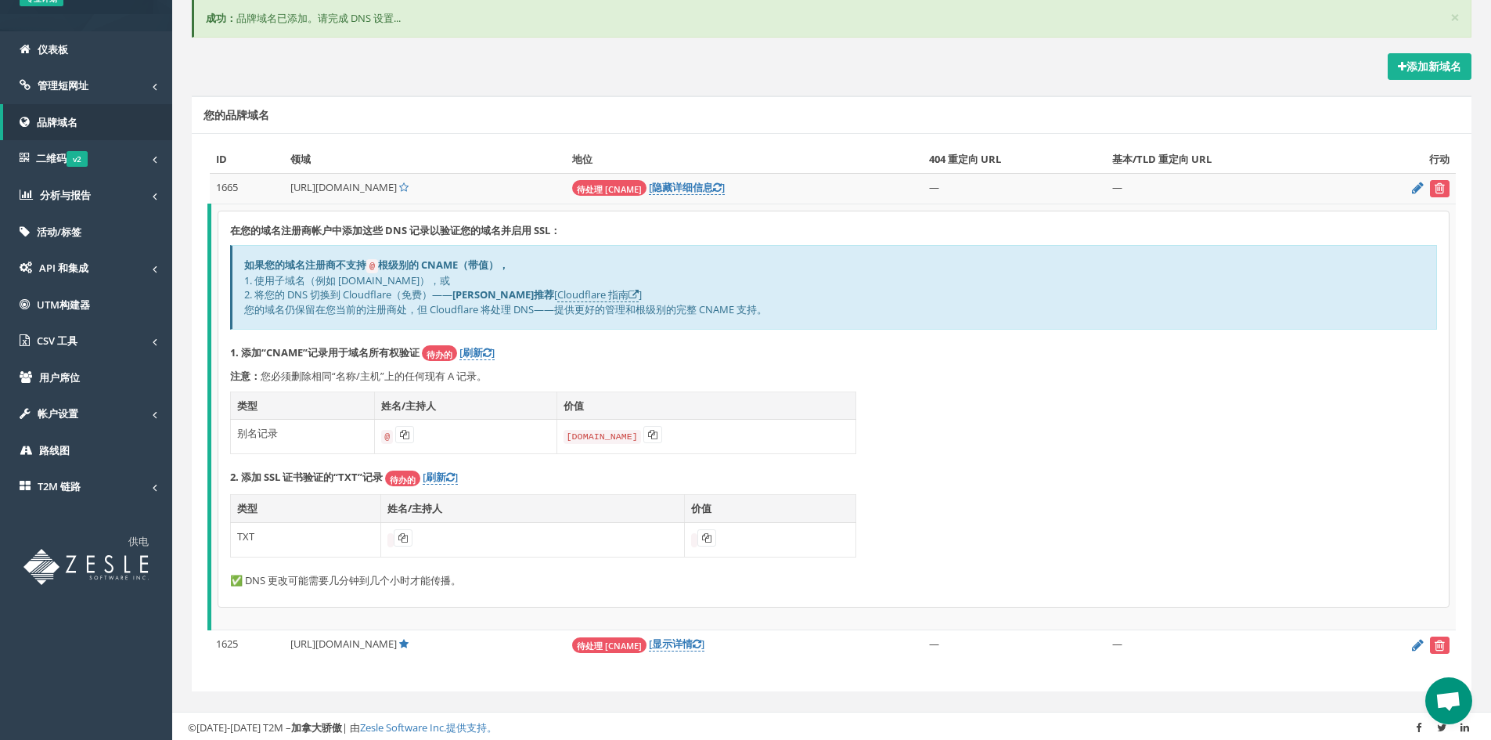
click at [1144, 390] on div "在您的域名注册商帐户中添加这些 DNS 记录以验证您的域名并启用 SSL： 如果您的域名注册商不支持 @ 根级别的 CNAME（带值）， 1. 使用子域名（例…" at bounding box center [833, 409] width 1230 height 396
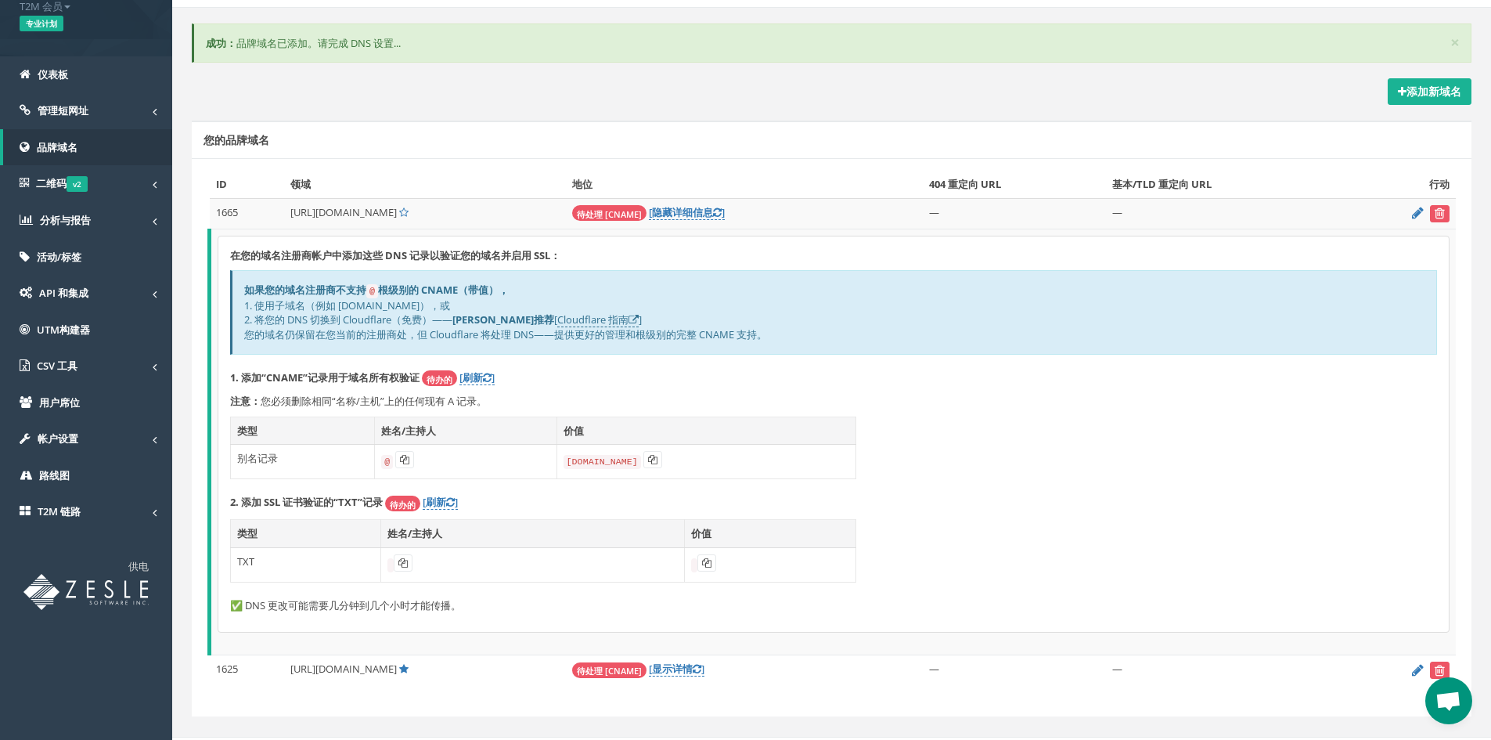
scroll to position [157, 0]
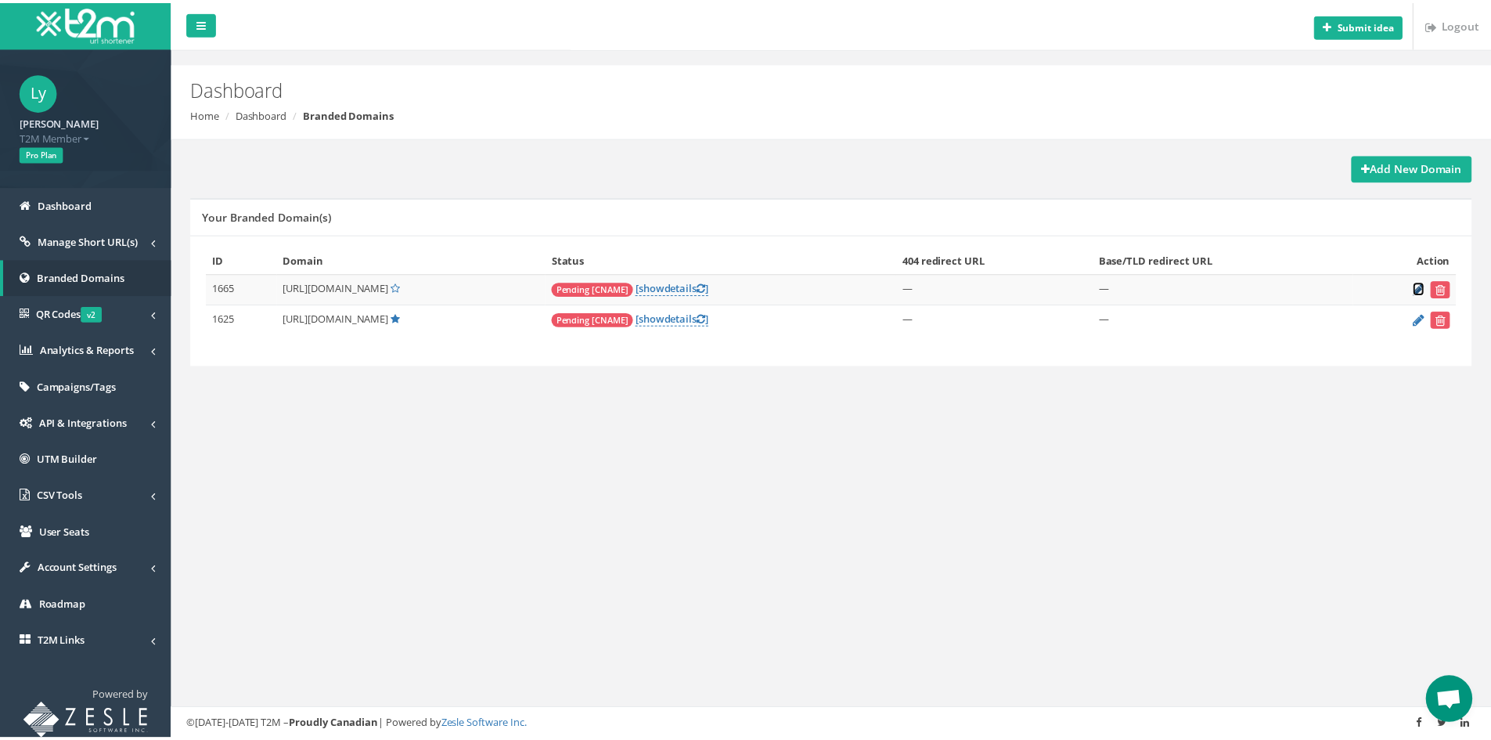
scroll to position [74, 0]
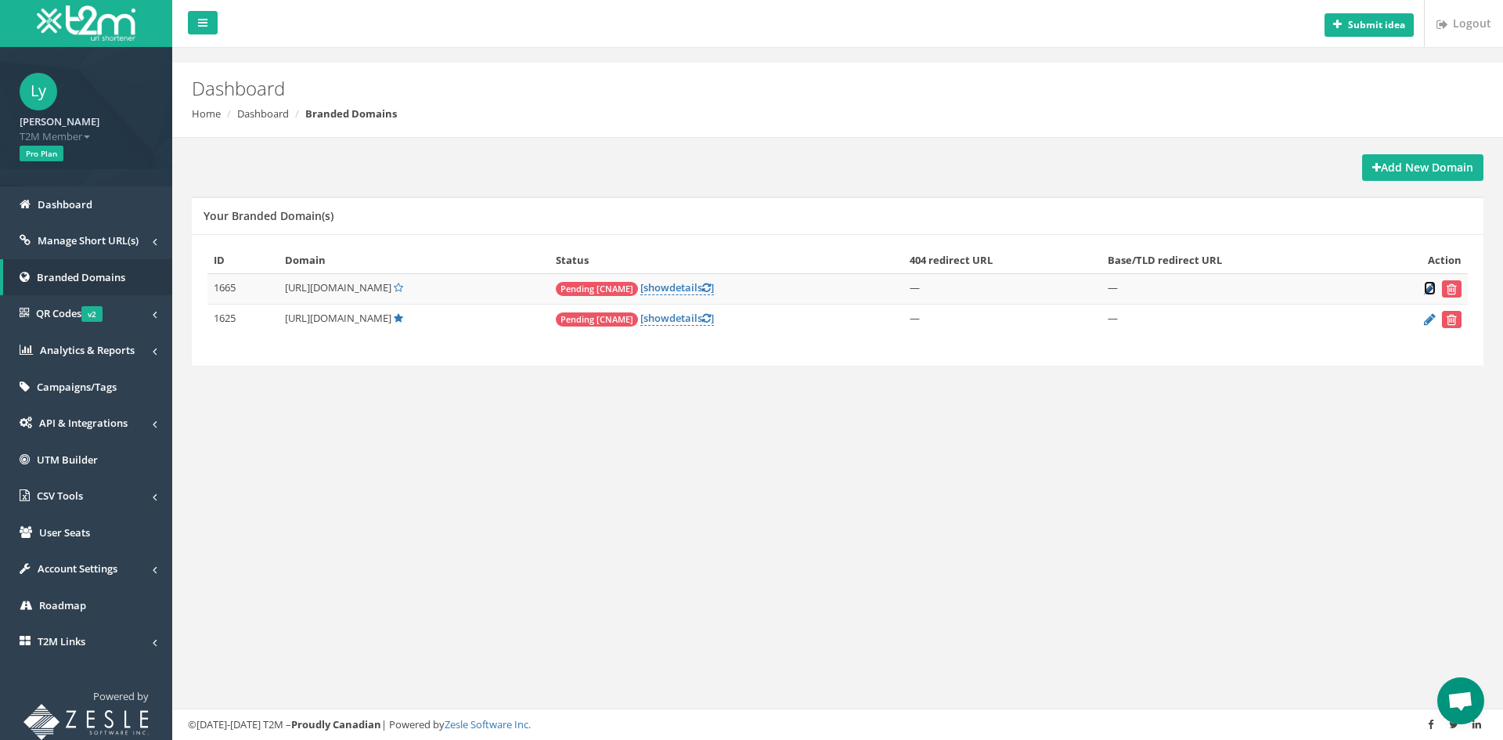
click at [1428, 290] on icon at bounding box center [1430, 288] width 12 height 10
click at [1429, 320] on icon at bounding box center [1430, 319] width 12 height 10
click at [669, 325] on span "show" at bounding box center [656, 318] width 26 height 14
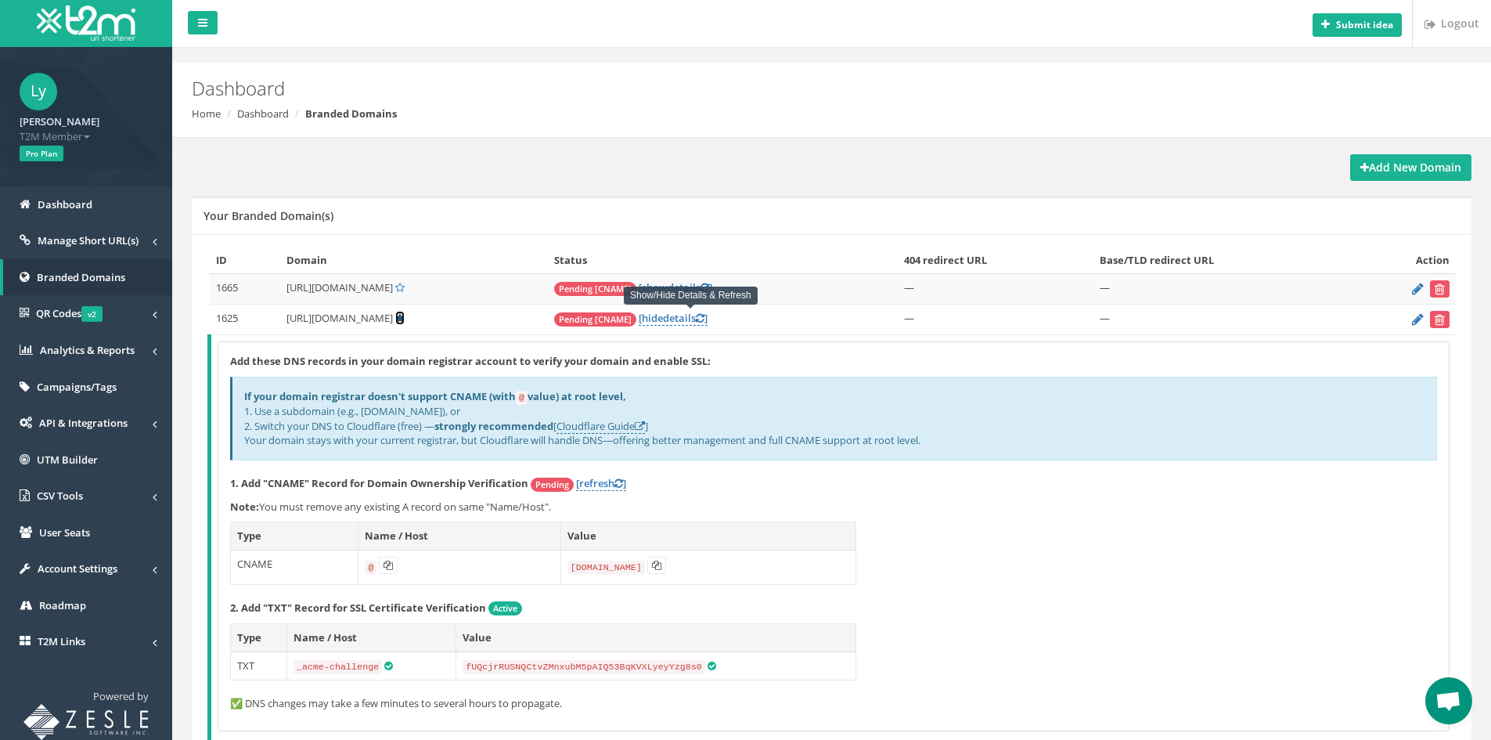
click at [405, 322] on icon at bounding box center [399, 318] width 9 height 10
click at [405, 318] on icon at bounding box center [399, 318] width 9 height 10
click at [405, 314] on icon at bounding box center [399, 318] width 9 height 10
click at [395, 289] on icon at bounding box center [399, 288] width 9 height 10
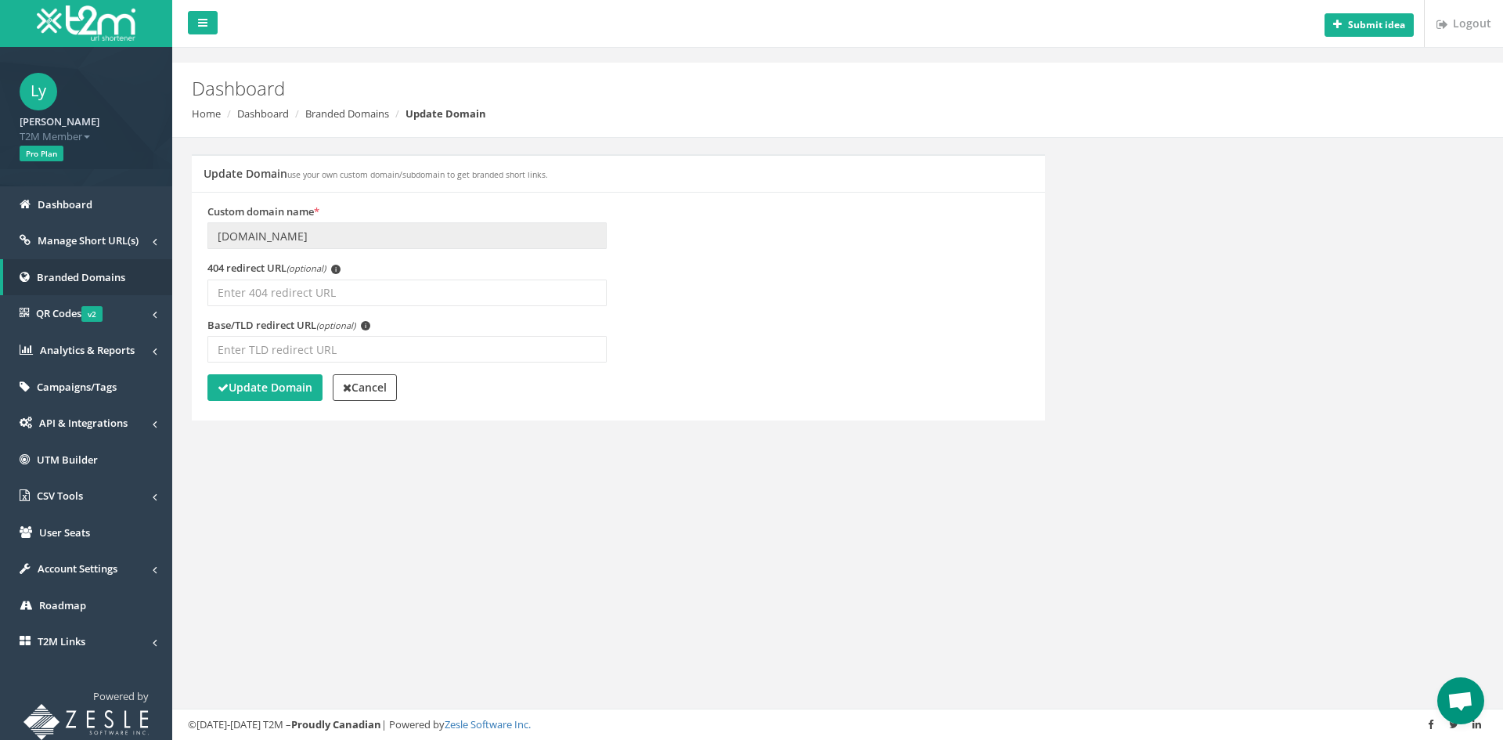
scroll to position [74, 0]
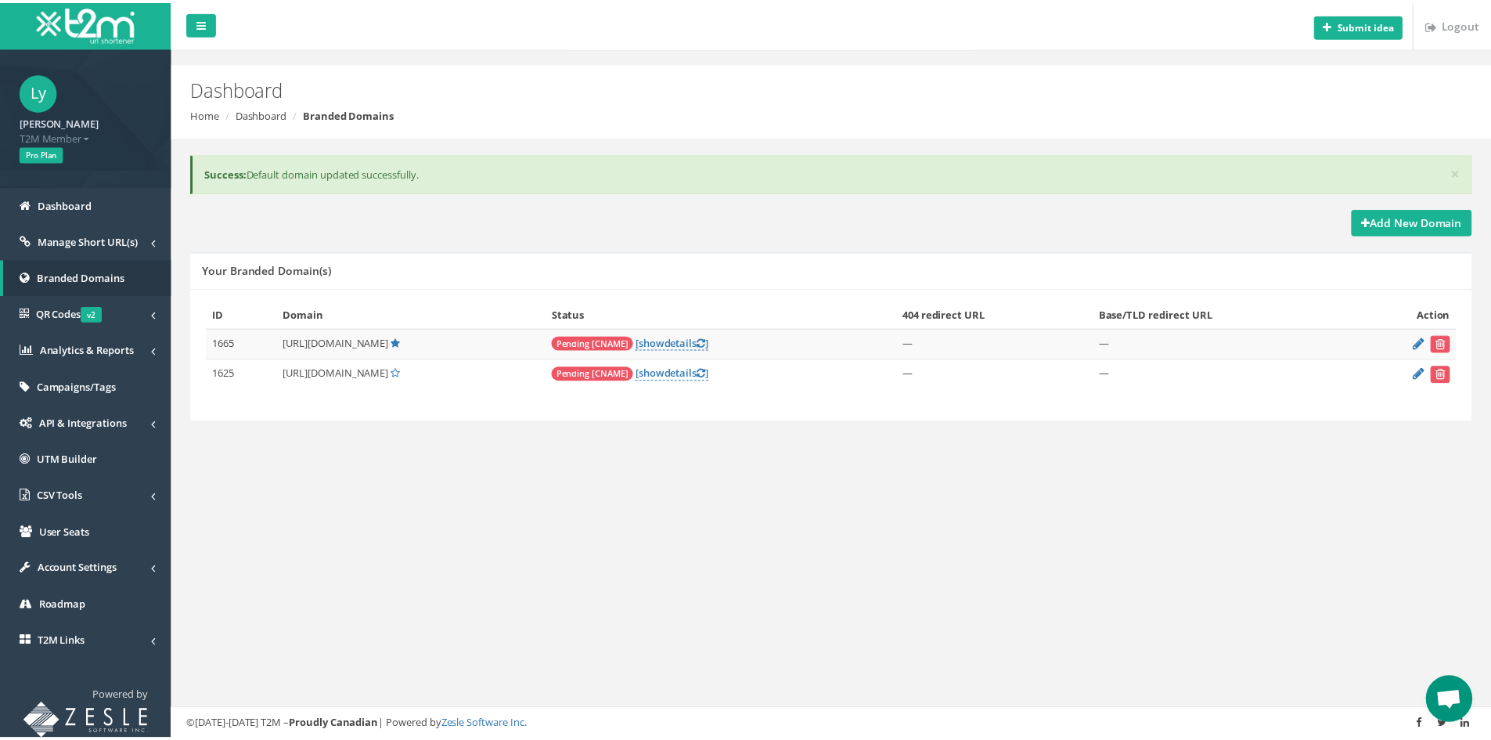
scroll to position [74, 0]
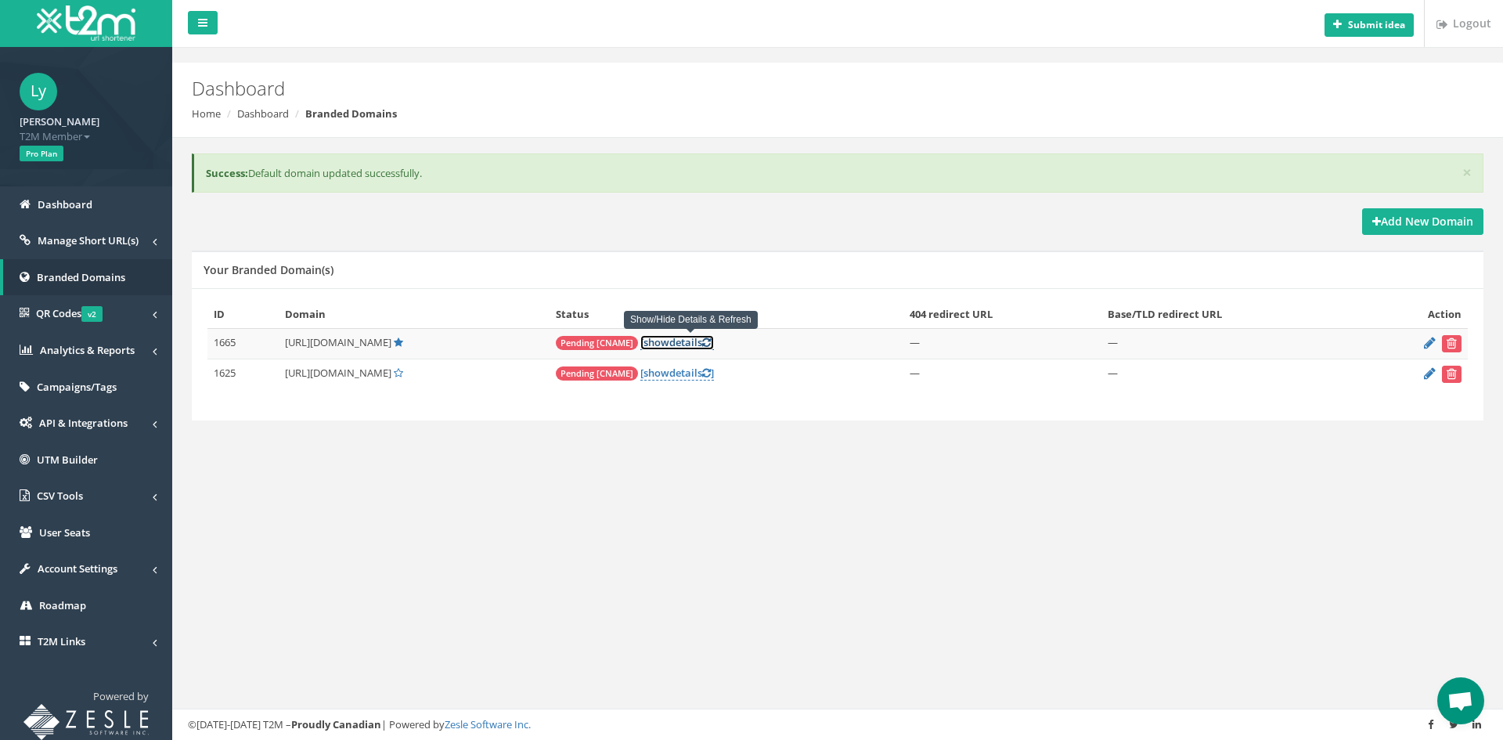
click at [703, 339] on link "[ show details ]" at bounding box center [677, 342] width 74 height 15
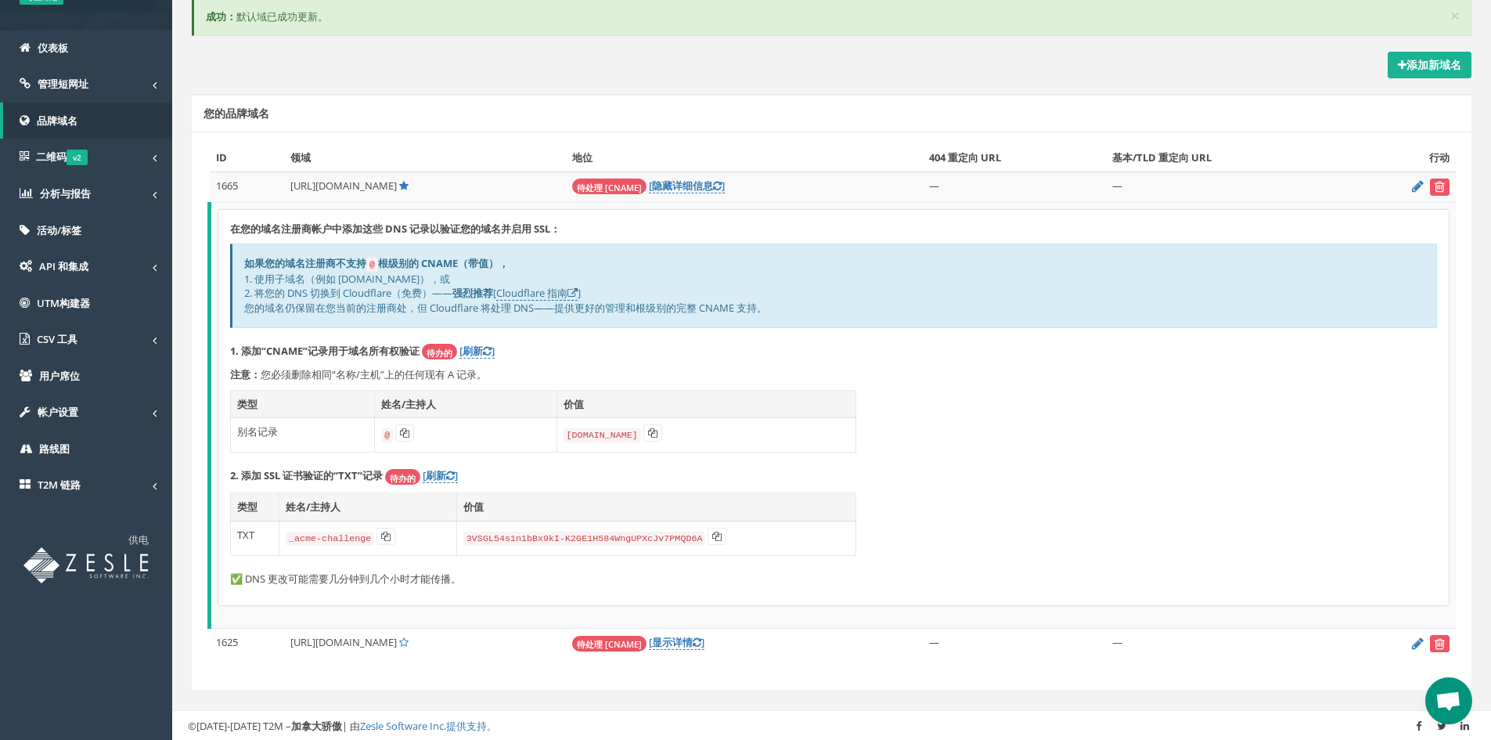
scroll to position [155, 0]
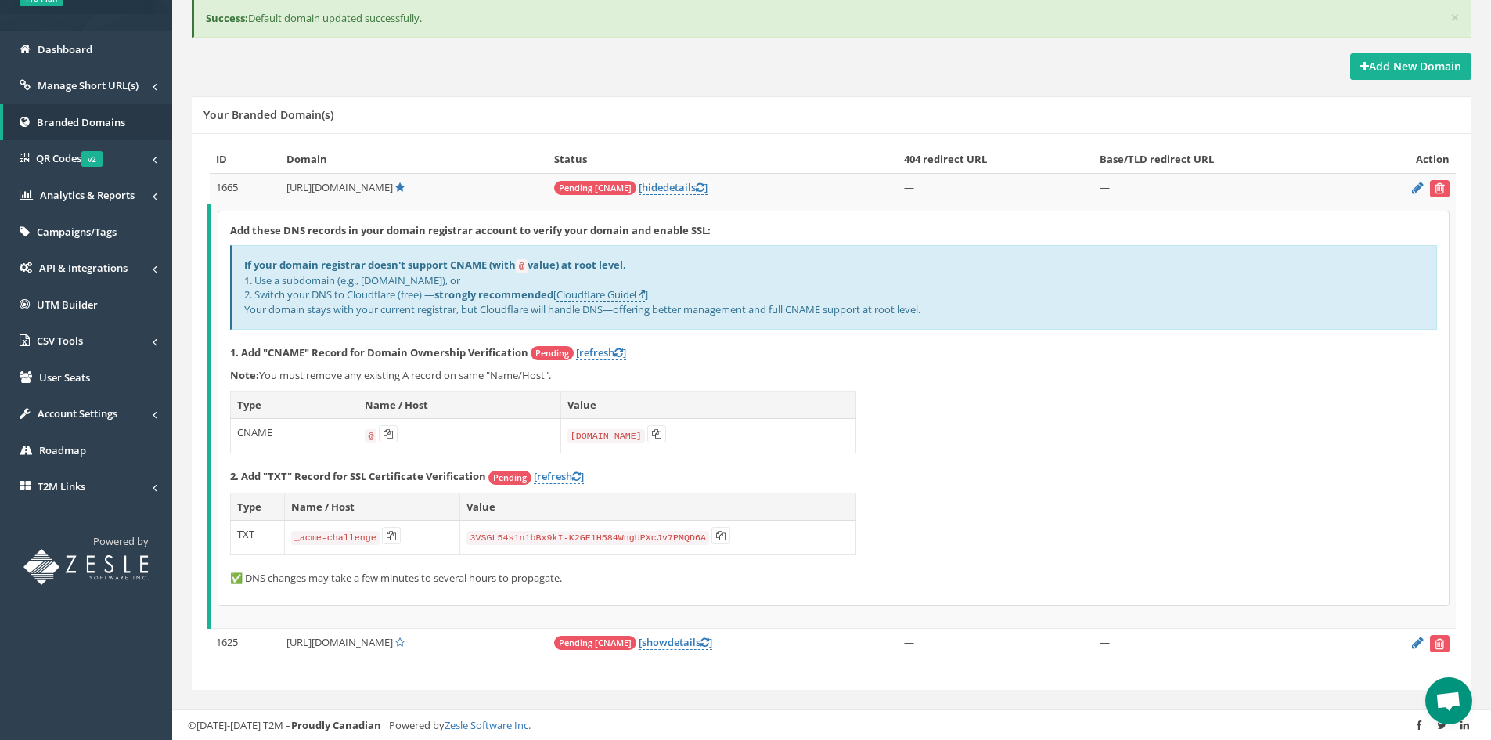
click at [1104, 392] on div "Add these DNS records in your domain registrar account to verify your domain an…" at bounding box center [833, 408] width 1230 height 394
click at [118, 85] on span "Manage Short URL(s)" at bounding box center [88, 85] width 101 height 14
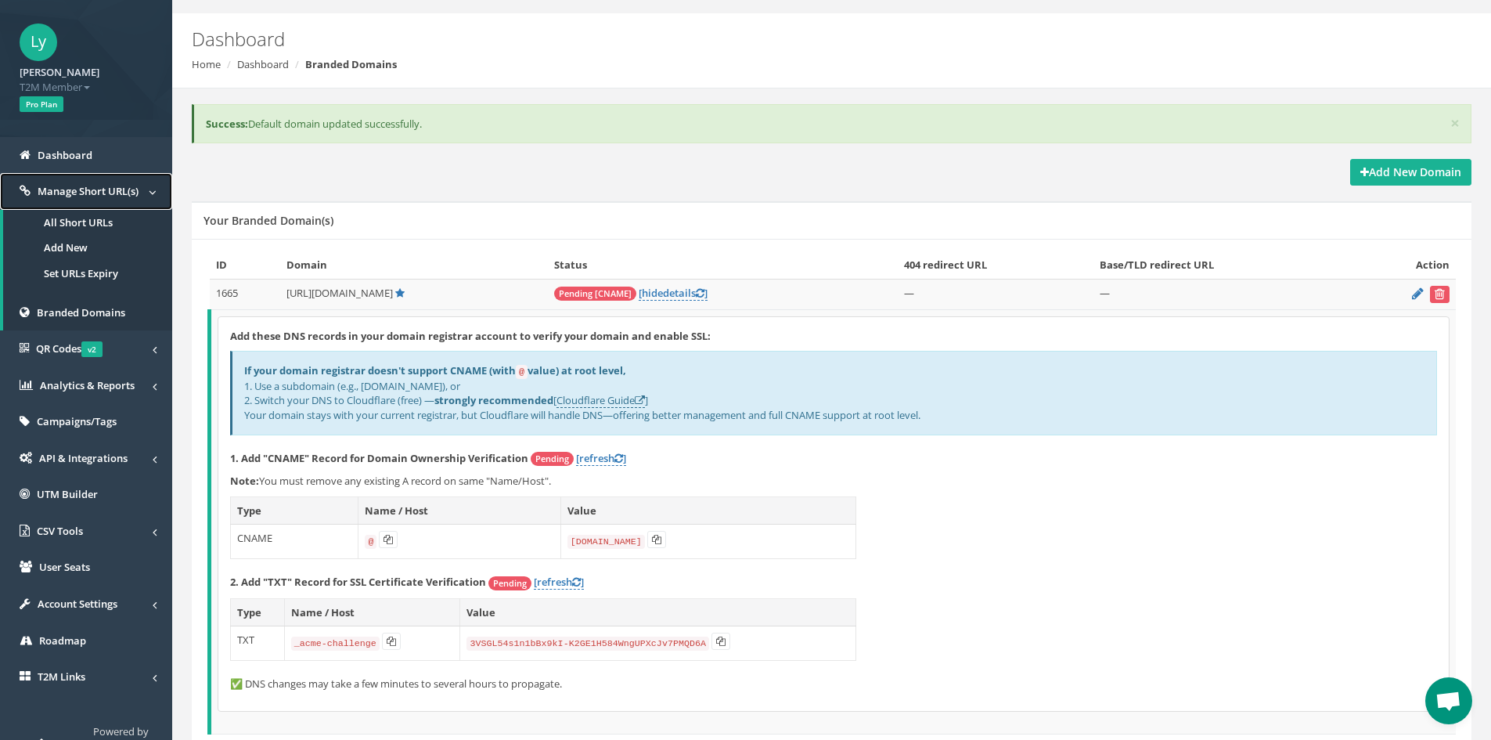
scroll to position [0, 0]
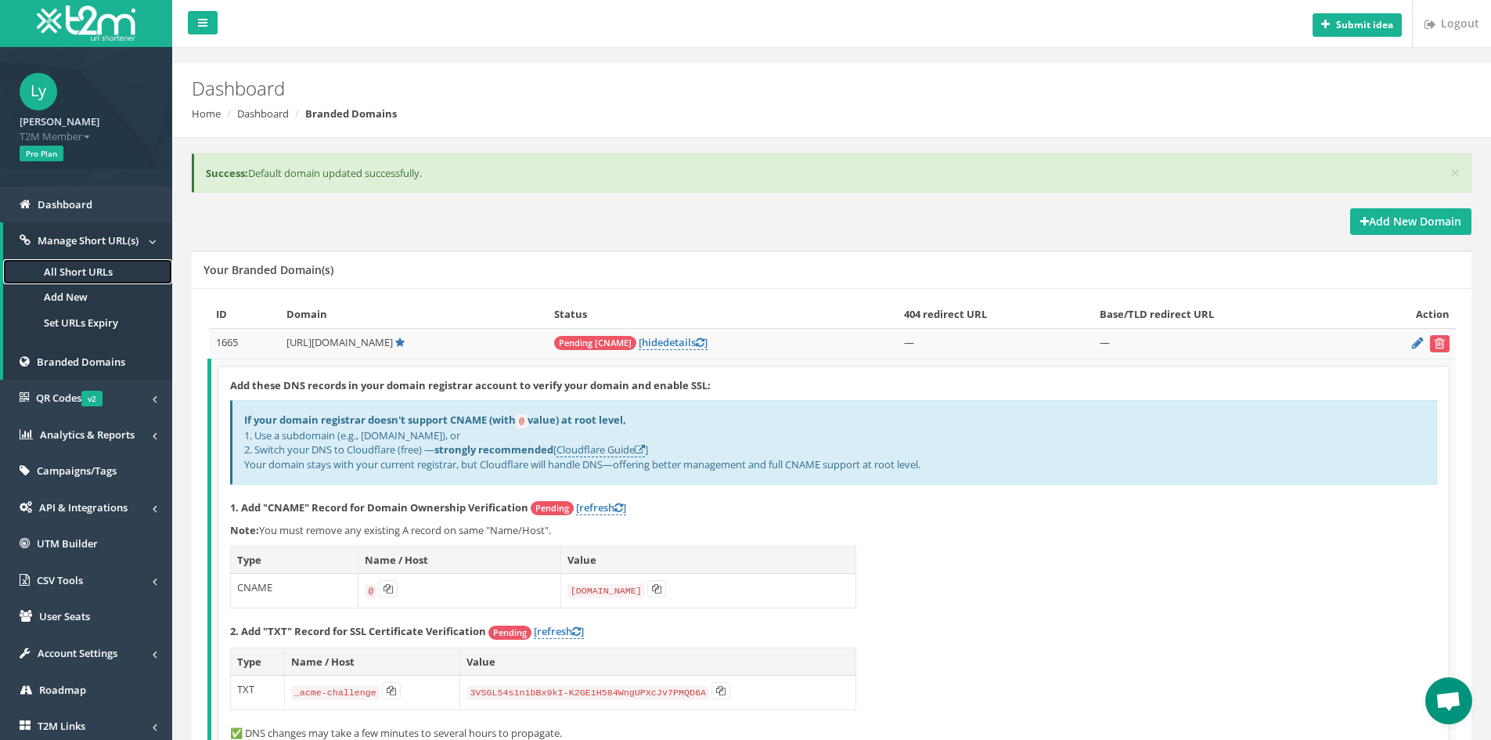
click at [108, 263] on link "All Short URLs" at bounding box center [87, 272] width 169 height 26
